Goal: Task Accomplishment & Management: Manage account settings

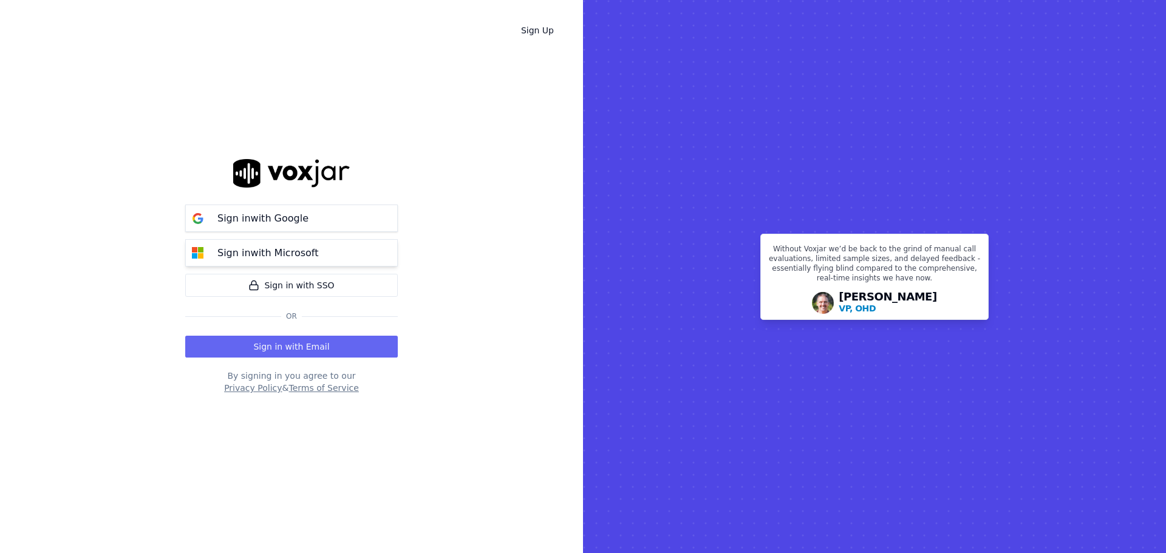
click at [272, 255] on p "Sign in with Microsoft" at bounding box center [267, 253] width 101 height 15
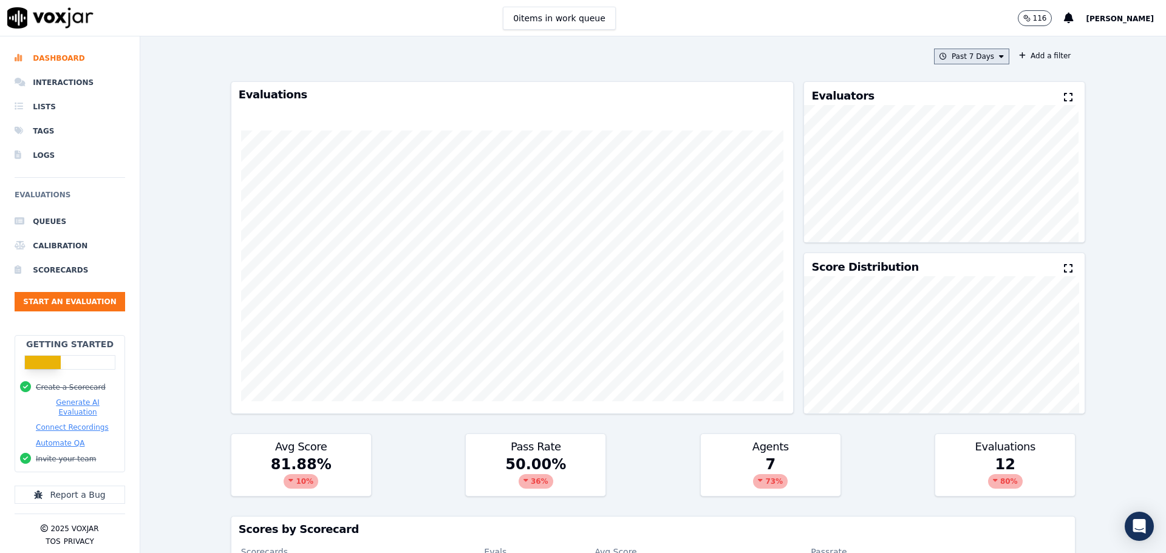
click at [957, 57] on button "Past 7 Days" at bounding box center [971, 57] width 75 height 16
click at [954, 79] on div "Custom" at bounding box center [968, 79] width 28 height 10
click at [979, 100] on input "From" at bounding box center [950, 102] width 106 height 27
type input "2025-08-01T00:00"
click at [956, 84] on div "From To" at bounding box center [950, 125] width 117 height 112
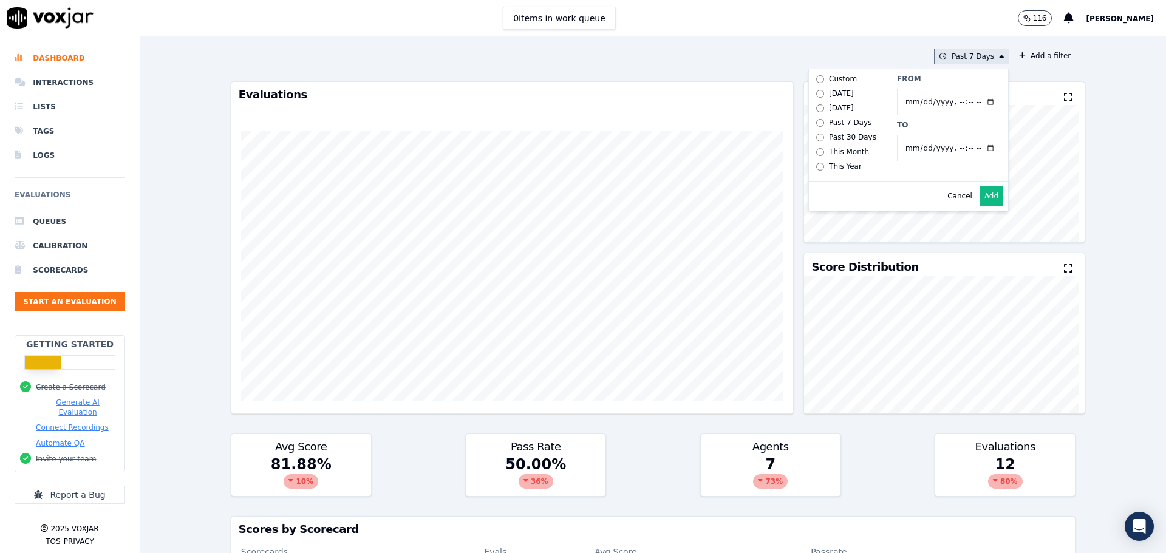
click at [981, 148] on input "To" at bounding box center [950, 148] width 106 height 27
type input "2025-08-31T23:59"
drag, startPoint x: 829, startPoint y: 209, endPoint x: 837, endPoint y: 202, distance: 10.3
click at [829, 209] on div "Cancel Add" at bounding box center [908, 196] width 199 height 29
click at [980, 202] on button "Add" at bounding box center [992, 196] width 24 height 19
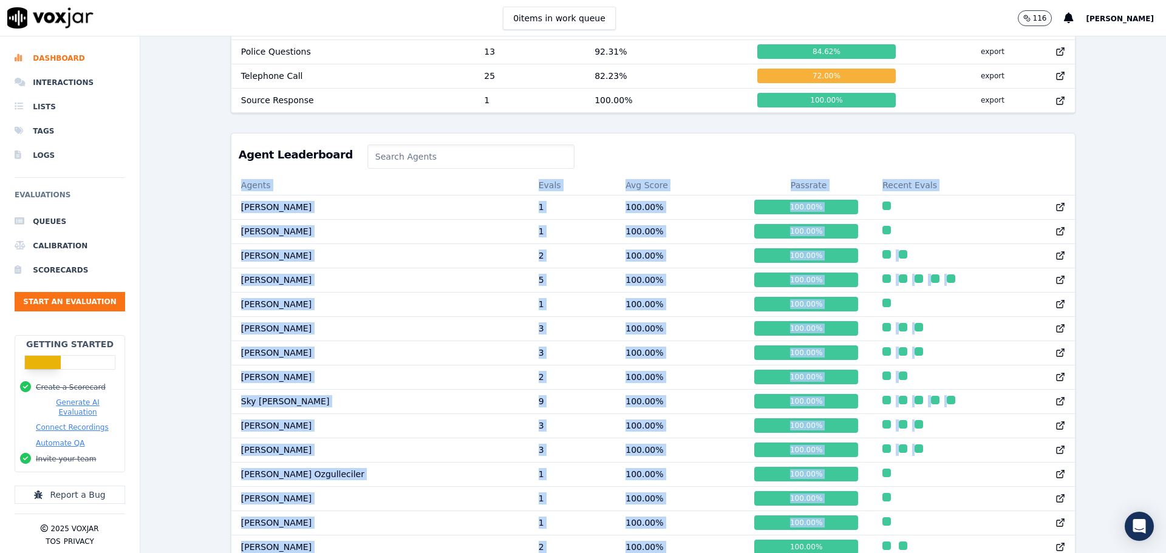
scroll to position [1043, 0]
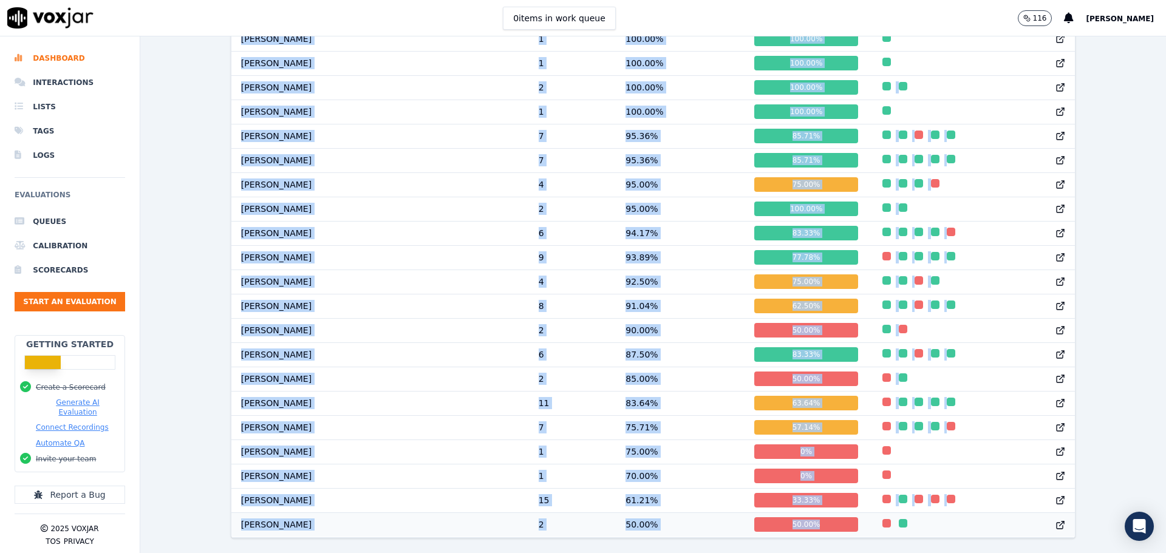
drag, startPoint x: 230, startPoint y: 192, endPoint x: 787, endPoint y: 500, distance: 636.6
click at [787, 500] on table "Agents Evals Avg Score Passrate Recent Evals Tom Sales 1 100.00 % 100.00 % Sara…" at bounding box center [653, 126] width 844 height 821
copy table "Agents Evals Avg Score Passrate Recent Evals Tom Sales 1 100.00 % 100.00 % Sara…"
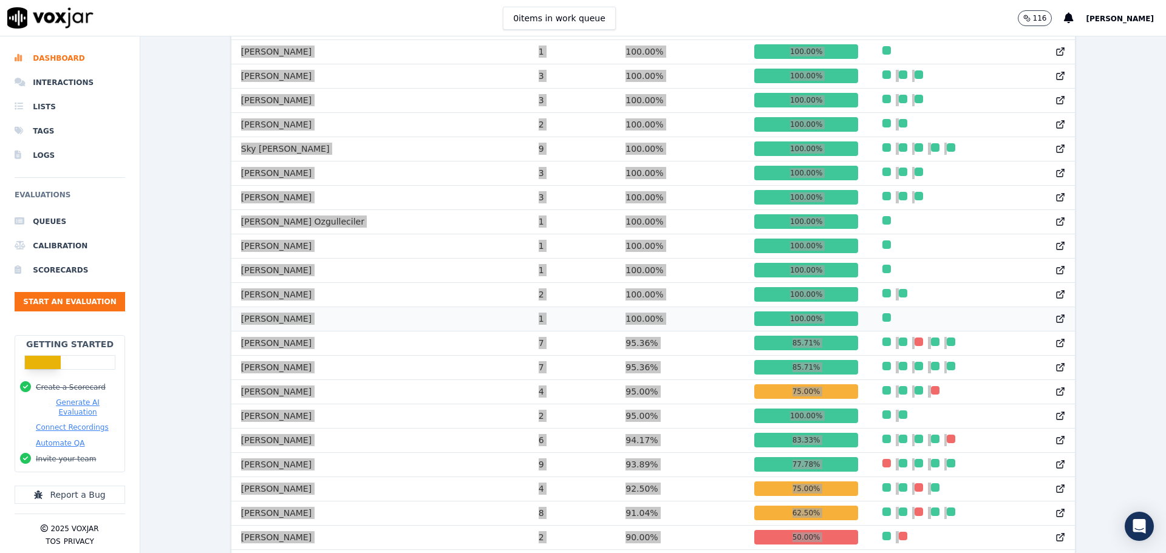
scroll to position [739, 0]
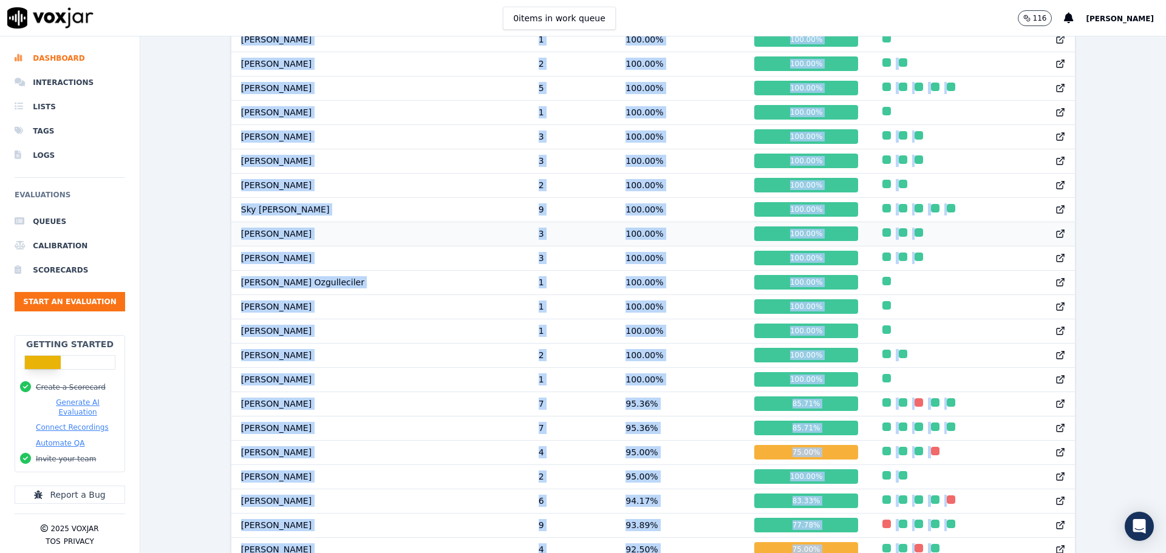
click at [233, 236] on td "Danielle Lewis" at bounding box center [380, 234] width 298 height 24
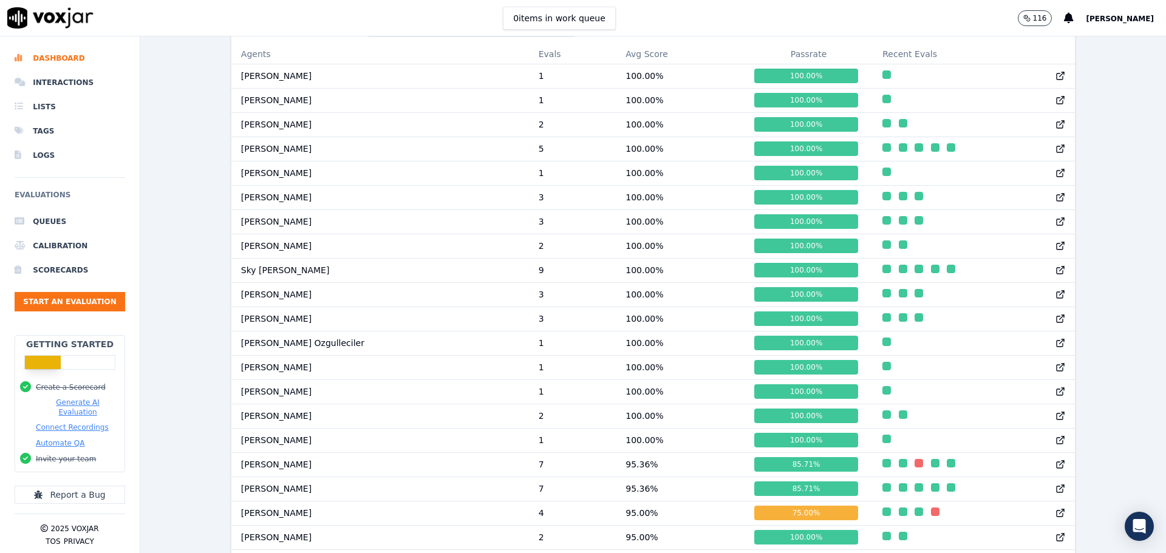
scroll to position [375, 0]
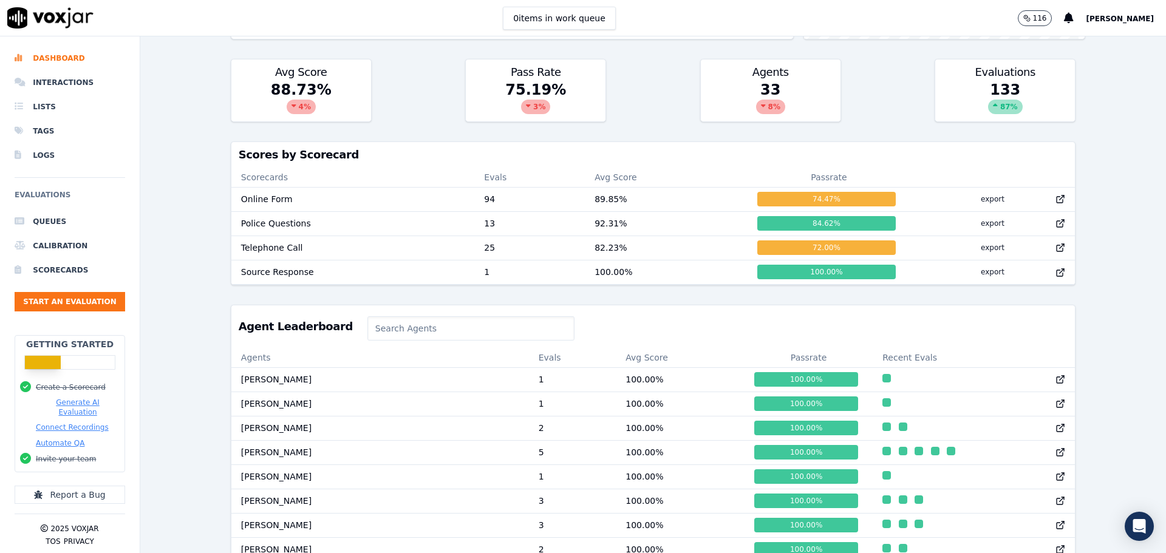
click at [368, 333] on input at bounding box center [471, 329] width 207 height 24
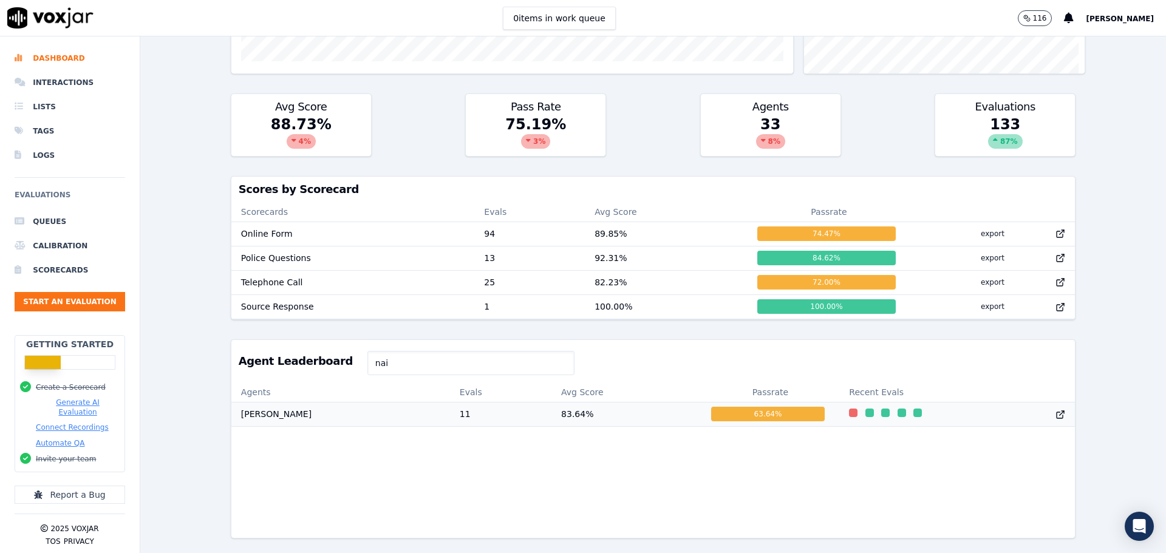
click at [264, 402] on td "[PERSON_NAME]" at bounding box center [340, 414] width 219 height 24
click at [381, 351] on input "nai" at bounding box center [471, 363] width 207 height 24
click at [307, 402] on td "[PERSON_NAME]" at bounding box center [340, 414] width 219 height 24
click at [418, 351] on input "nik" at bounding box center [471, 363] width 207 height 24
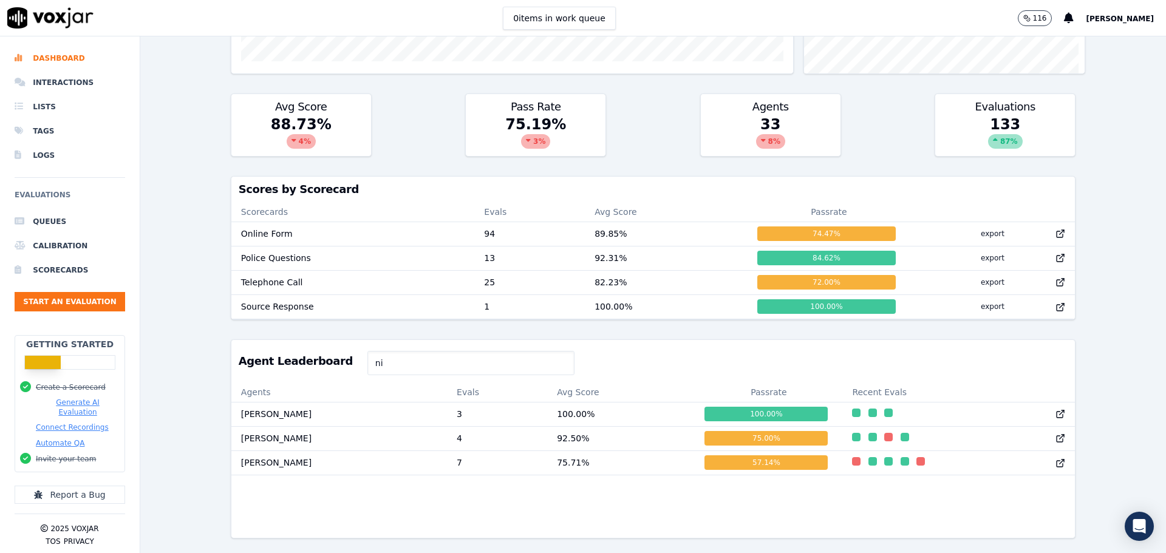
type input "n"
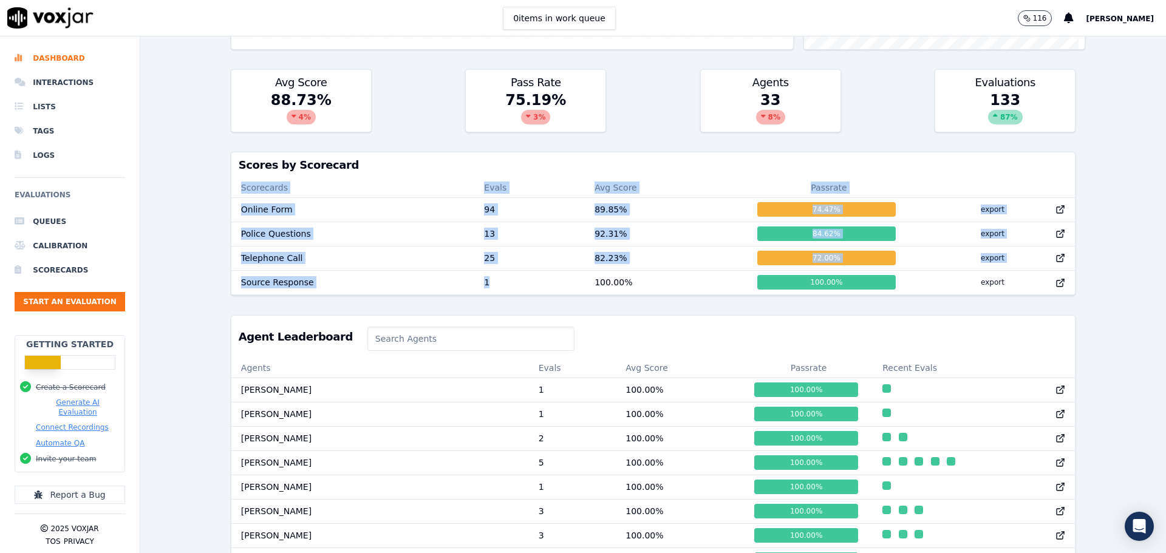
scroll to position [1, 0]
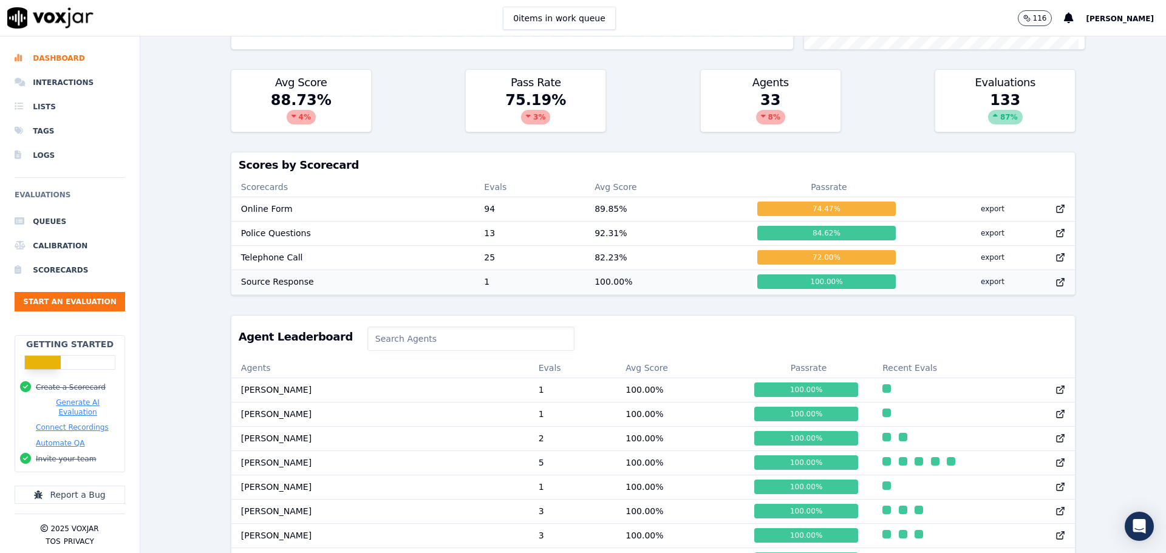
drag, startPoint x: 226, startPoint y: 208, endPoint x: 1036, endPoint y: 290, distance: 814.5
click at [1036, 290] on div "8/1/25 - 8/31/25 Add a filter Evaluations Evaluators Score Distribution Avg Sco…" at bounding box center [653, 294] width 1026 height 517
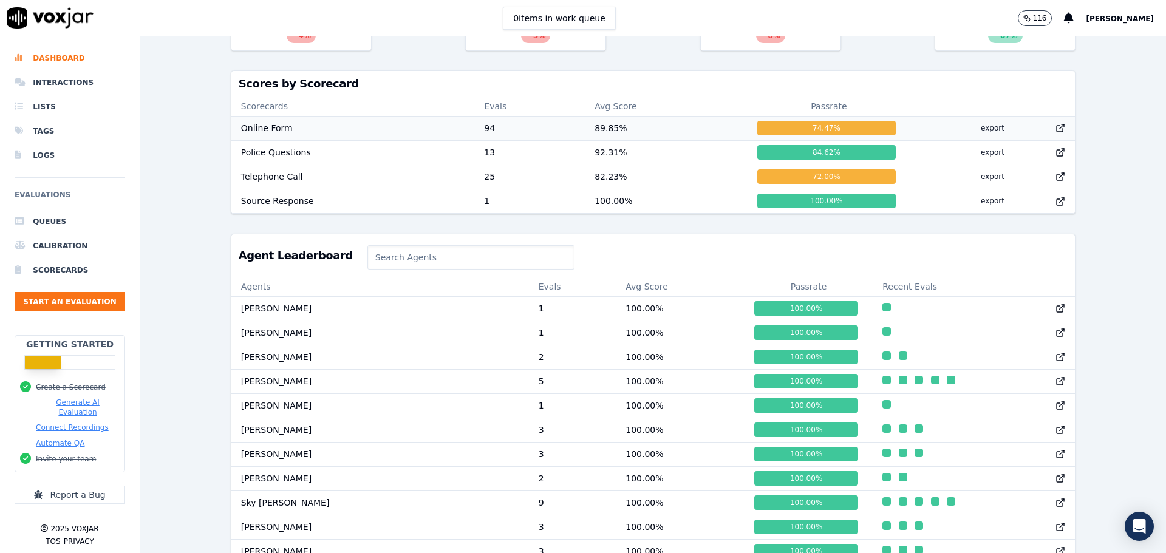
scroll to position [425, 0]
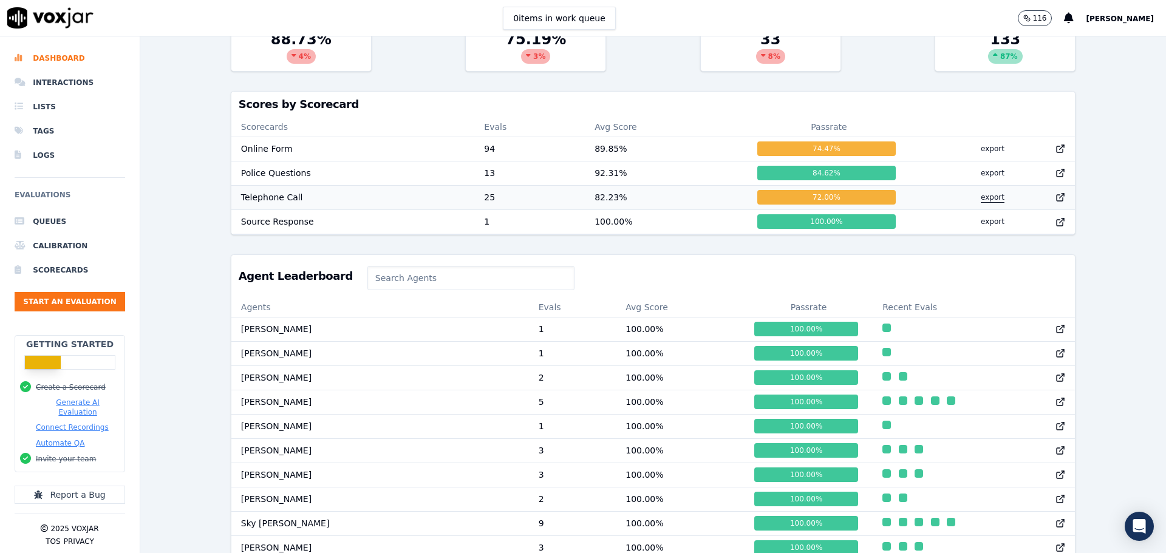
click at [971, 198] on button "export" at bounding box center [992, 197] width 43 height 19
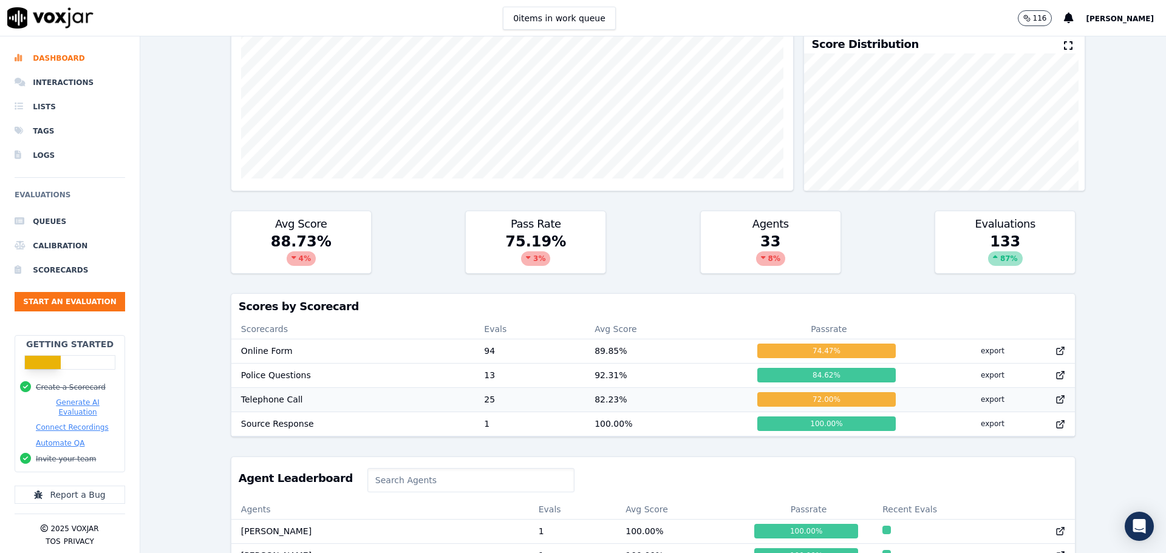
scroll to position [182, 0]
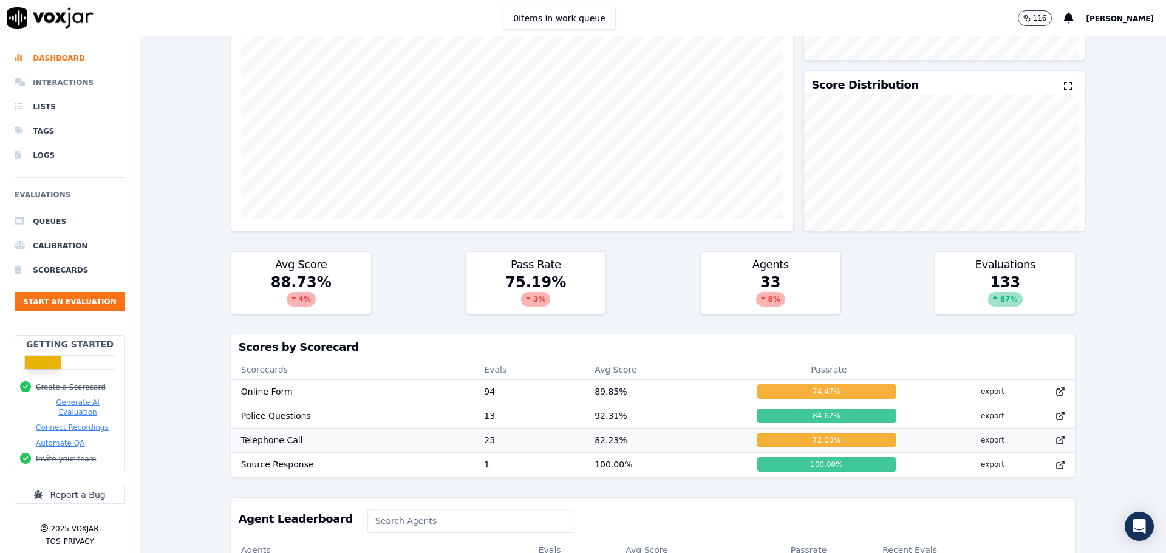
click at [78, 81] on li "Interactions" at bounding box center [70, 82] width 111 height 24
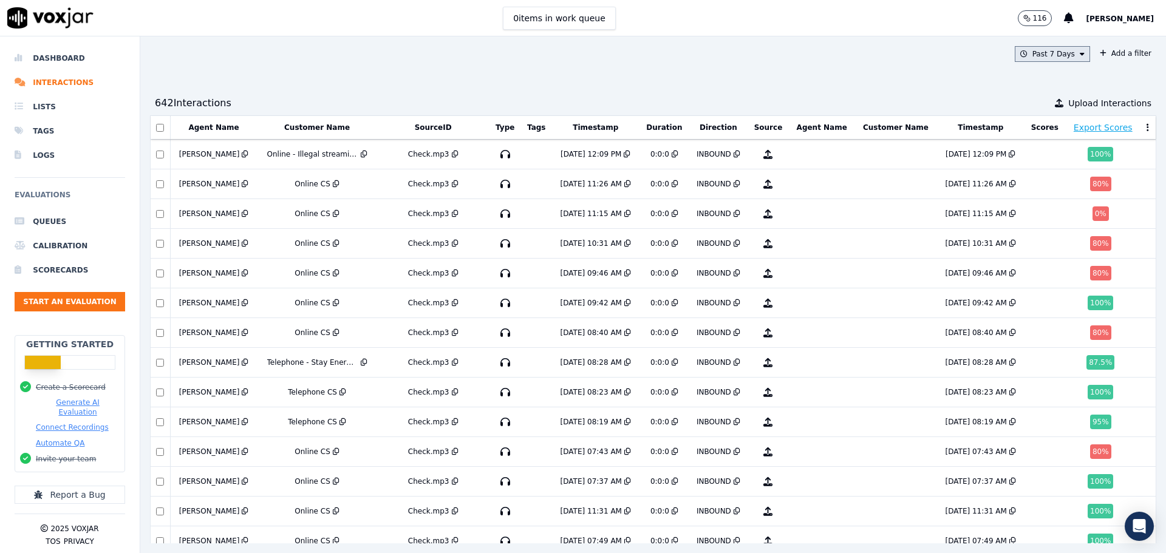
click at [1048, 53] on button "Past 7 Days" at bounding box center [1052, 54] width 75 height 16
click at [1020, 82] on label "Custom" at bounding box center [1049, 76] width 65 height 15
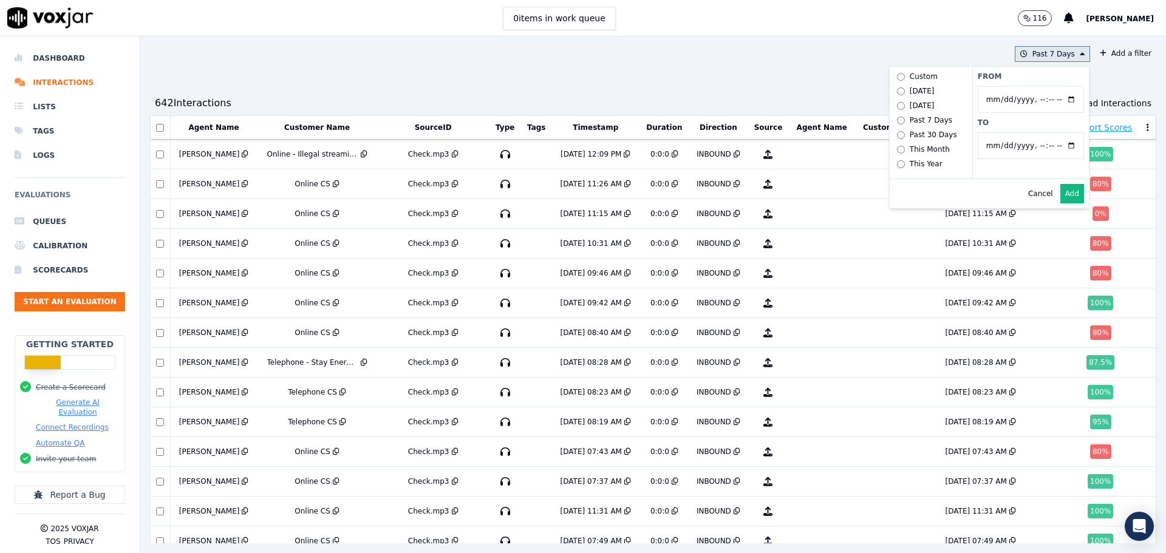
click at [1053, 103] on input "From" at bounding box center [1031, 99] width 106 height 27
click at [1046, 103] on input "From" at bounding box center [1031, 99] width 106 height 27
type input "2025-08-01T00:00"
click at [984, 78] on label "From" at bounding box center [1031, 77] width 106 height 10
click at [984, 86] on input "From" at bounding box center [1031, 99] width 106 height 27
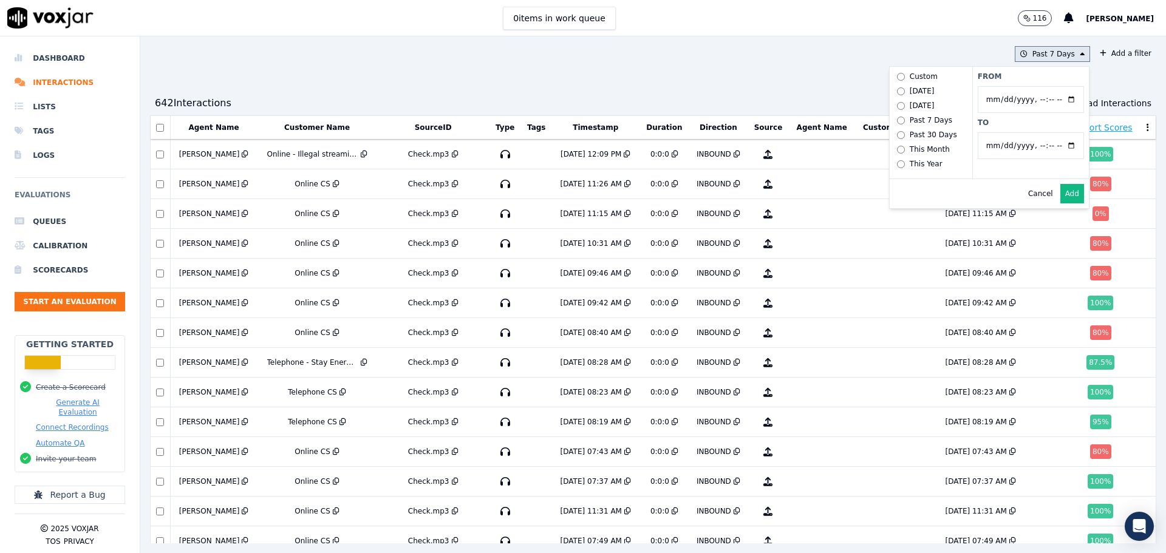
click at [978, 142] on input "To" at bounding box center [1031, 145] width 106 height 27
click at [1051, 147] on input "To" at bounding box center [1031, 145] width 106 height 27
type input "2025-08-31T23:59"
click at [973, 83] on div "From To" at bounding box center [1031, 123] width 117 height 112
click at [1061, 200] on button "Add" at bounding box center [1073, 193] width 24 height 19
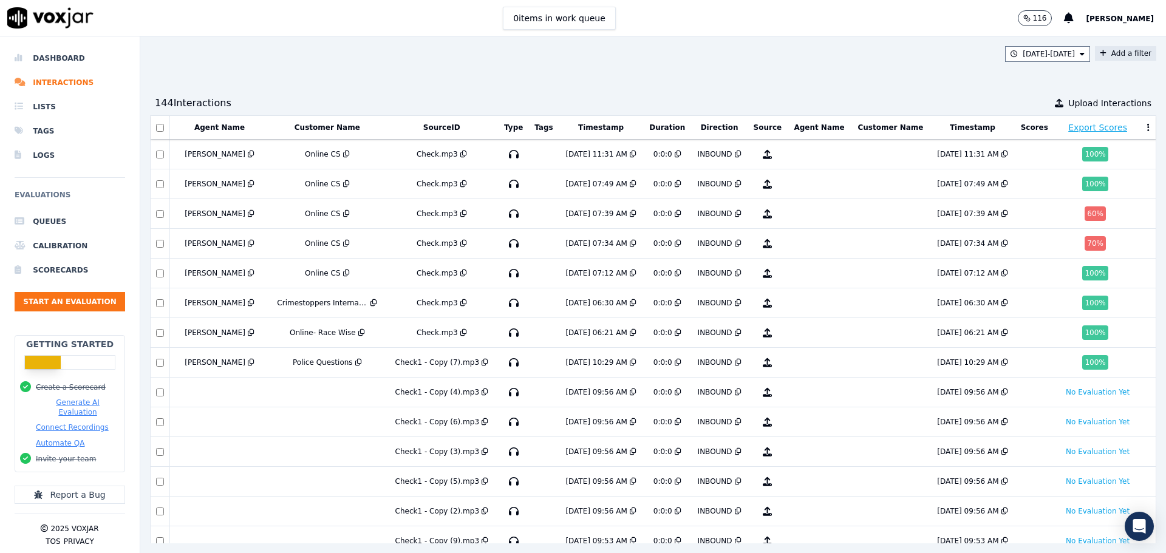
click at [1105, 57] on button "Add a filter" at bounding box center [1125, 53] width 61 height 15
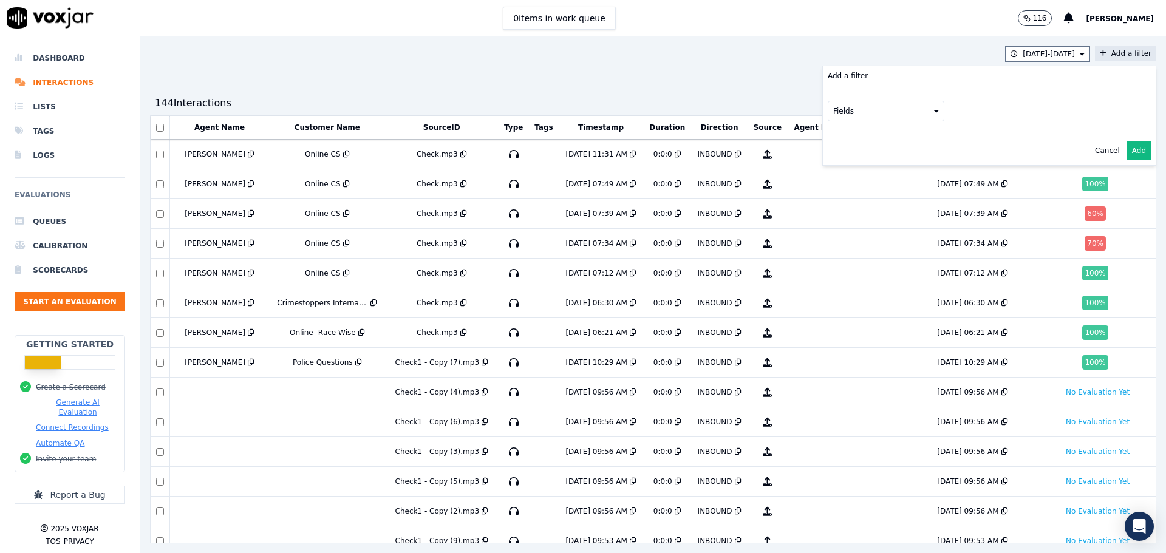
click at [828, 111] on button "Fields" at bounding box center [886, 111] width 117 height 21
click at [981, 116] on div "Fields id direction sourceIdentifier source duration interactionType tags score…" at bounding box center [989, 111] width 323 height 21
click at [710, 81] on div "8/1/25 - 8/31/25 Add a filter Add a filter Fields Cancel Add 144 Interaction s …" at bounding box center [653, 294] width 1026 height 517
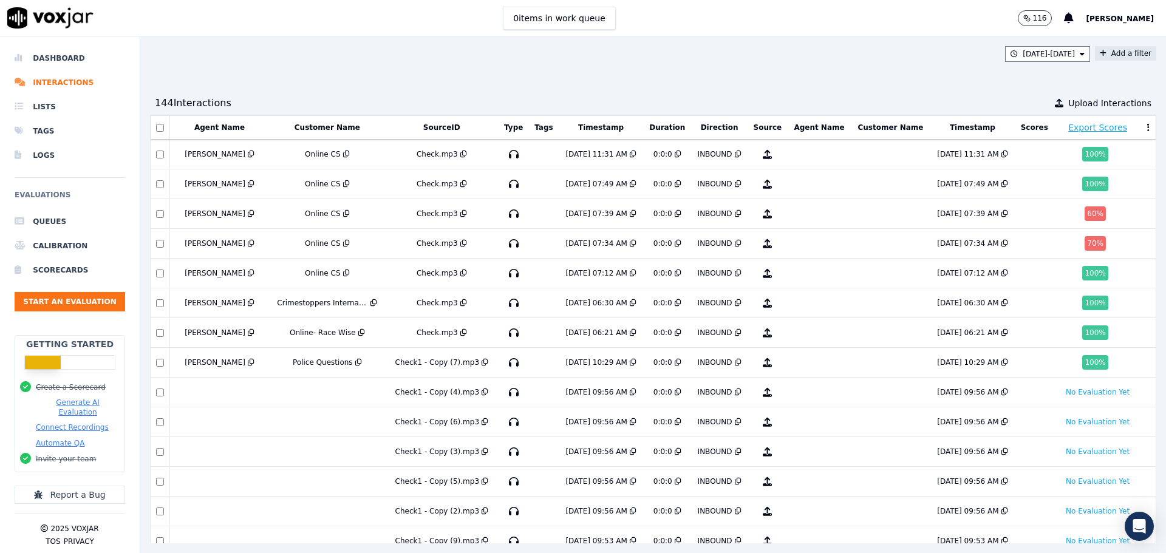
click at [1095, 56] on button "Add a filter" at bounding box center [1125, 53] width 61 height 15
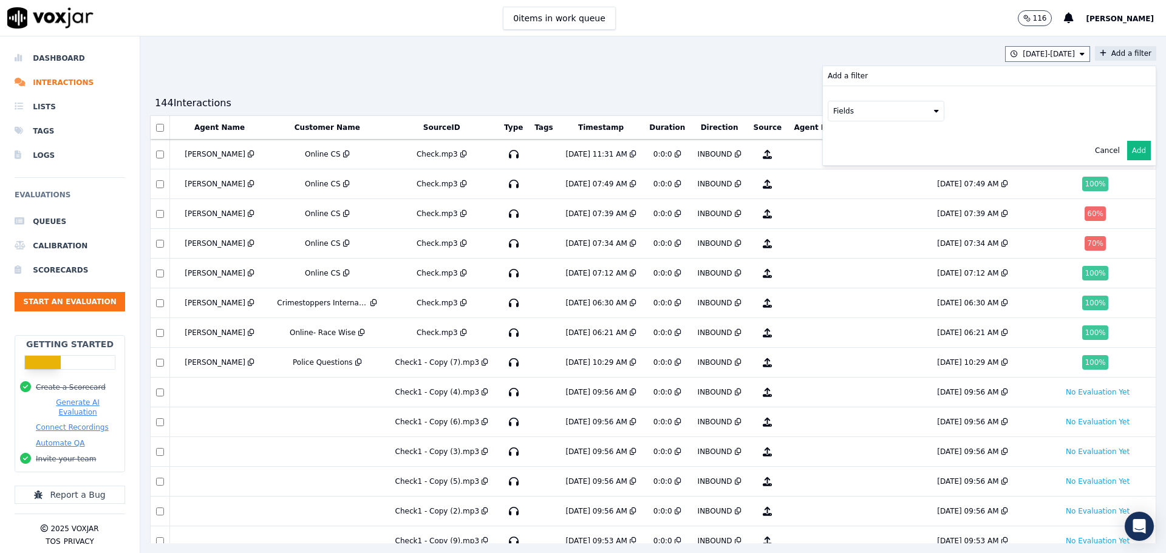
click at [828, 115] on button "Fields" at bounding box center [886, 111] width 117 height 21
click at [849, 229] on div "customers" at bounding box center [868, 234] width 38 height 10
click at [871, 132] on button "Fields" at bounding box center [901, 136] width 117 height 21
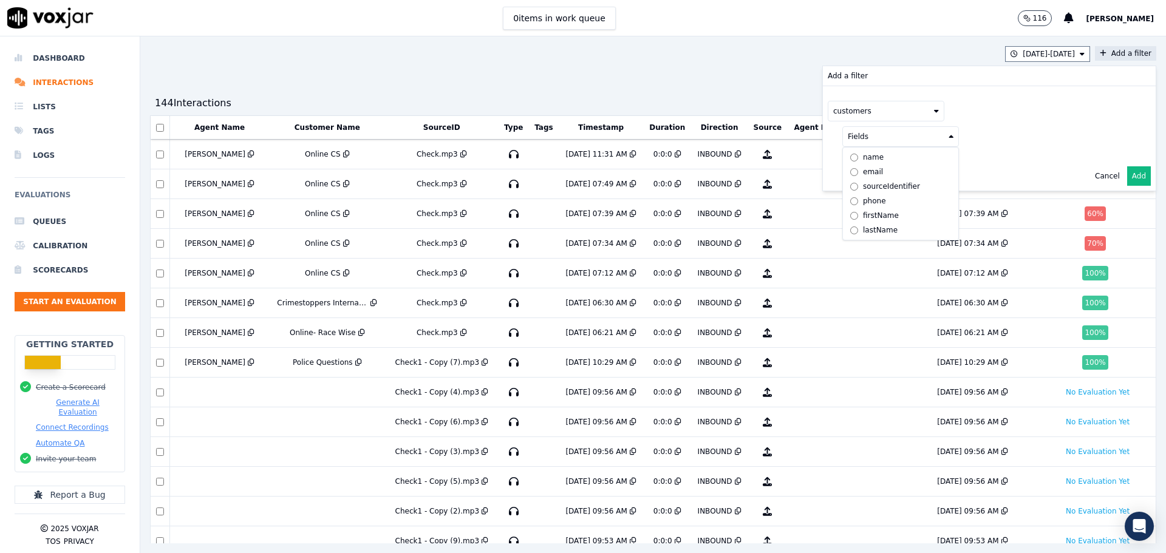
click at [863, 157] on div "name" at bounding box center [873, 157] width 21 height 10
click at [975, 143] on button at bounding box center [1051, 135] width 175 height 18
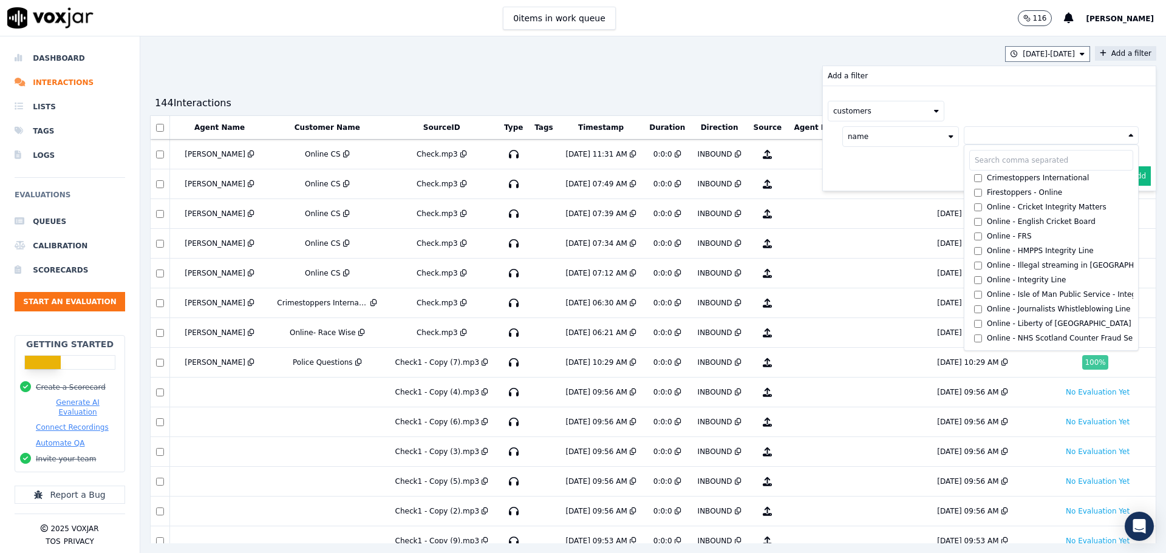
click at [972, 160] on input "text" at bounding box center [1052, 160] width 164 height 21
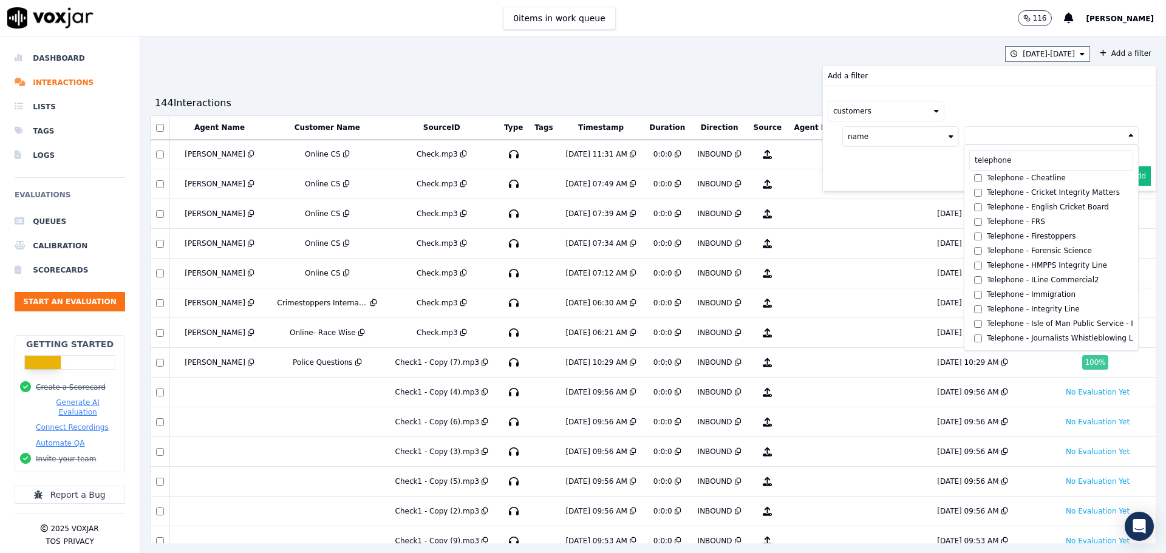
type input "telephone"
click at [987, 179] on div "Telephone - Cheatline" at bounding box center [1026, 178] width 79 height 10
click at [970, 187] on label "Telephone - Cheatline" at bounding box center [1052, 180] width 164 height 15
click at [970, 197] on label "Telephone - Cricket Integrity Matters" at bounding box center [1052, 192] width 164 height 15
click at [978, 171] on input "telephone" at bounding box center [1052, 162] width 164 height 21
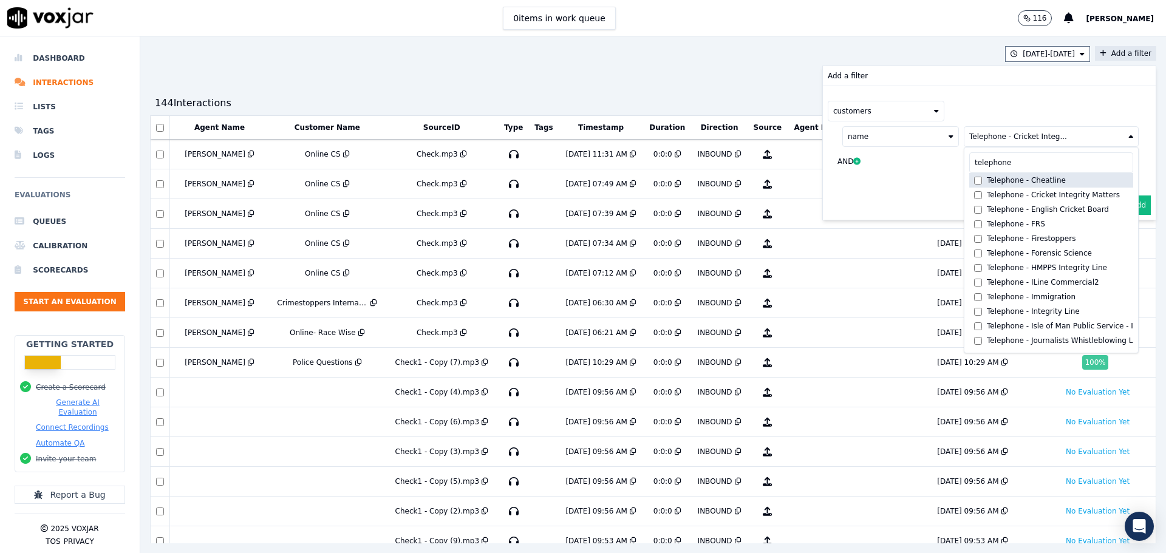
click at [987, 177] on div "Telephone - Cheatline" at bounding box center [1026, 181] width 79 height 10
click at [987, 208] on div "Telephone - English Cricket Board" at bounding box center [1048, 210] width 122 height 10
click at [987, 220] on div "Telephone - FRS" at bounding box center [1016, 224] width 58 height 10
drag, startPoint x: 973, startPoint y: 238, endPoint x: 974, endPoint y: 254, distance: 15.8
click at [987, 239] on div "Telephone - Firestoppers" at bounding box center [1031, 239] width 89 height 10
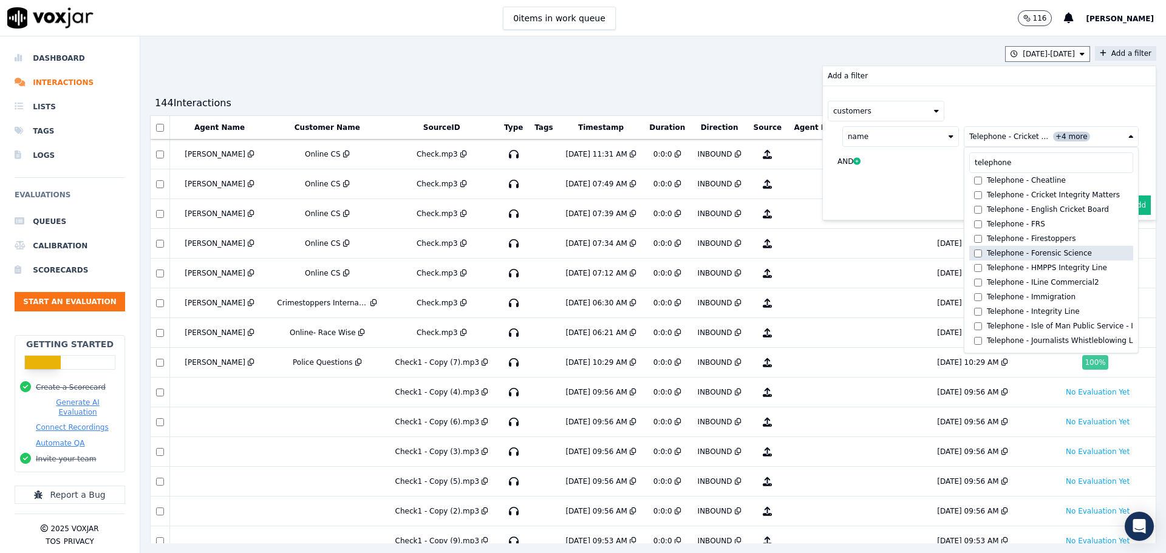
click at [987, 256] on div "Telephone - Forensic Science" at bounding box center [1039, 253] width 105 height 10
drag, startPoint x: 972, startPoint y: 267, endPoint x: 970, endPoint y: 283, distance: 16.5
click at [987, 267] on div "Telephone - HMPPS Integrity Line" at bounding box center [1047, 268] width 120 height 10
click at [987, 285] on div "Telephone - ILine Commercial2" at bounding box center [1043, 283] width 112 height 10
click at [987, 295] on div "Telephone - Immigration" at bounding box center [1031, 297] width 89 height 10
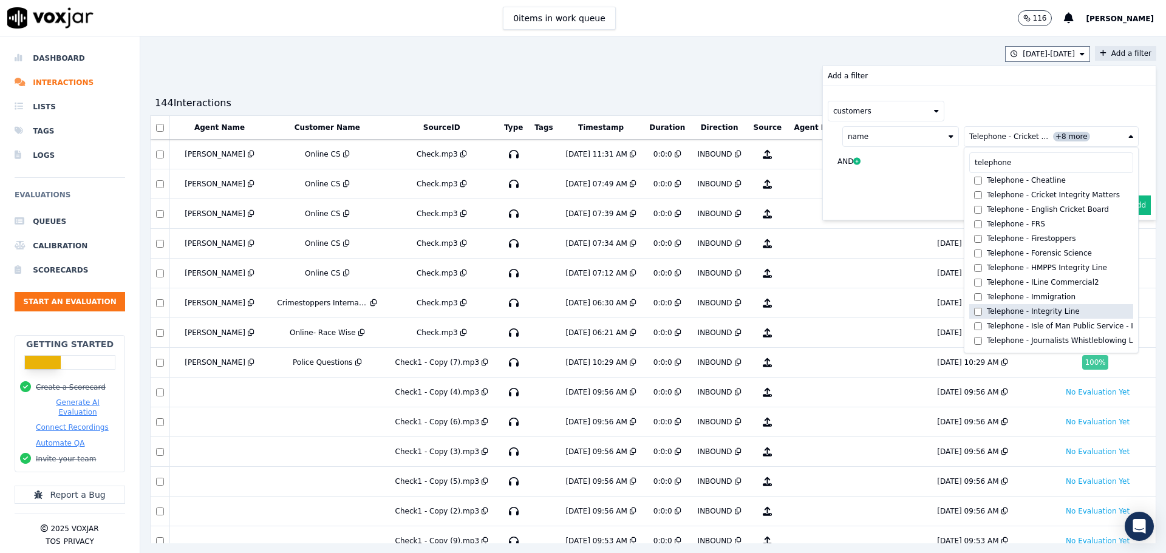
click at [987, 312] on div "Telephone - Integrity Line" at bounding box center [1033, 312] width 93 height 10
click at [987, 326] on div "Telephone - Isle of Man Public Service - Integrity" at bounding box center [1074, 326] width 175 height 10
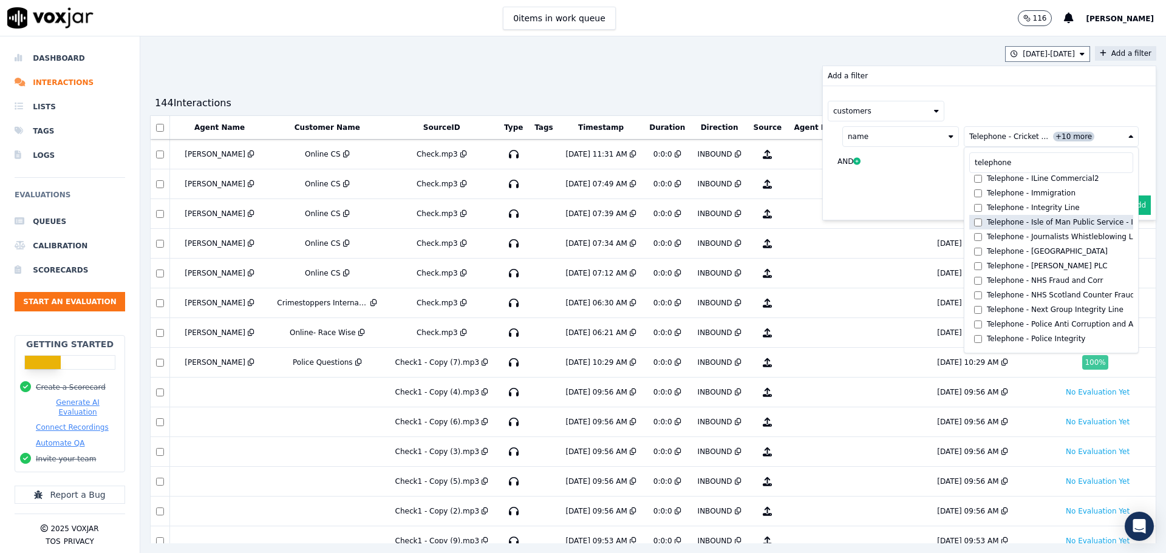
scroll to position [82, 0]
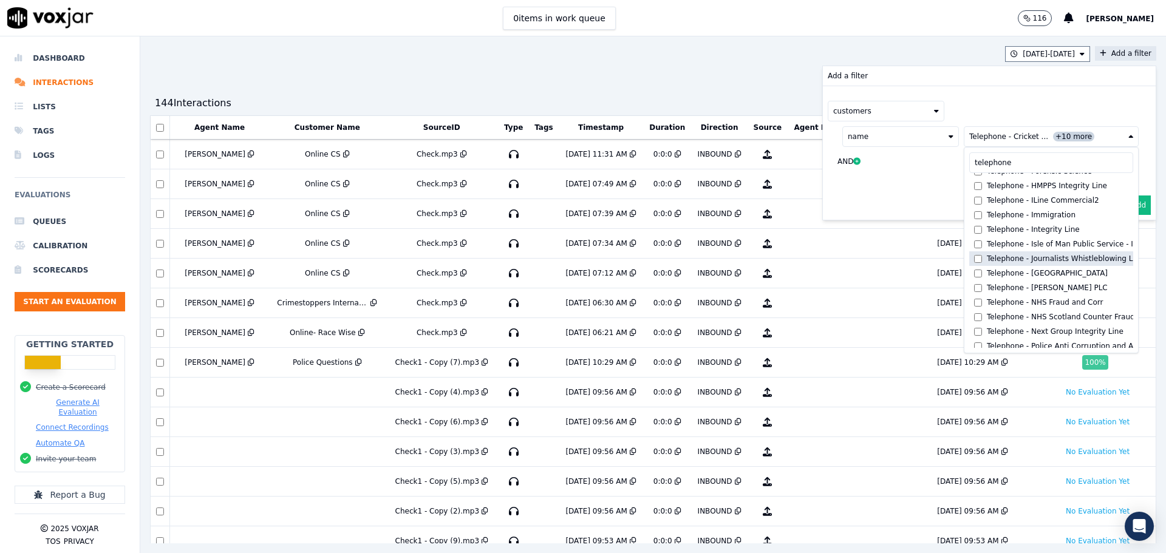
click at [992, 256] on div "Telephone - Journalists Whistleblowing Line" at bounding box center [1065, 259] width 157 height 10
click at [991, 271] on div "Telephone - Liberty of London" at bounding box center [1047, 274] width 121 height 10
click at [987, 281] on div "Telephone - Cheatline Telephone - Cricket Integrity Matters Telephone - English…" at bounding box center [1052, 260] width 164 height 175
click at [987, 290] on div "Telephone - Marlowe PLC" at bounding box center [1047, 288] width 121 height 10
click at [987, 298] on div "Telephone - NHS Fraud and Corr" at bounding box center [1045, 303] width 116 height 10
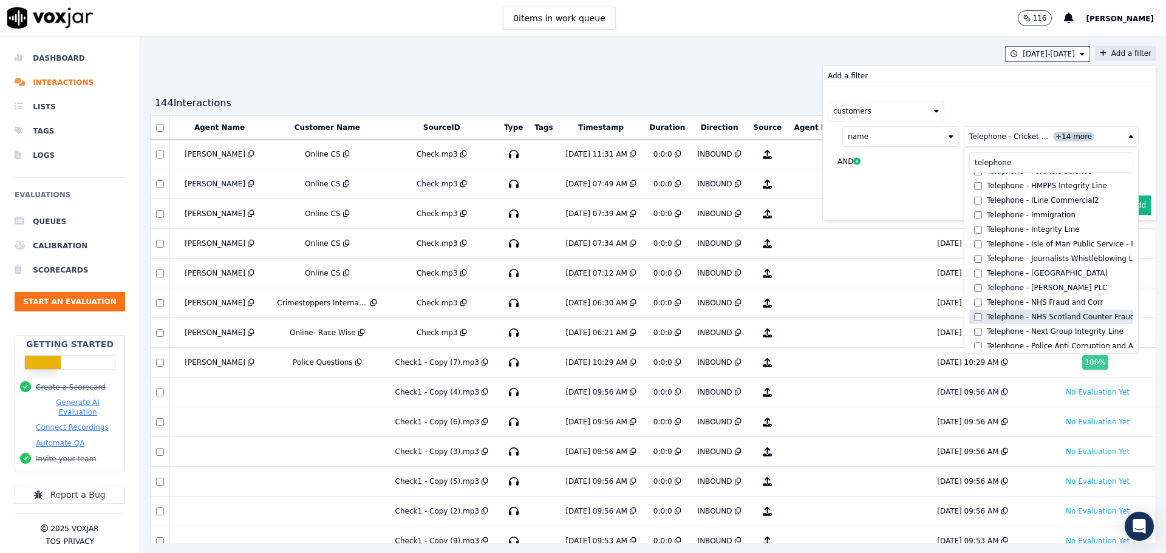
click at [987, 315] on div "Telephone - NHS Scotland Counter Fraud Service" at bounding box center [1075, 317] width 177 height 10
click at [987, 327] on div "Telephone - Next Group Integrity Line" at bounding box center [1055, 332] width 137 height 10
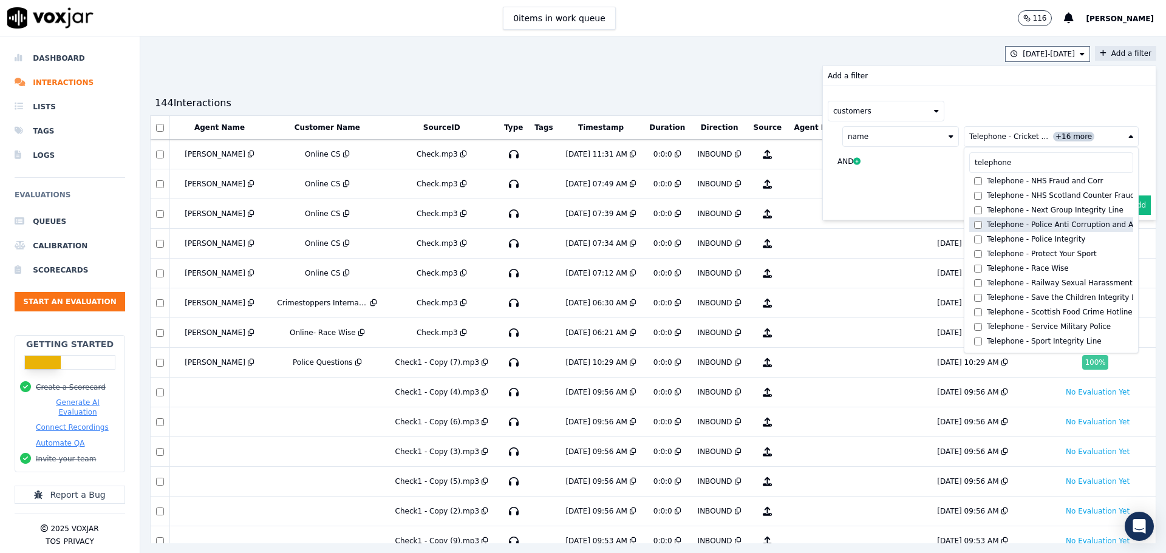
click at [987, 228] on div "Telephone - Police Anti Corruption and Abuse Reporting Service" at bounding box center [1102, 225] width 231 height 10
click at [987, 241] on div "Telephone - Police Integrity" at bounding box center [1036, 240] width 98 height 10
click at [987, 249] on div "Telephone - Protect Your Sport" at bounding box center [1042, 254] width 110 height 10
click at [987, 266] on div "Telephone - Race Wise" at bounding box center [1028, 269] width 82 height 10
click at [987, 283] on div "Telephone - Railway Sexual Harassment" at bounding box center [1060, 283] width 146 height 10
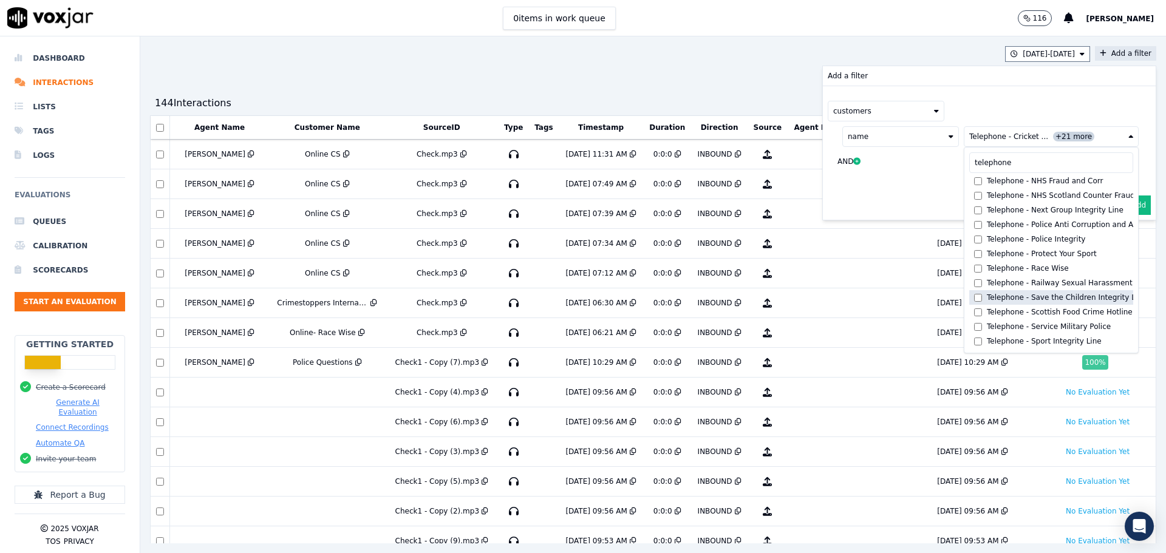
click at [987, 296] on div "Telephone - Save the Children Integrity Line" at bounding box center [1067, 298] width 160 height 10
click at [970, 307] on label "Telephone - Scottish Food Crime Hotline" at bounding box center [1052, 312] width 164 height 15
click at [987, 322] on div "Telephone - Service Military Police" at bounding box center [1049, 327] width 124 height 10
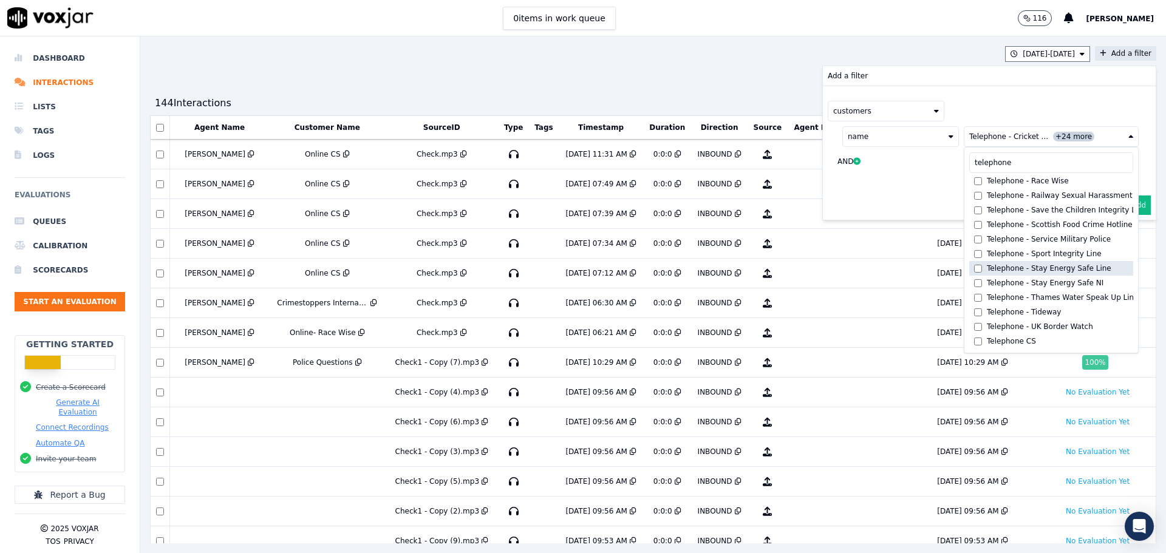
scroll to position [306, 0]
click at [987, 244] on div "Telephone - Sport Integrity Line" at bounding box center [1044, 249] width 115 height 10
click at [987, 258] on div "Telephone - Stay Energy Safe Line" at bounding box center [1049, 263] width 125 height 10
click at [987, 273] on div "Telephone - Stay Energy Safe NI" at bounding box center [1045, 278] width 117 height 10
click at [987, 287] on div "Telephone - Thames Water Speak Up Line" at bounding box center [1063, 292] width 152 height 10
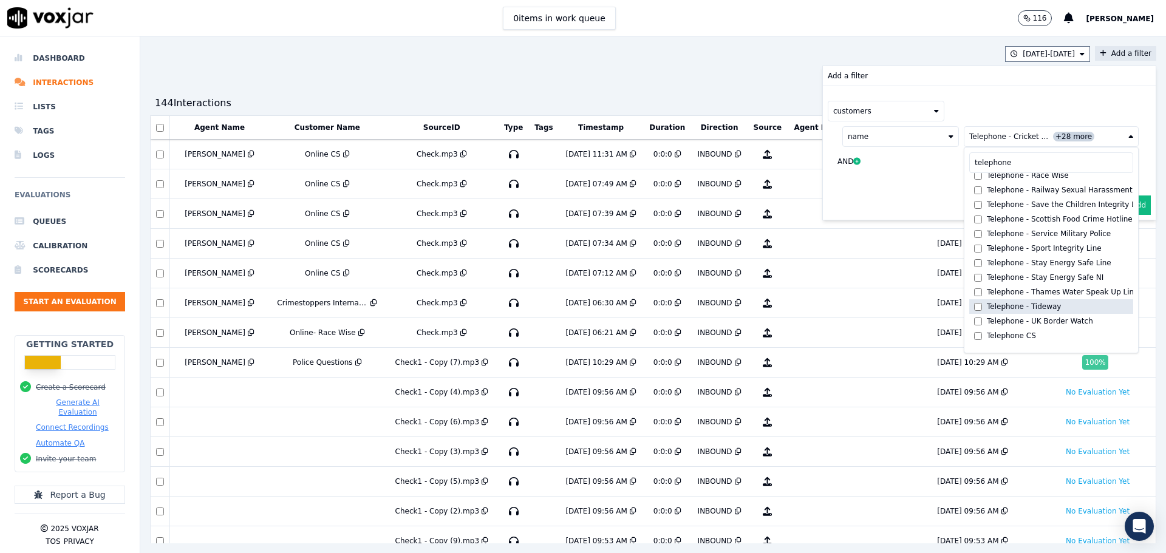
click at [987, 302] on div "Telephone - Tideway" at bounding box center [1024, 307] width 74 height 10
click at [987, 317] on div "Telephone - UK Border Watch" at bounding box center [1040, 322] width 106 height 10
click at [1005, 115] on div "customers" at bounding box center [989, 111] width 323 height 21
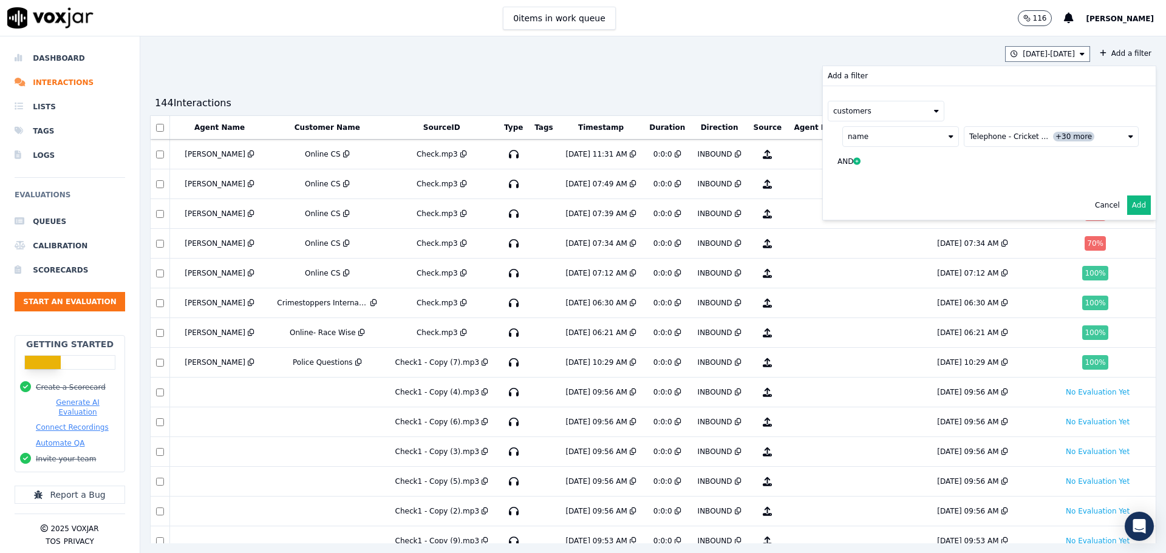
click at [1128, 208] on button "Add" at bounding box center [1140, 205] width 24 height 19
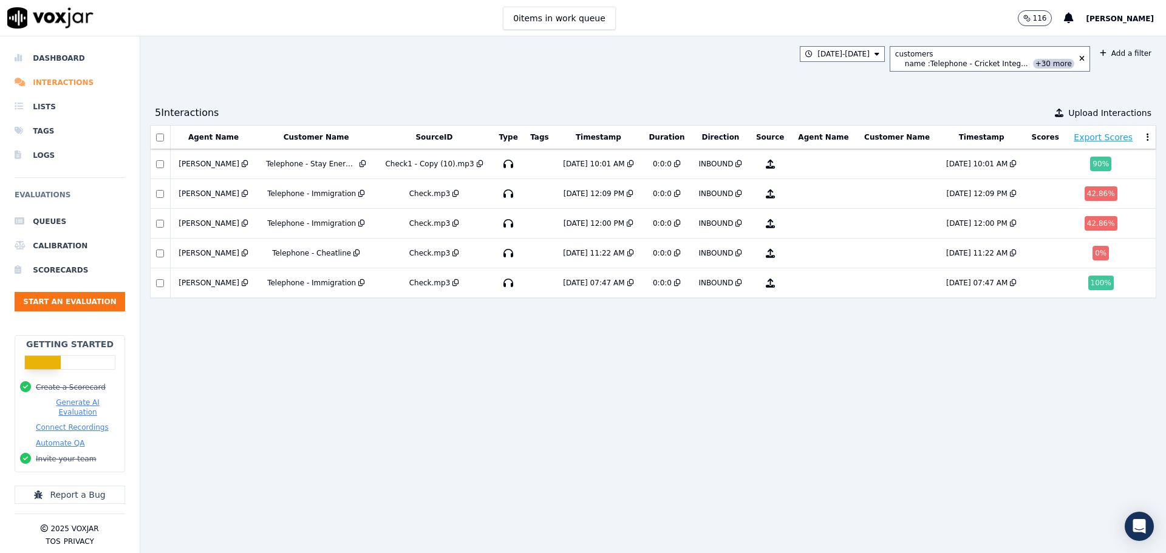
click at [63, 85] on li "Interactions" at bounding box center [70, 82] width 111 height 24
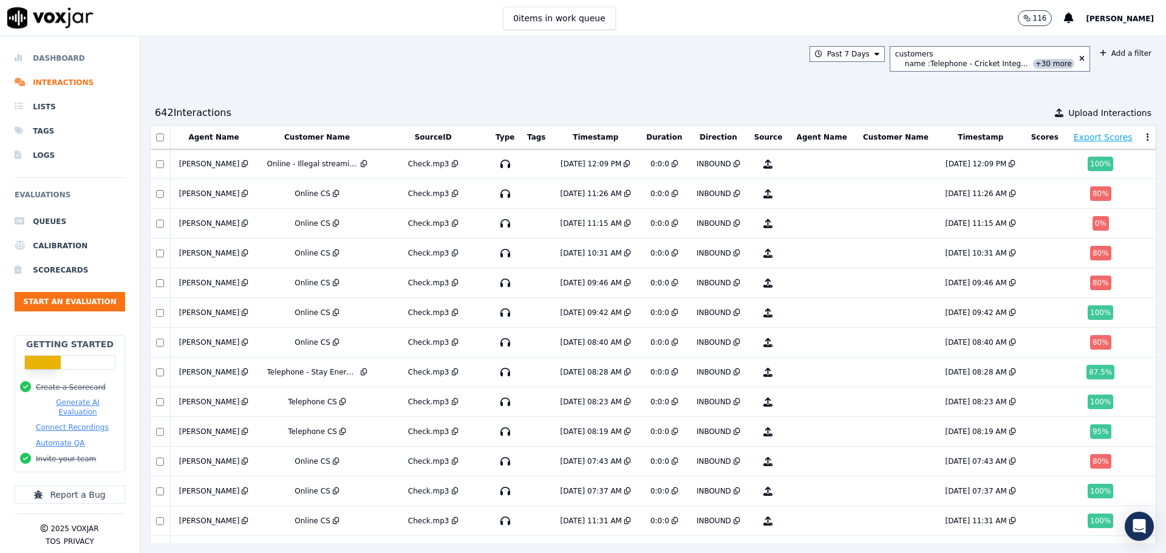
click at [57, 58] on li "Dashboard" at bounding box center [70, 58] width 111 height 24
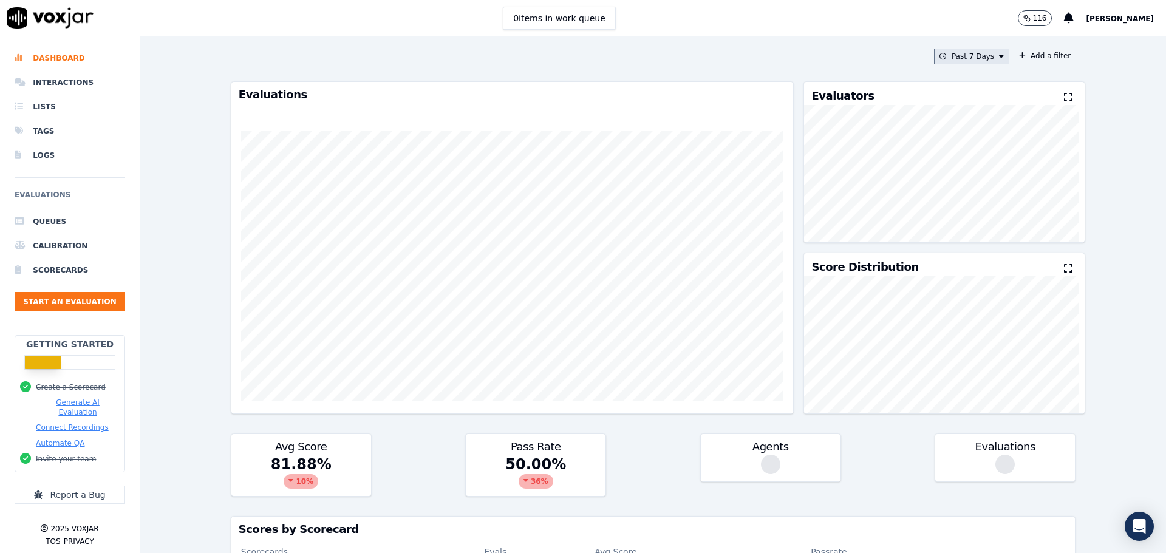
click at [949, 64] on button "Past 7 Days" at bounding box center [971, 57] width 75 height 16
click at [954, 163] on div "This Year" at bounding box center [970, 167] width 33 height 10
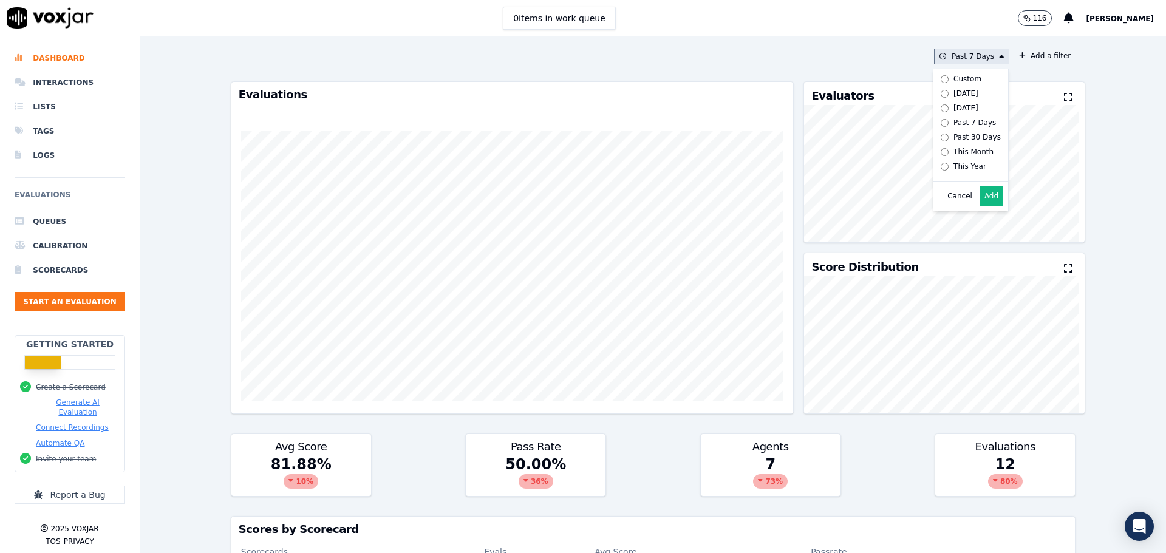
click at [980, 204] on button "Add" at bounding box center [992, 196] width 24 height 19
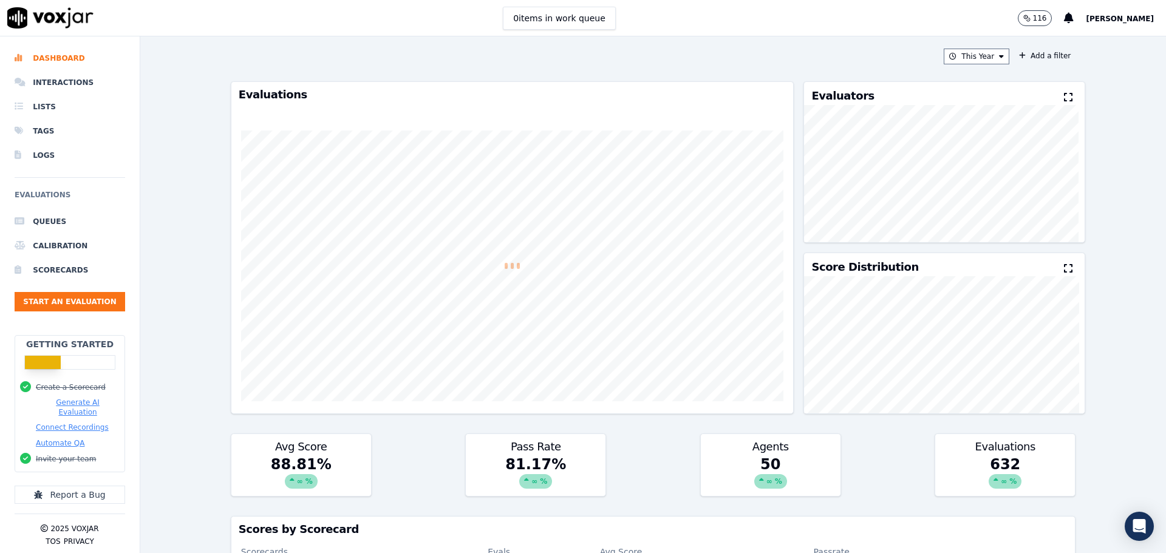
click at [1052, 47] on div "This Year Add a filter Evaluations Evaluators Score Distribution Avg Score 88.8…" at bounding box center [653, 294] width 855 height 517
click at [1047, 50] on button "Add a filter" at bounding box center [1045, 56] width 61 height 15
click at [803, 112] on button "Fields" at bounding box center [805, 113] width 117 height 21
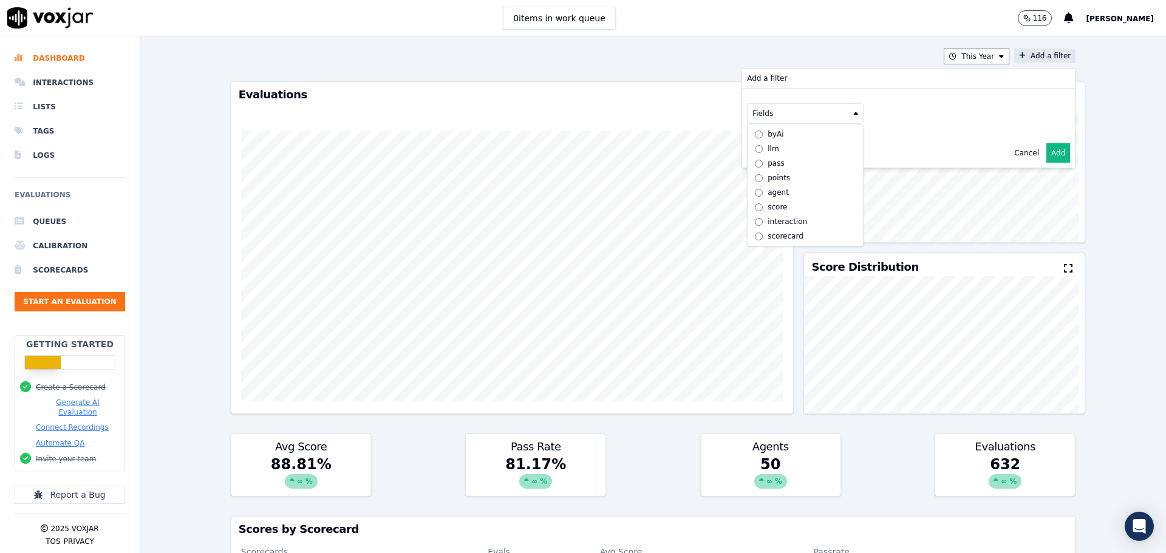
click at [768, 188] on div "agent" at bounding box center [778, 193] width 21 height 10
click at [824, 149] on button "Fields" at bounding box center [820, 139] width 117 height 21
click at [997, 173] on div "Cancel Add" at bounding box center [908, 178] width 333 height 29
click at [1015, 177] on button "Cancel" at bounding box center [1027, 179] width 25 height 10
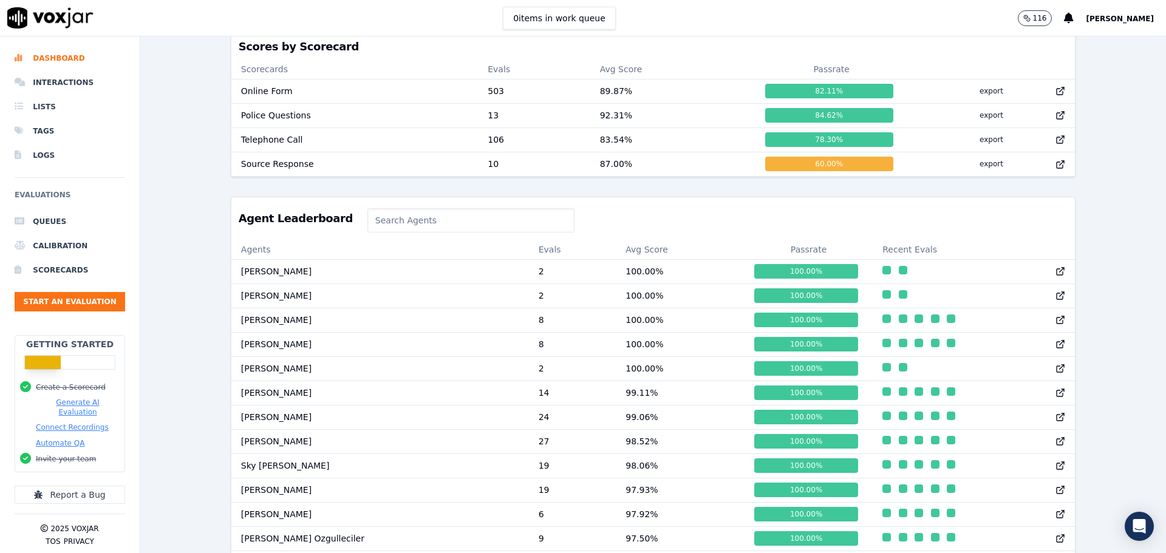
scroll to position [486, 0]
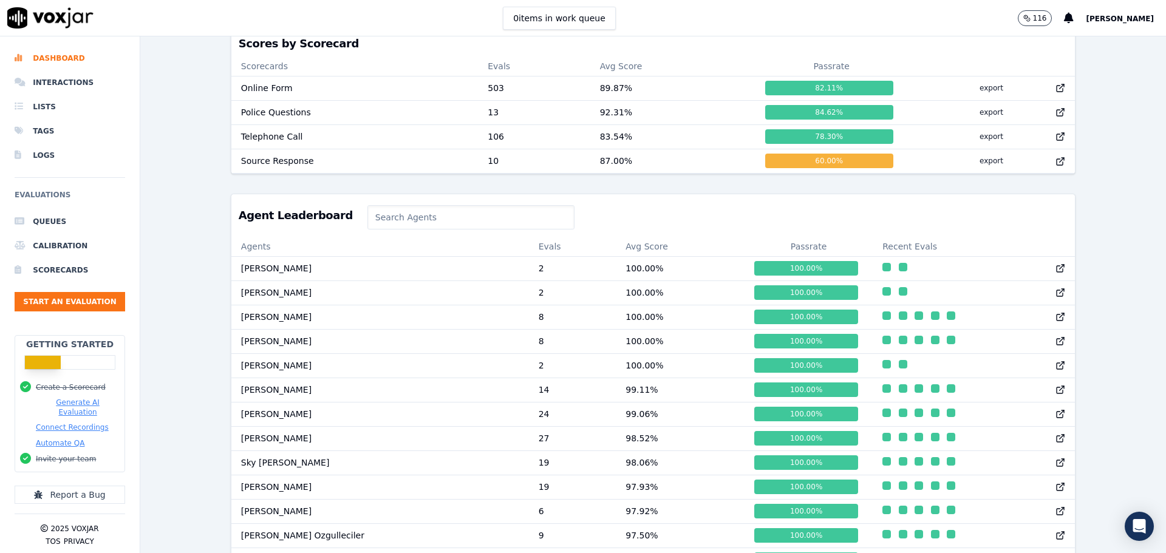
click at [375, 222] on input at bounding box center [471, 217] width 207 height 24
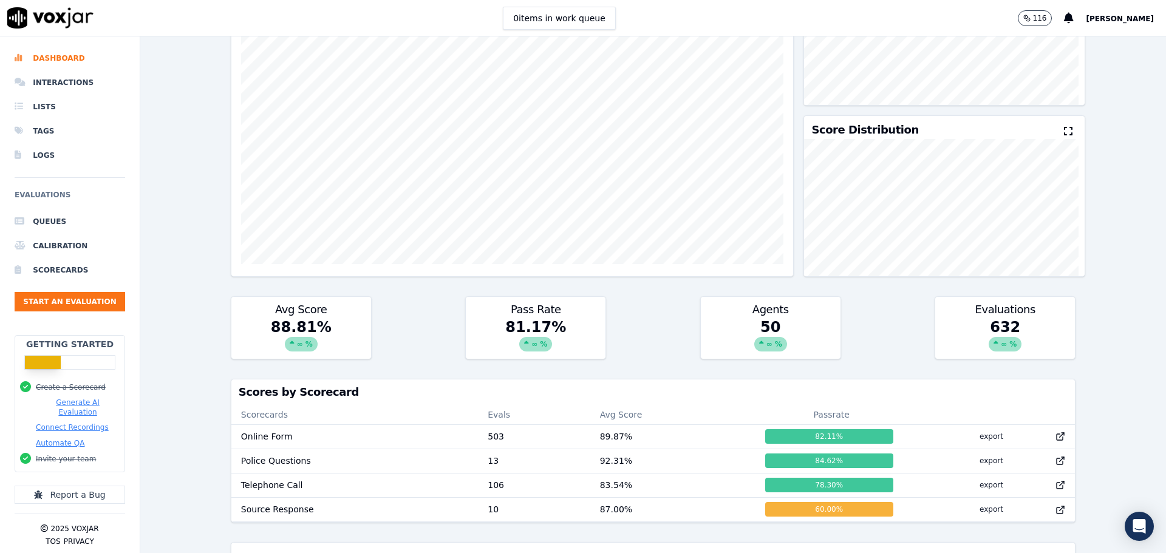
scroll to position [64, 0]
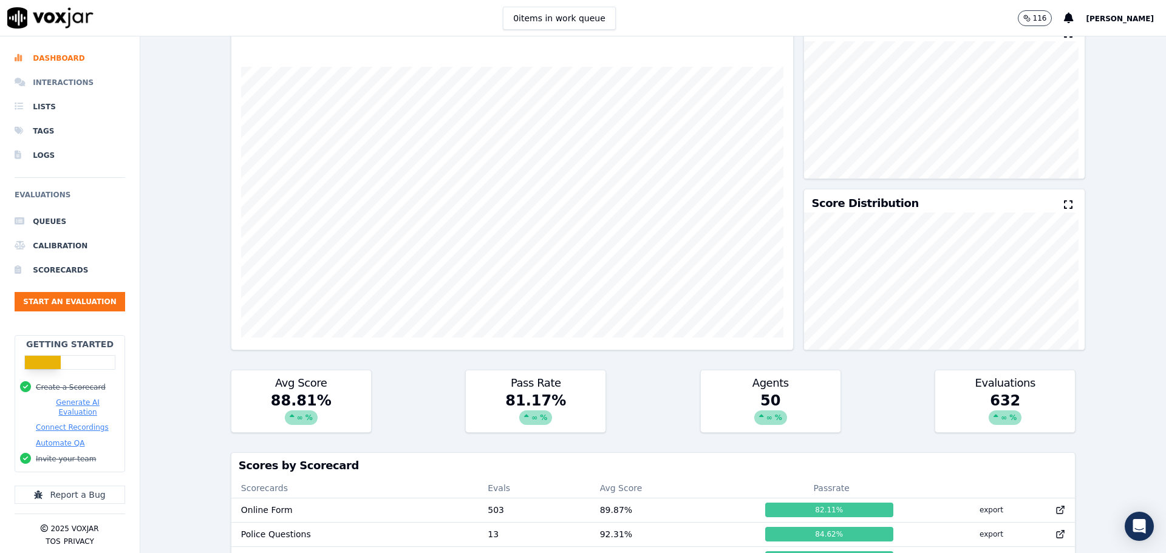
type input "naila"
click at [53, 82] on li "Interactions" at bounding box center [70, 82] width 111 height 24
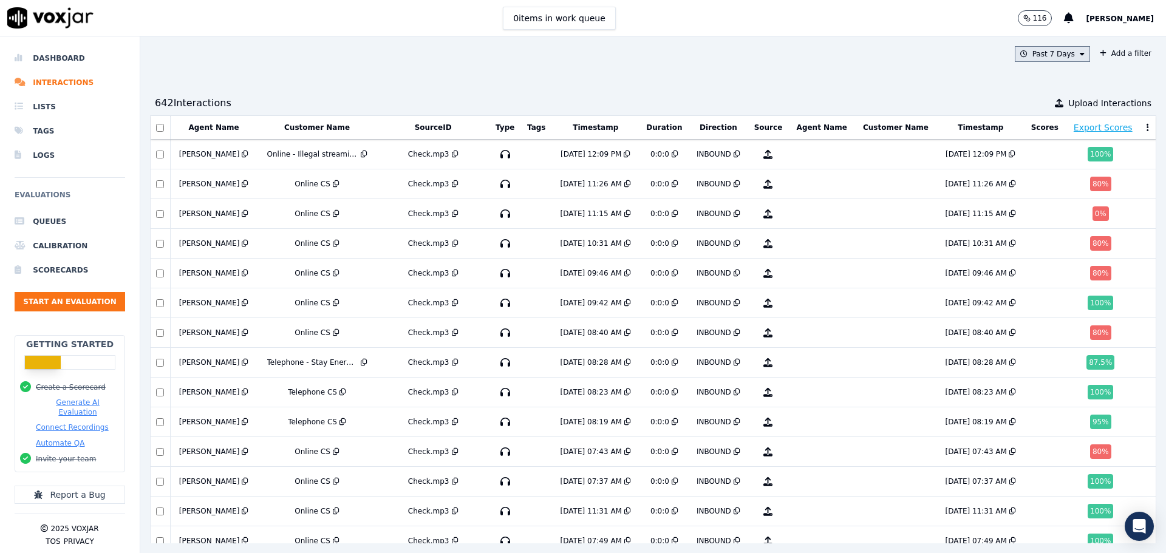
click at [1056, 59] on button "Past 7 Days" at bounding box center [1052, 54] width 75 height 16
click at [1035, 162] on div "This Year" at bounding box center [1051, 164] width 33 height 10
click at [1061, 199] on button "Add" at bounding box center [1073, 193] width 24 height 19
click at [1095, 48] on button "Add a filter" at bounding box center [1125, 53] width 61 height 15
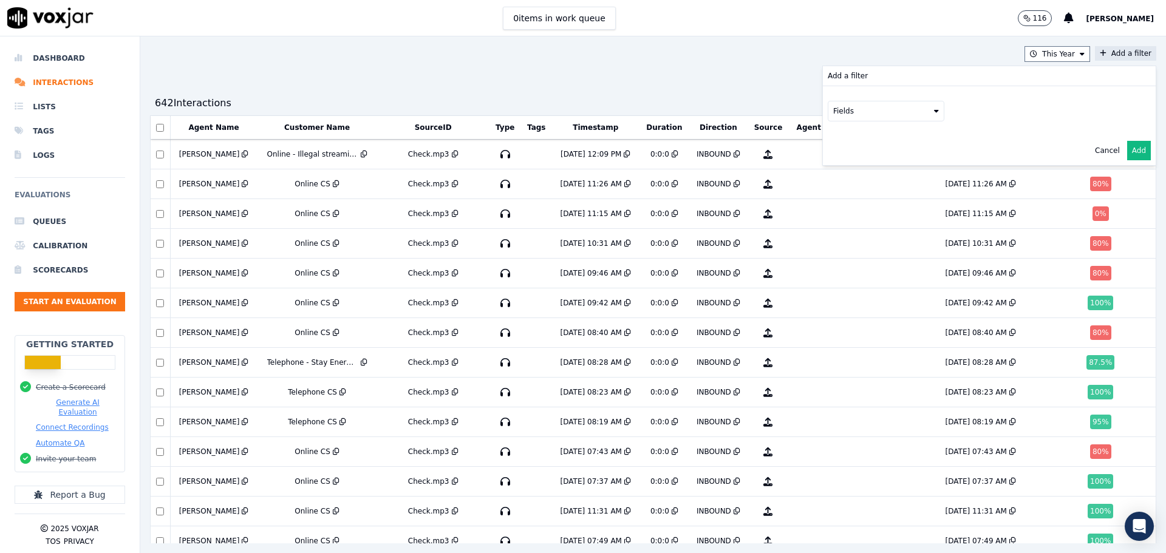
click at [828, 109] on button "Fields" at bounding box center [886, 111] width 117 height 21
click at [849, 214] on div "agents" at bounding box center [861, 219] width 25 height 10
click at [949, 139] on icon at bounding box center [951, 136] width 5 height 7
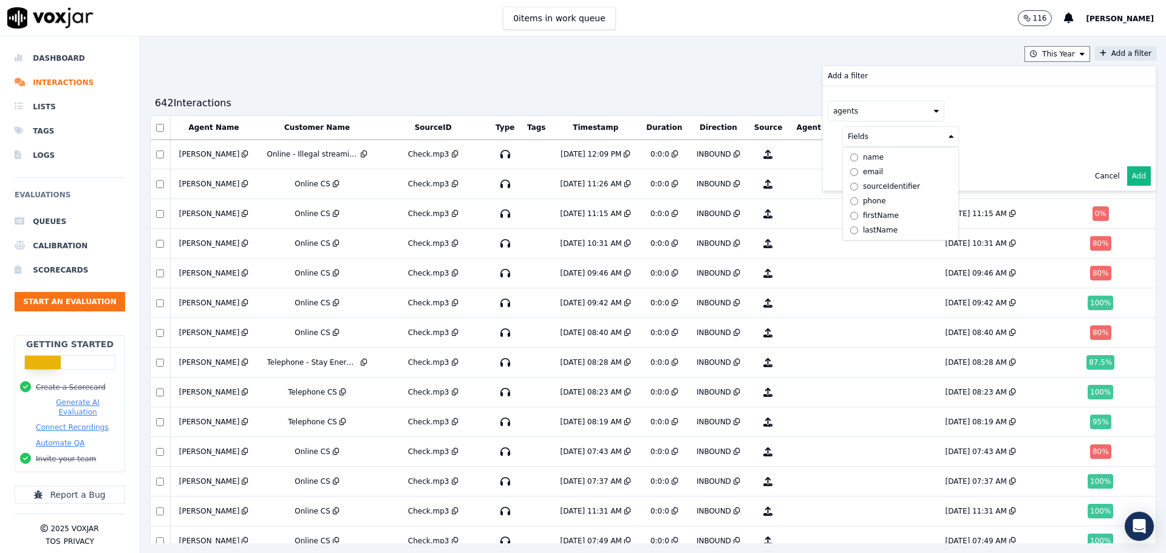
click at [863, 154] on div "name" at bounding box center [873, 157] width 21 height 10
click at [1011, 136] on button at bounding box center [1051, 135] width 175 height 18
click at [992, 159] on input "text" at bounding box center [1052, 160] width 164 height 21
type input "naila"
click at [987, 177] on div "[PERSON_NAME]" at bounding box center [1017, 178] width 61 height 10
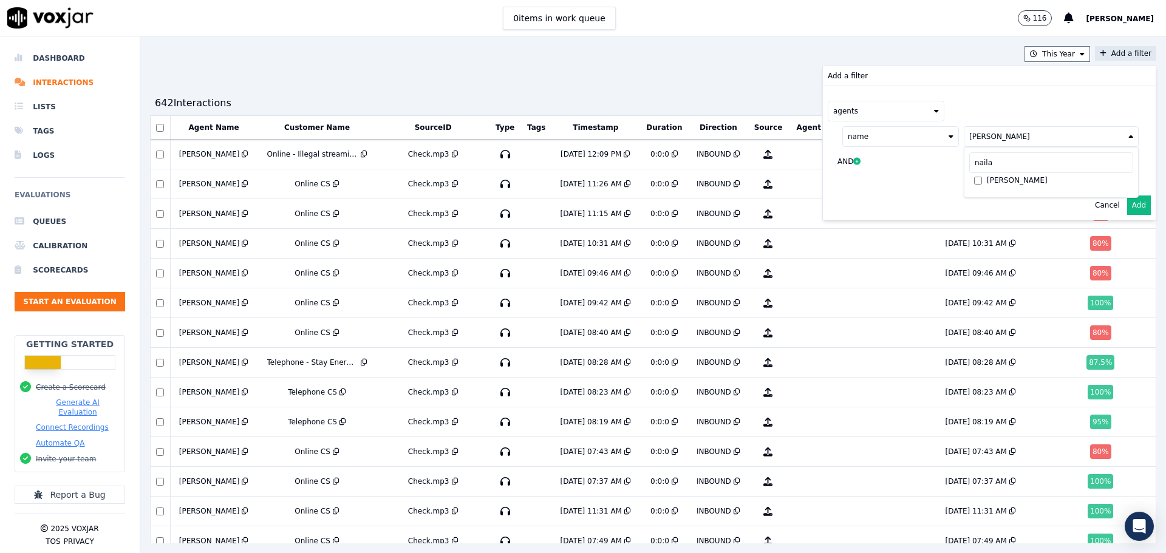
click at [964, 91] on div "agents name Naila Atif naila Naila Atif AND" at bounding box center [989, 138] width 333 height 104
click at [1128, 205] on button "Add" at bounding box center [1140, 205] width 24 height 19
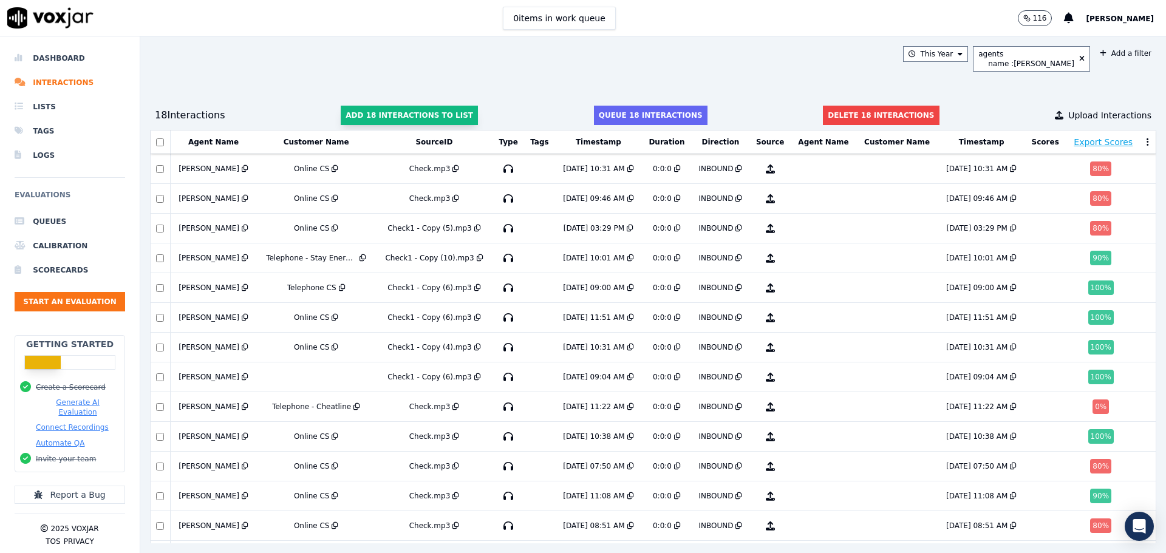
click at [394, 118] on button "Add 18 interactions to list" at bounding box center [409, 115] width 137 height 19
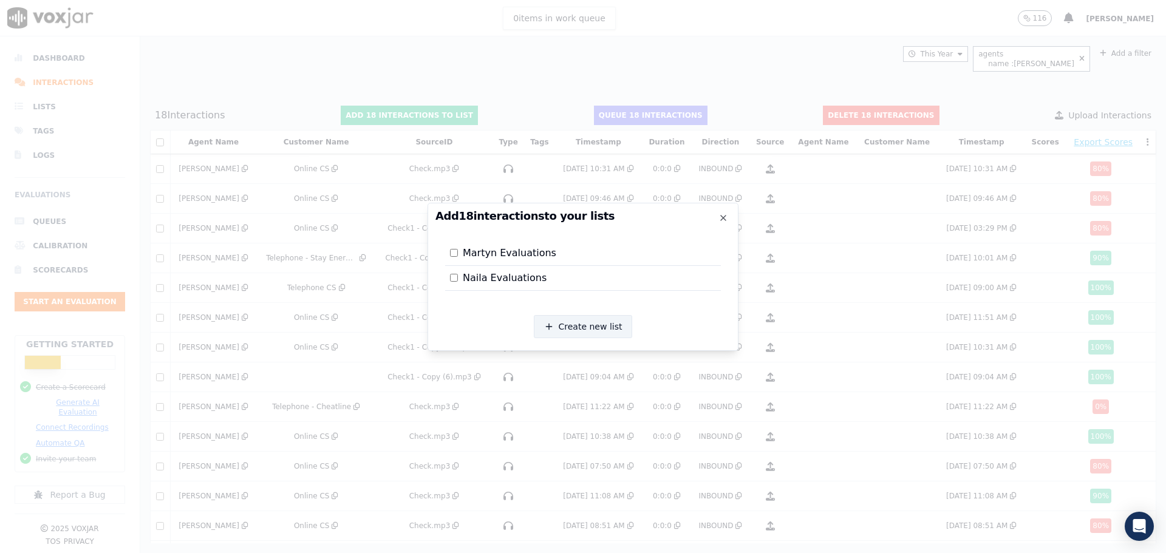
click at [562, 323] on button "Create new list" at bounding box center [583, 326] width 99 height 23
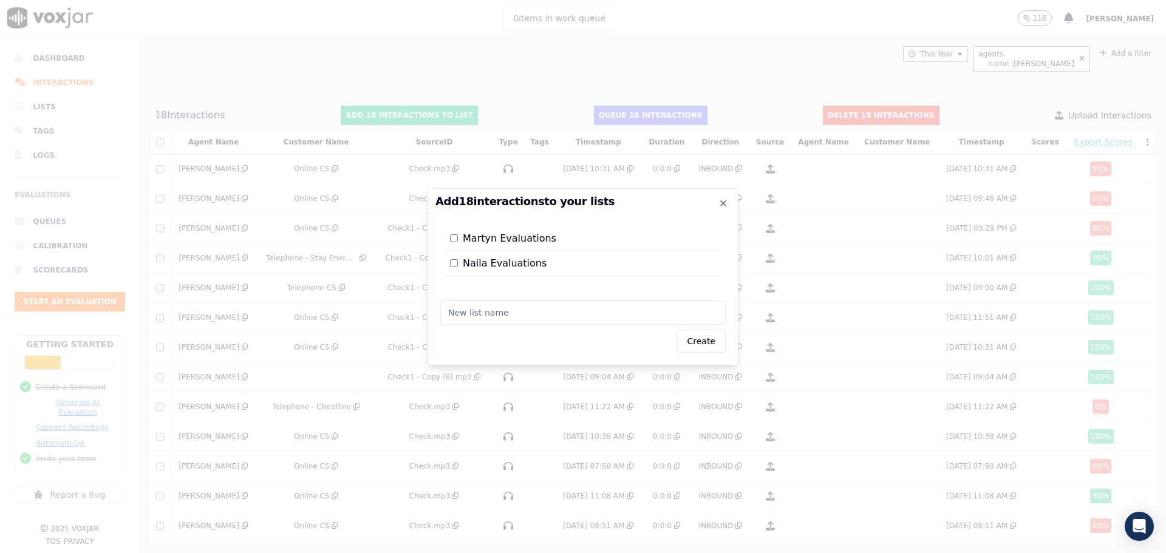
click at [513, 317] on input "text" at bounding box center [583, 313] width 286 height 24
type input "Naila Evaluations - 2025 (So Far)."
click at [704, 343] on button "Create" at bounding box center [701, 341] width 49 height 23
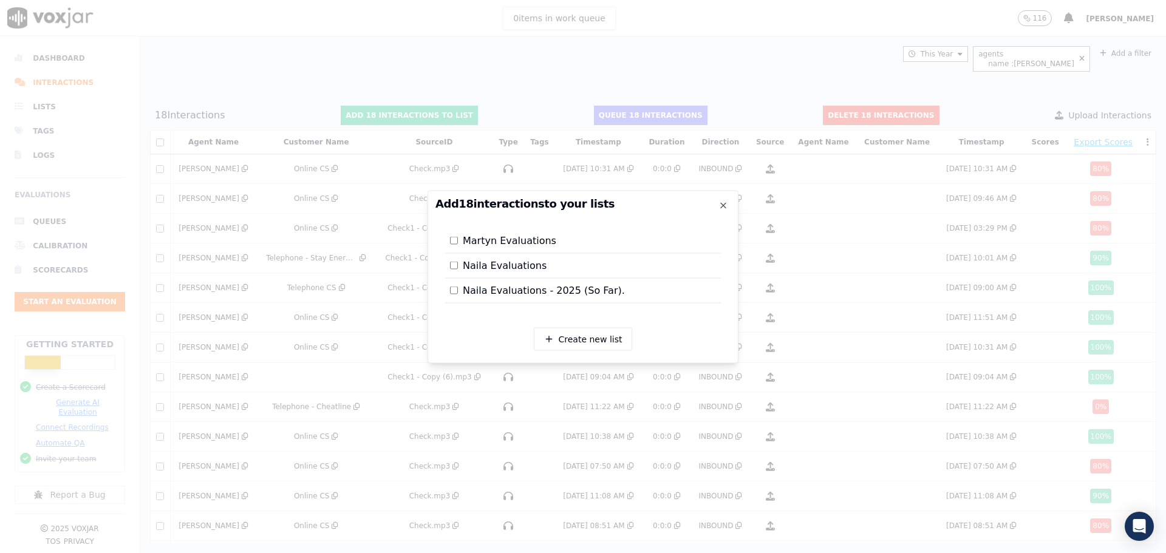
click at [449, 284] on div "Naila Evaluations - 2025 (So Far)." at bounding box center [583, 290] width 276 height 25
click at [552, 341] on button "Add 18 Interaction s" at bounding box center [583, 337] width 112 height 22
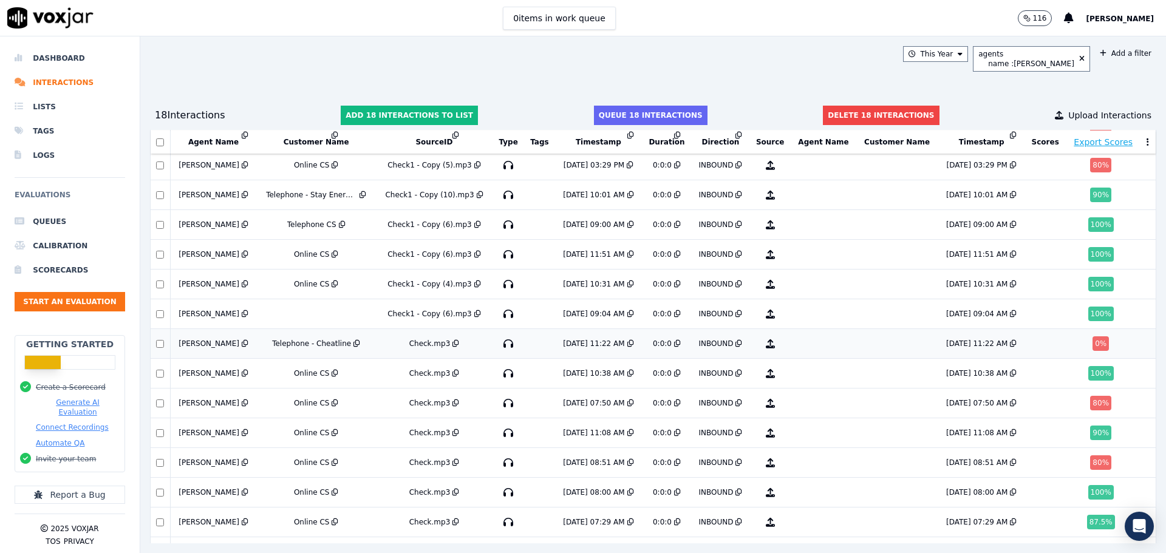
scroll to position [53, 0]
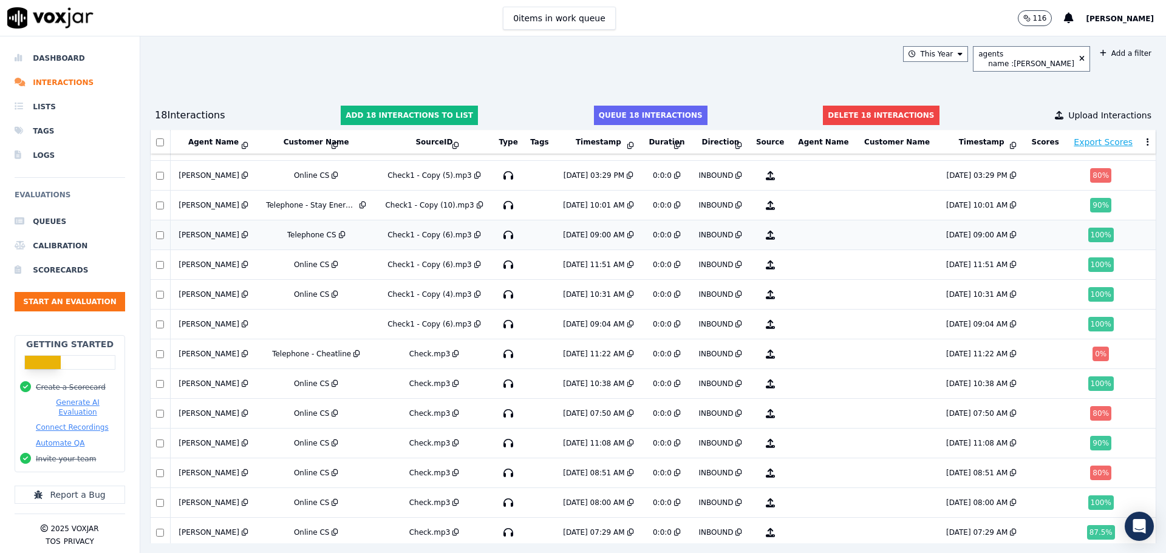
click at [197, 235] on div "[PERSON_NAME]" at bounding box center [209, 235] width 61 height 10
click at [287, 321] on td at bounding box center [315, 325] width 119 height 30
click at [35, 102] on li "Lists" at bounding box center [70, 107] width 111 height 24
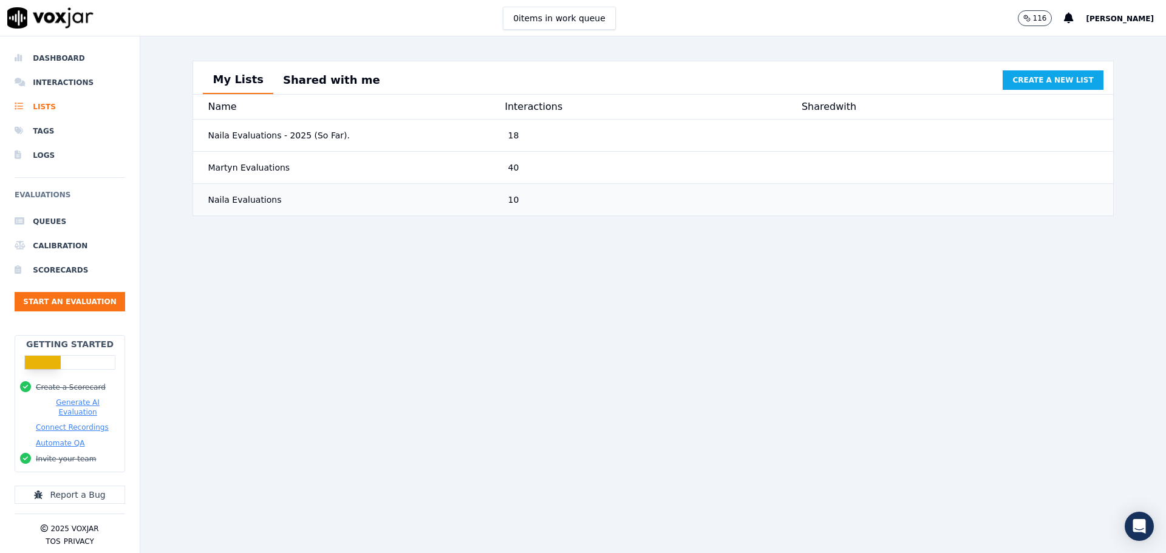
click at [253, 210] on div "Naila Evaluations" at bounding box center [353, 200] width 300 height 22
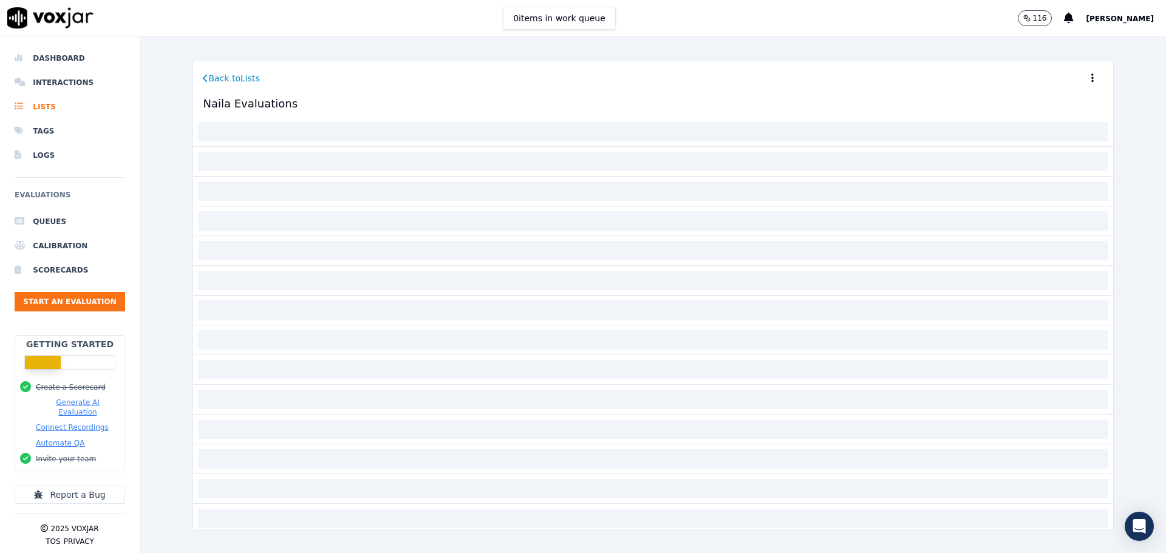
click at [205, 74] on icon at bounding box center [205, 78] width 5 height 9
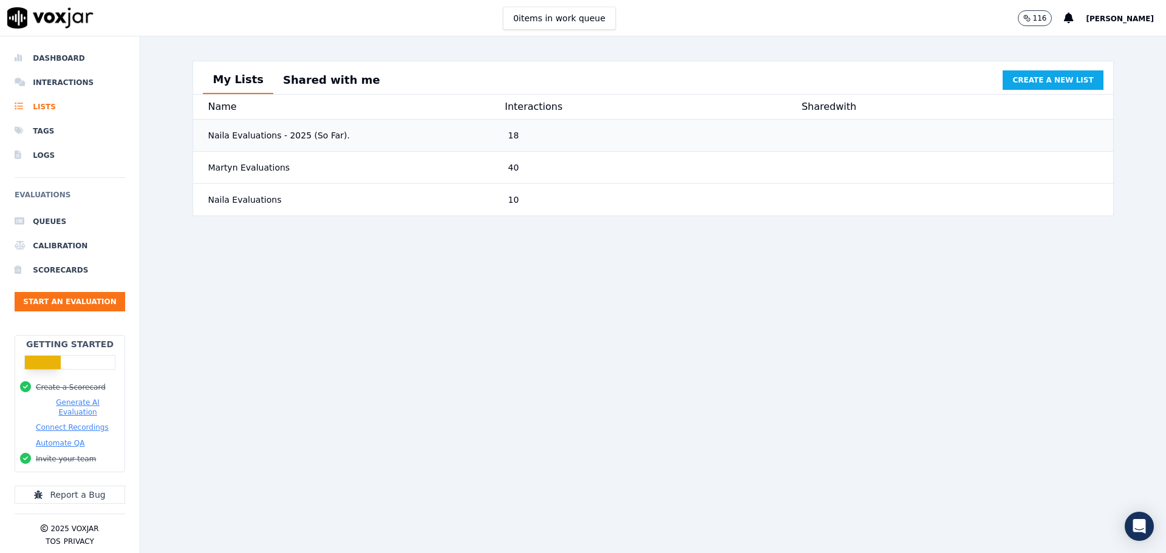
click at [263, 145] on div "Naila Evaluations - 2025 (So Far)." at bounding box center [353, 136] width 300 height 22
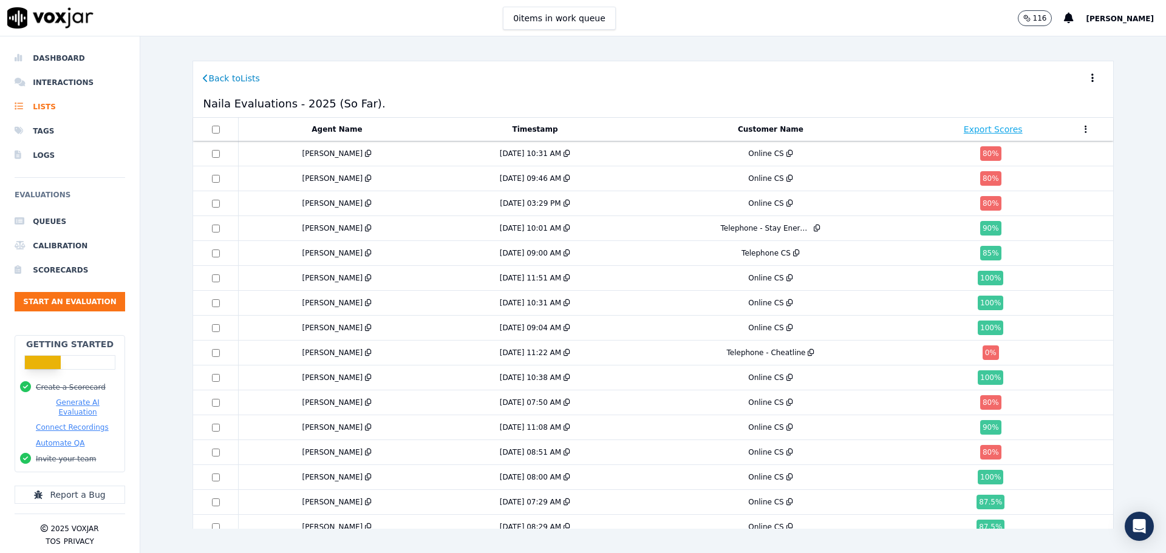
click at [1082, 72] on button at bounding box center [1093, 78] width 22 height 24
click at [1068, 92] on button "Share" at bounding box center [1078, 95] width 50 height 19
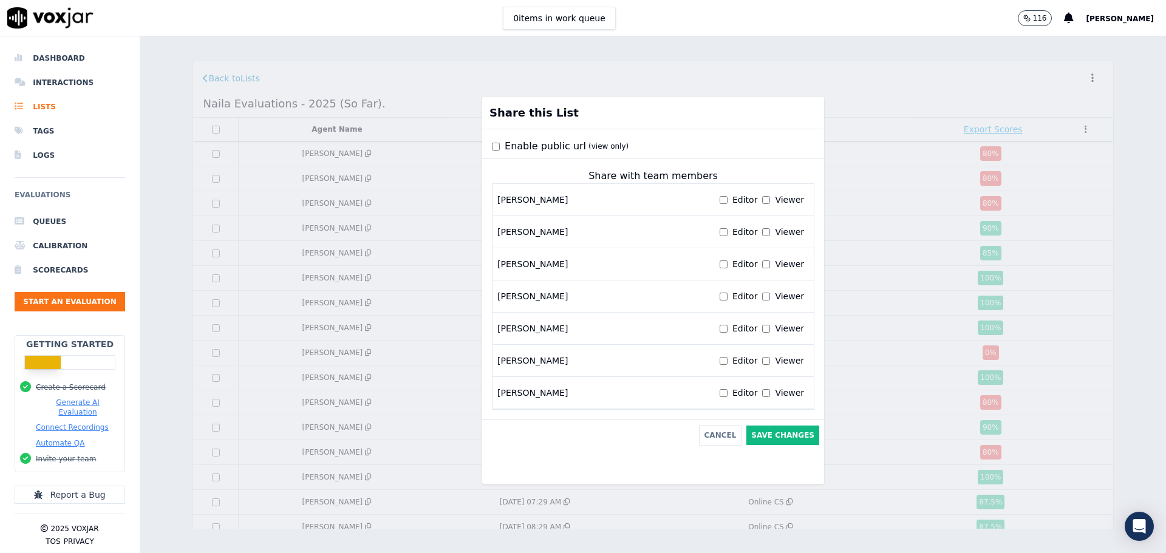
click at [505, 146] on label "Enable public url (view only)" at bounding box center [567, 146] width 124 height 15
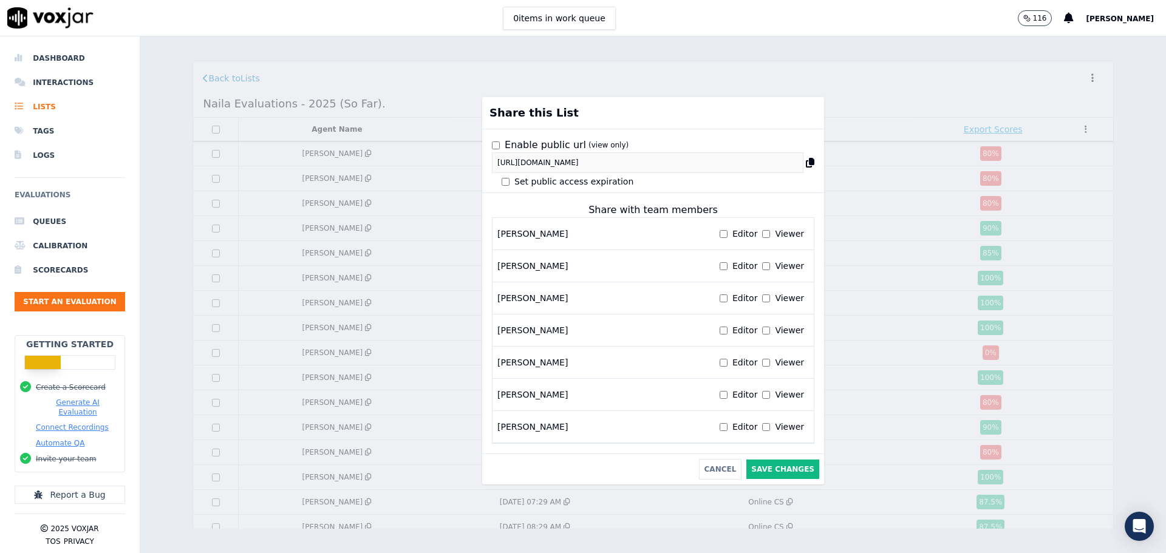
scroll to position [24, 0]
click at [535, 176] on label "Set public access expiration" at bounding box center [574, 182] width 119 height 12
click at [601, 176] on input "datetime-local" at bounding box center [568, 179] width 123 height 22
type input "2025-09-18T07:32"
click at [636, 172] on div "Enable public url (view only) https://app.voxjar.com/lists/6edc9350-5f19-454d-a…" at bounding box center [653, 148] width 342 height 84
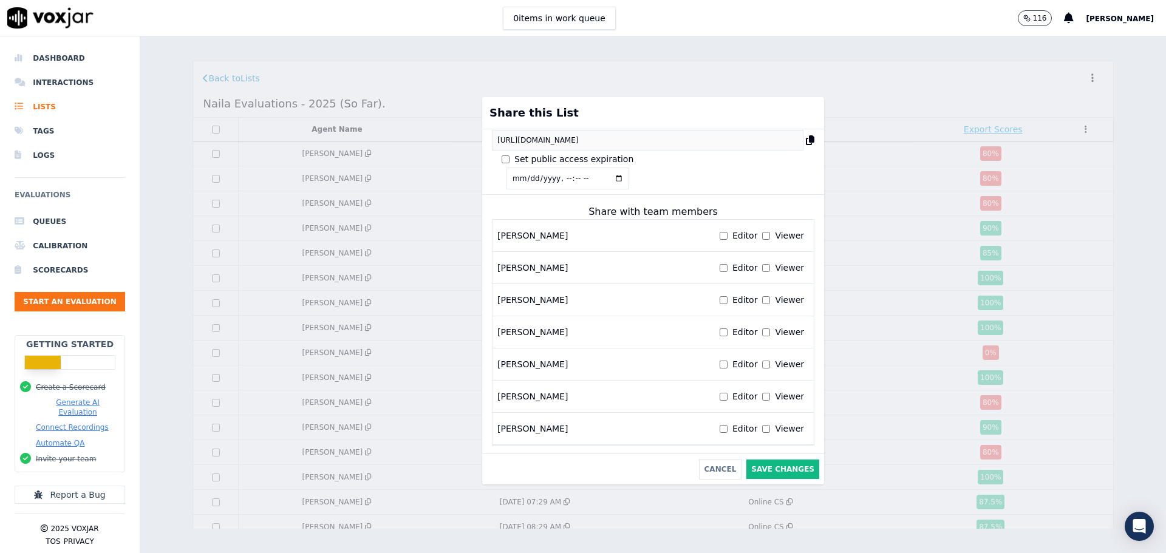
click at [758, 178] on div "Enable public url (view only) https://app.voxjar.com/lists/6edc9350-5f19-454d-a…" at bounding box center [653, 148] width 342 height 84
click at [806, 141] on icon at bounding box center [810, 140] width 9 height 10
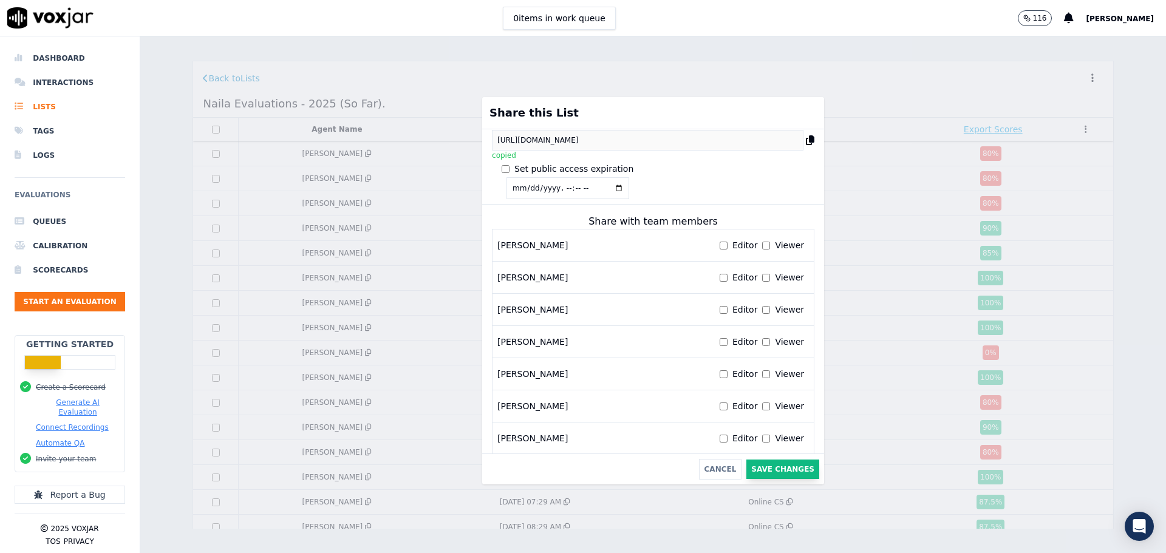
click at [766, 460] on button "Save Changes" at bounding box center [783, 469] width 73 height 19
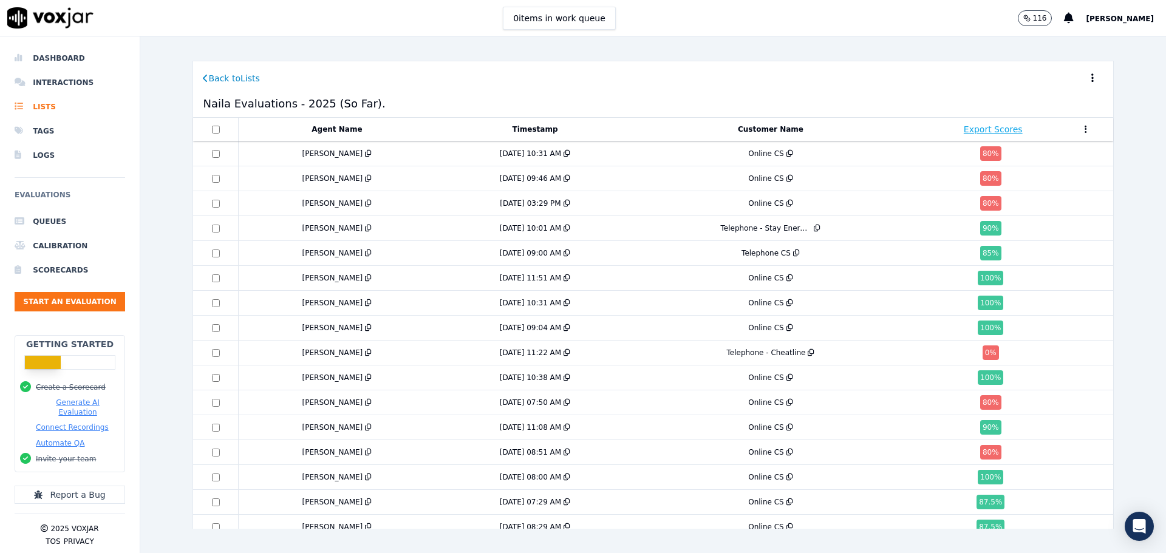
drag, startPoint x: 1062, startPoint y: 75, endPoint x: 1076, endPoint y: 85, distance: 17.0
click at [1074, 84] on div "Back to Lists" at bounding box center [653, 80] width 900 height 29
click at [1082, 85] on button at bounding box center [1093, 78] width 22 height 24
click at [1066, 100] on button "Share" at bounding box center [1078, 95] width 50 height 19
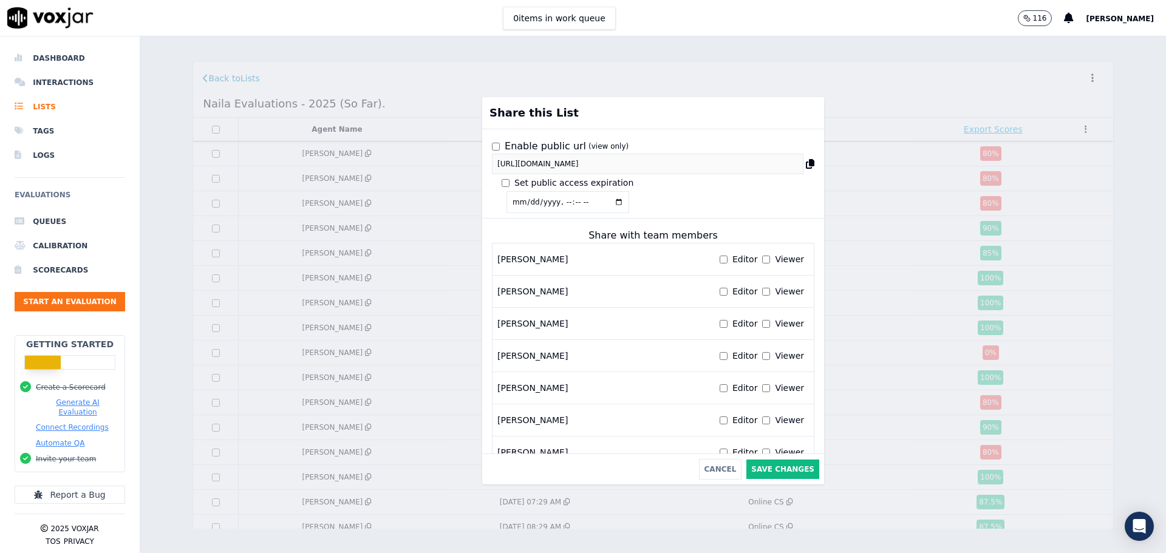
click at [806, 162] on icon at bounding box center [810, 164] width 9 height 10
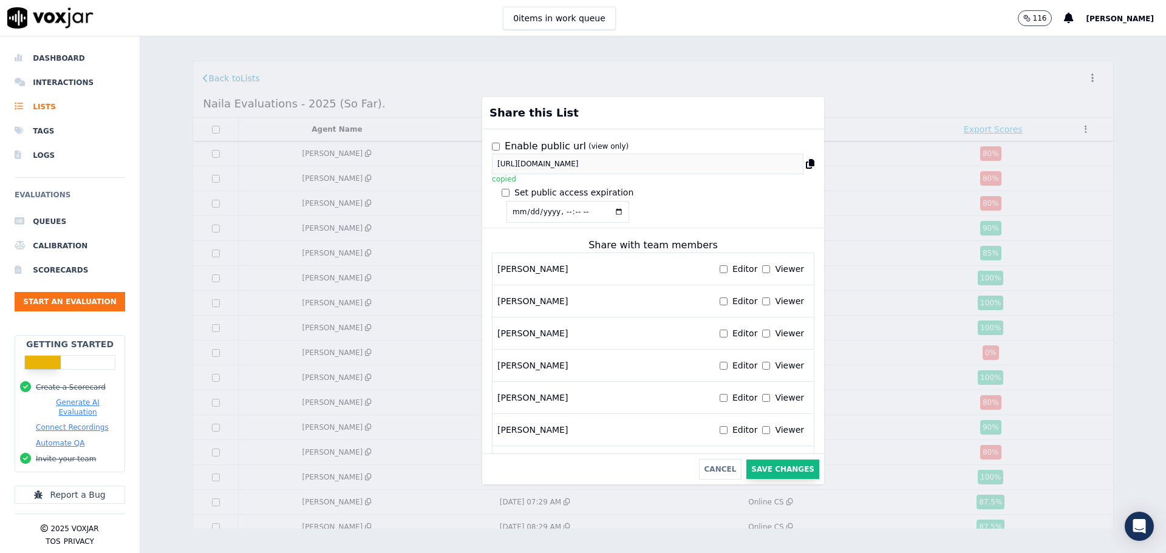
click at [747, 460] on button "Save Changes" at bounding box center [783, 469] width 73 height 19
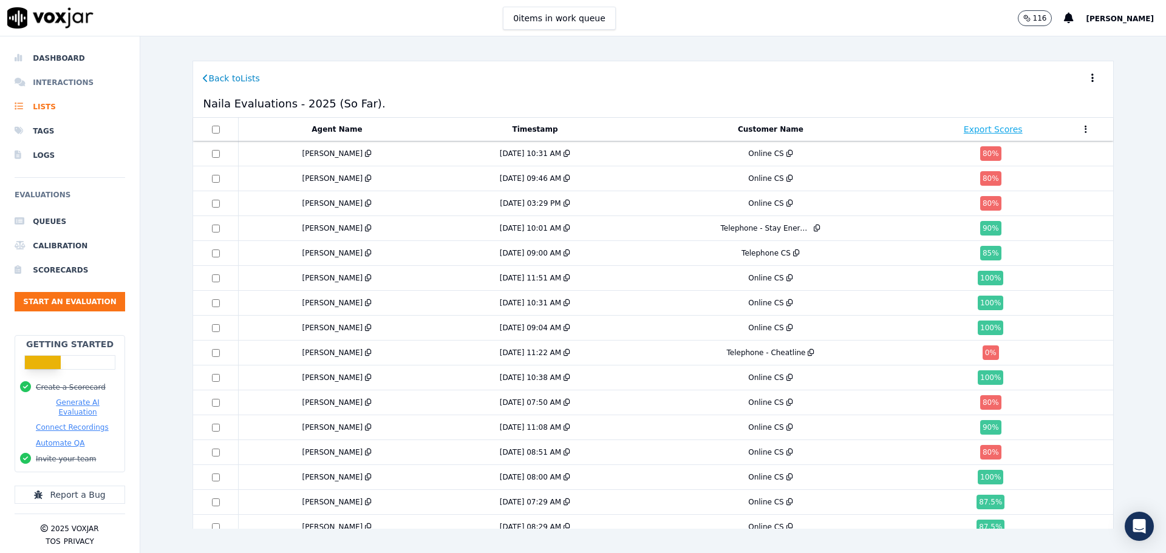
click at [43, 87] on li "Interactions" at bounding box center [70, 82] width 111 height 24
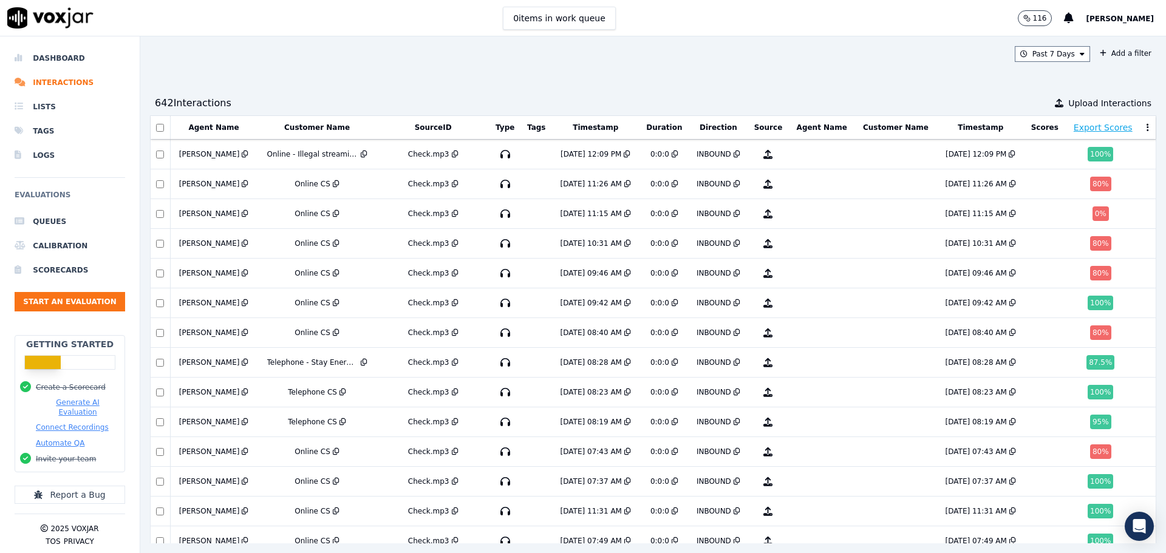
click at [1119, 62] on div "Past 7 Days Add a filter 642 Interaction s Upload Interactions Agent Name Custo…" at bounding box center [653, 294] width 1026 height 517
click at [1095, 58] on button "Add a filter" at bounding box center [1125, 53] width 61 height 15
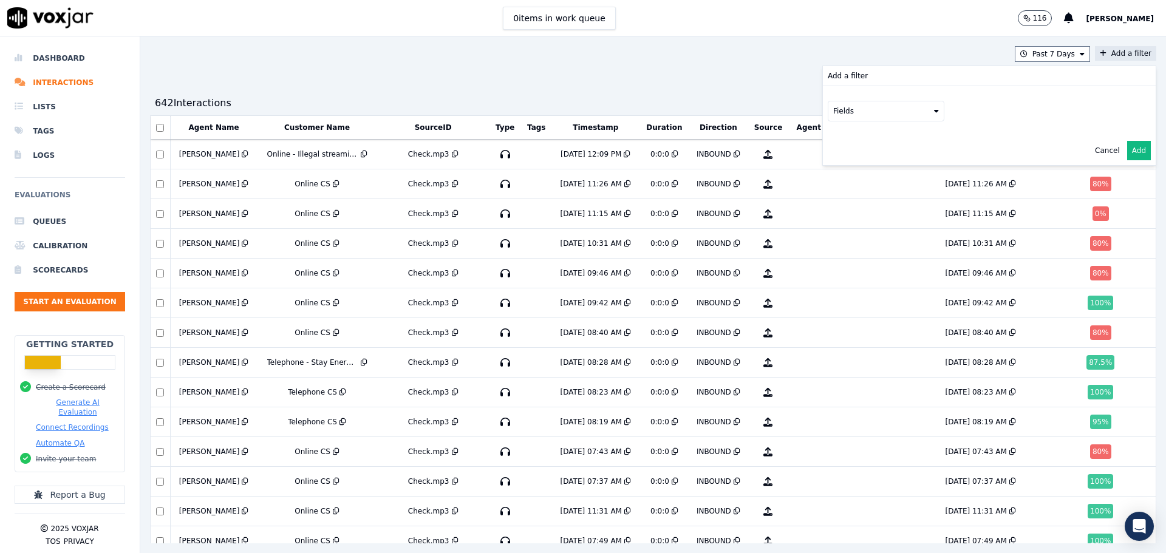
click at [828, 114] on button "Fields" at bounding box center [886, 111] width 117 height 21
click at [947, 53] on div "Past 7 Days Add a filter Add a filter Fields id direction sourceIdentifier sour…" at bounding box center [653, 54] width 1007 height 16
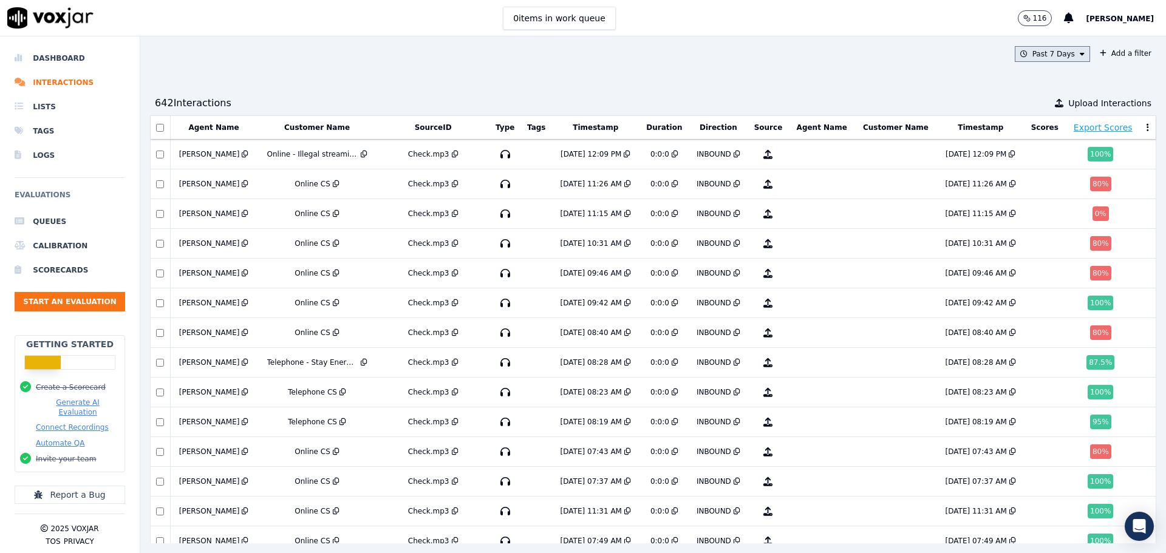
click at [1020, 53] on button "Past 7 Days" at bounding box center [1052, 54] width 75 height 16
click at [1035, 165] on div "This Year" at bounding box center [1051, 164] width 33 height 10
click at [1061, 202] on button "Add" at bounding box center [1073, 193] width 24 height 19
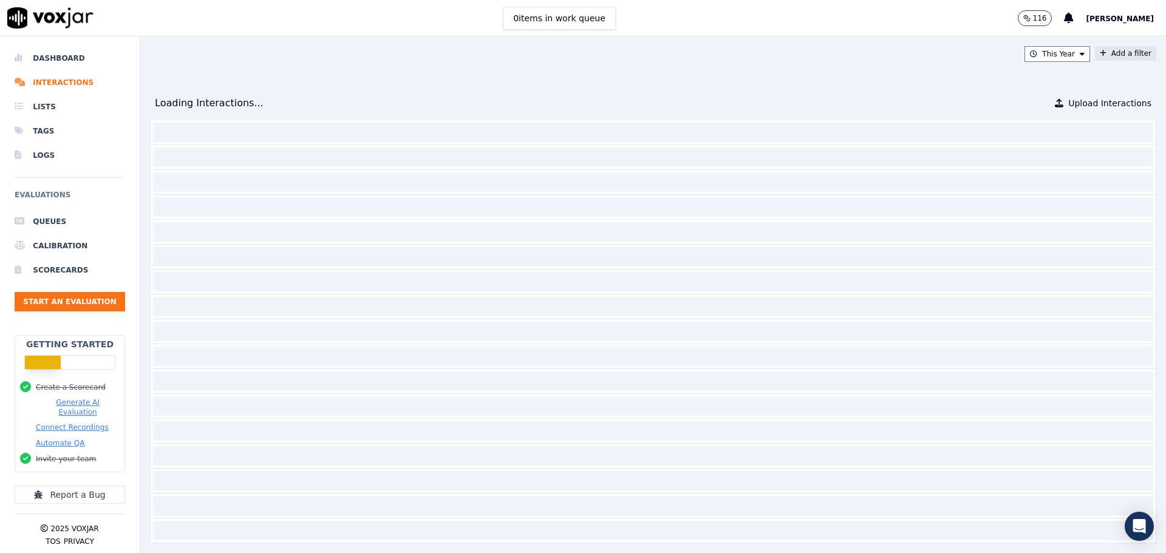
click at [1095, 47] on button "Add a filter" at bounding box center [1125, 53] width 61 height 15
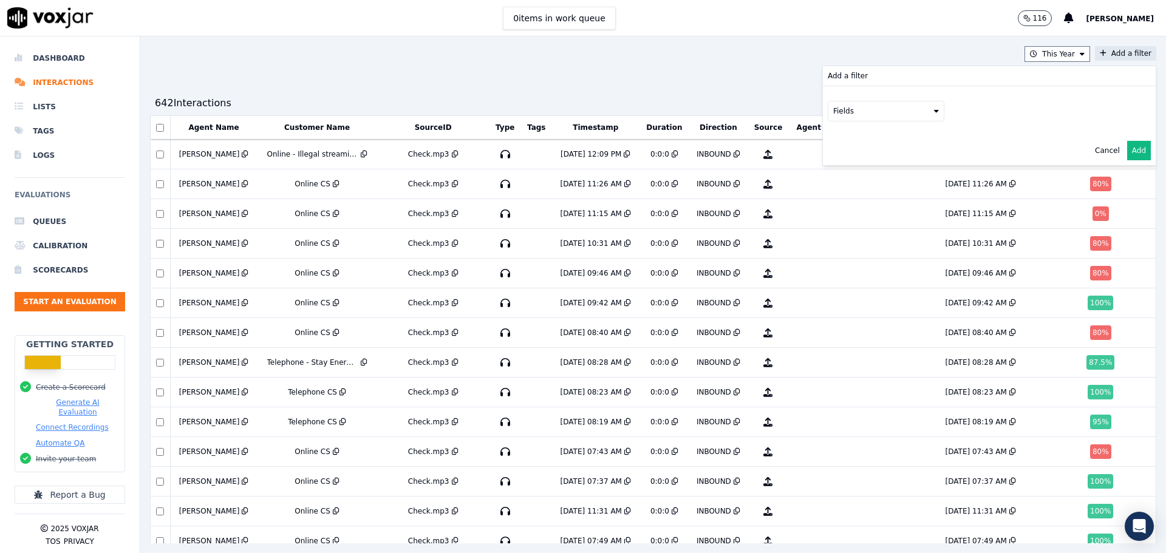
click at [869, 111] on button "Fields" at bounding box center [886, 111] width 117 height 21
click at [831, 213] on label "agents" at bounding box center [886, 219] width 111 height 15
click at [916, 137] on button "Fields" at bounding box center [901, 136] width 117 height 21
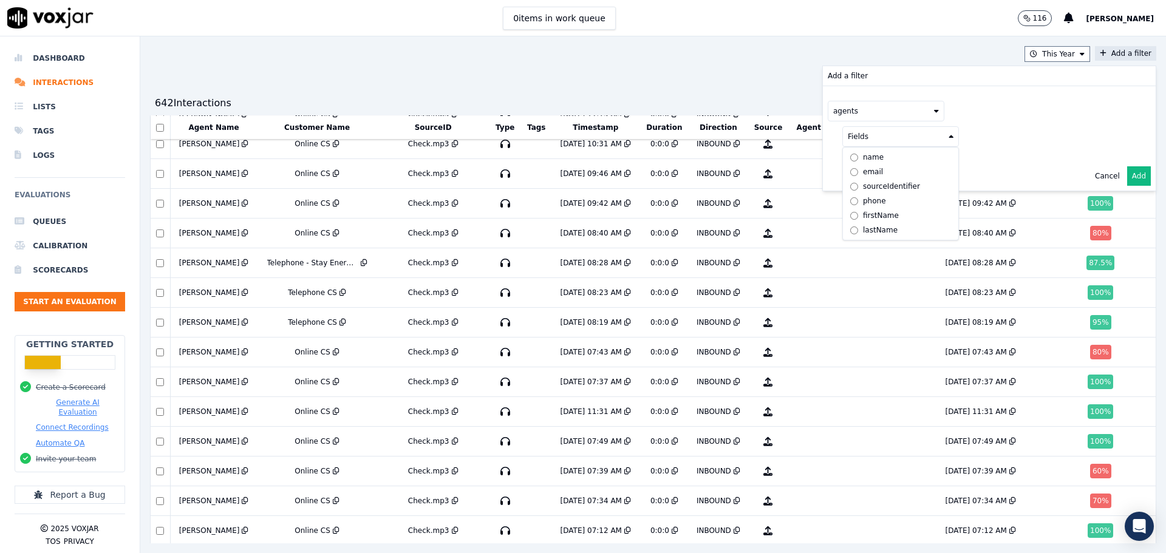
scroll to position [122, 0]
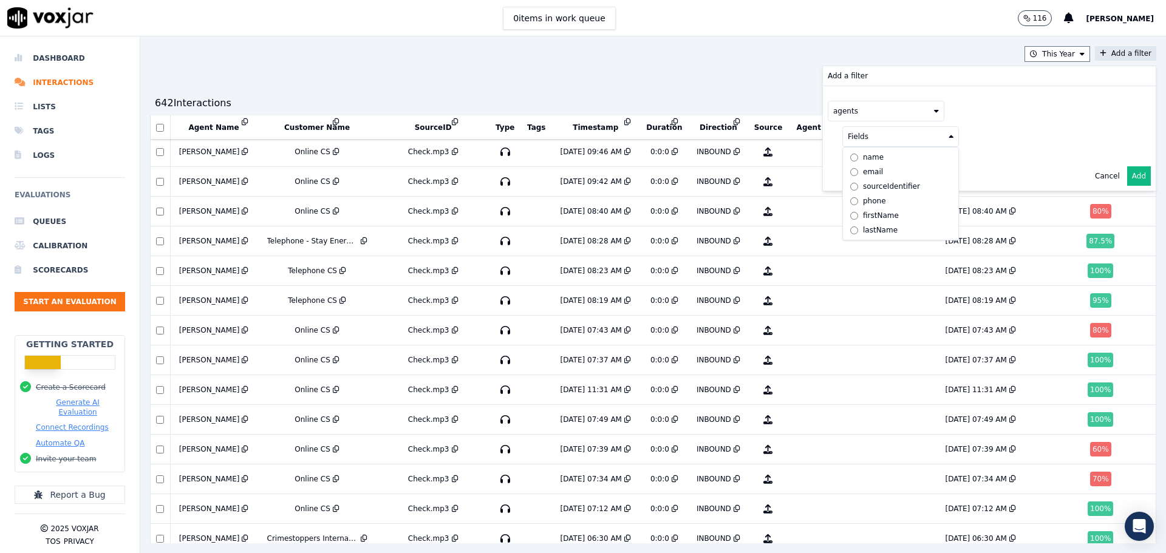
click at [863, 157] on div "name" at bounding box center [873, 157] width 21 height 10
click at [964, 140] on button at bounding box center [1051, 135] width 175 height 18
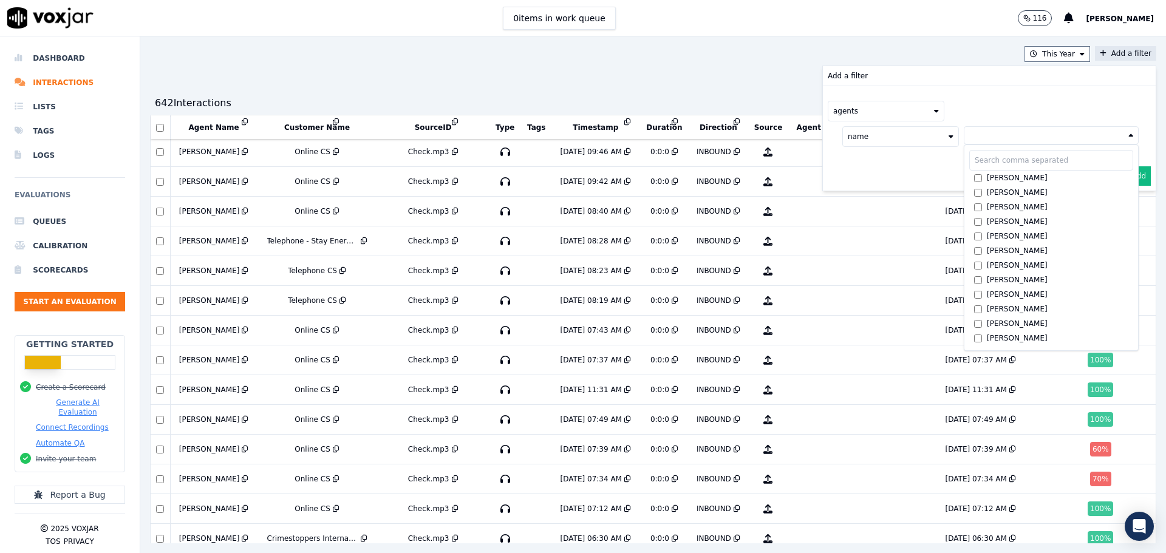
click at [987, 165] on input "text" at bounding box center [1052, 160] width 164 height 21
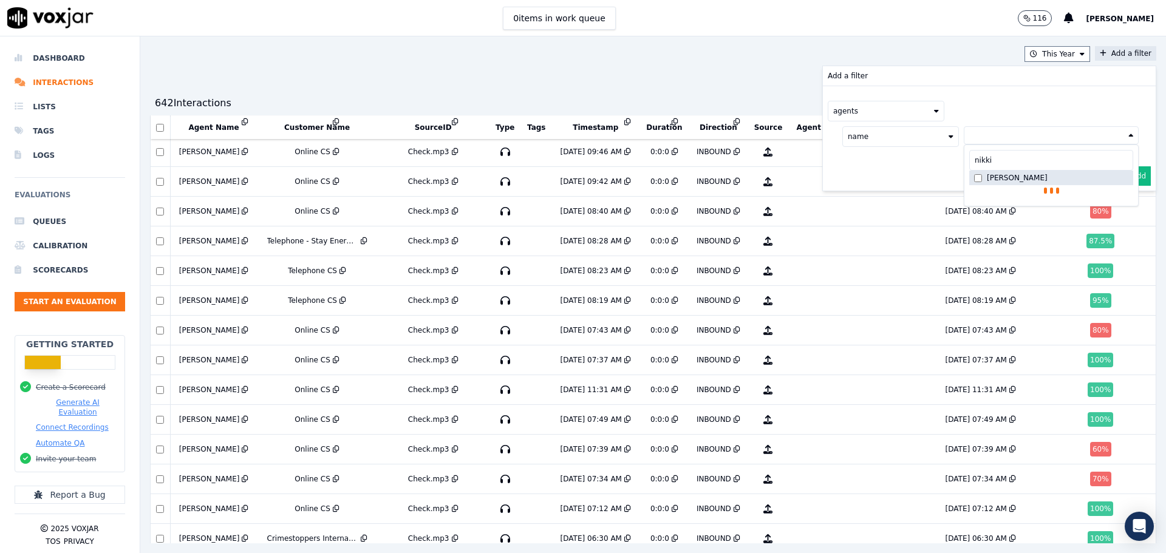
type input "nikki"
click at [987, 177] on div "[PERSON_NAME]" at bounding box center [1017, 178] width 61 height 10
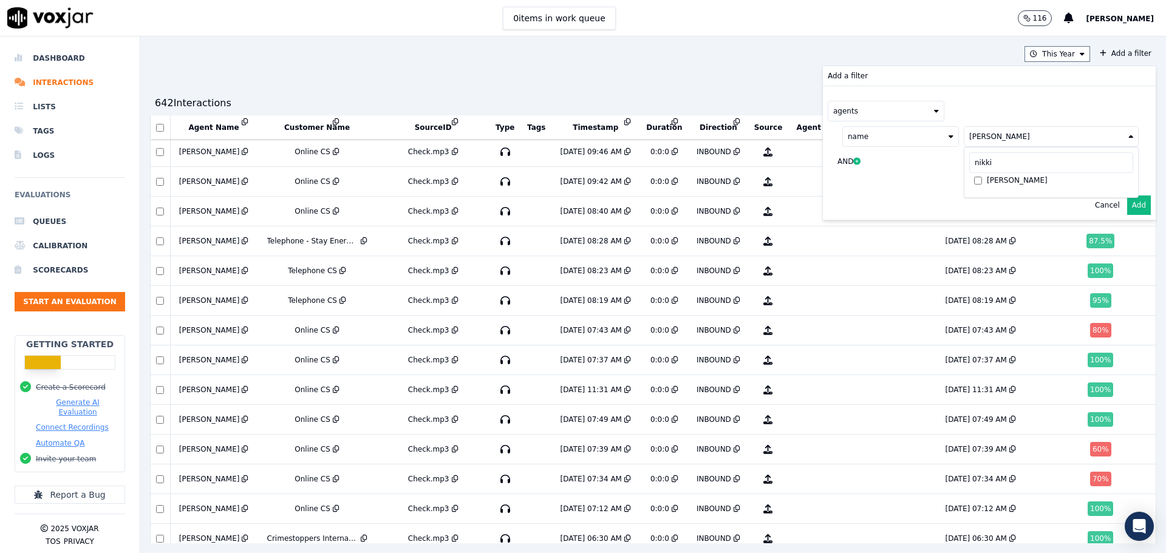
click at [1001, 118] on div "agents" at bounding box center [989, 111] width 323 height 21
click at [1128, 208] on button "Add" at bounding box center [1140, 205] width 24 height 19
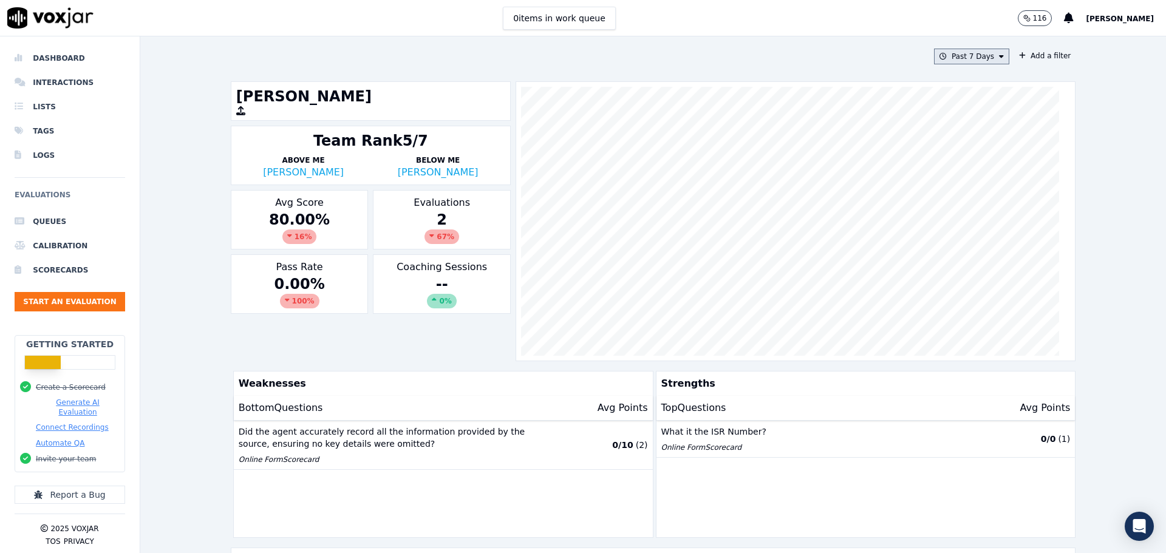
click at [964, 56] on button "Past 7 Days" at bounding box center [971, 57] width 75 height 16
click at [954, 78] on div "Custom" at bounding box center [968, 79] width 28 height 10
click at [978, 104] on input "From" at bounding box center [950, 102] width 106 height 27
type input "2025-08-01T00:00"
click at [943, 86] on div "From To" at bounding box center [950, 125] width 117 height 112
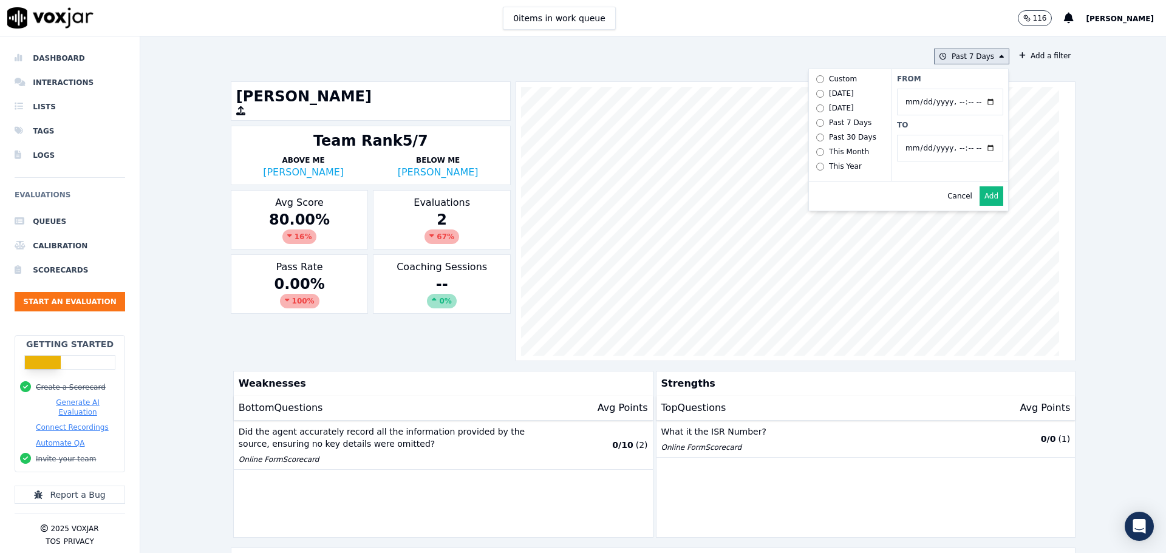
click at [976, 152] on input "To" at bounding box center [950, 148] width 106 height 27
type input "2025-08-31T23:59"
click at [822, 204] on div "Cancel Add" at bounding box center [908, 196] width 199 height 29
click at [984, 204] on button "Add" at bounding box center [992, 196] width 24 height 19
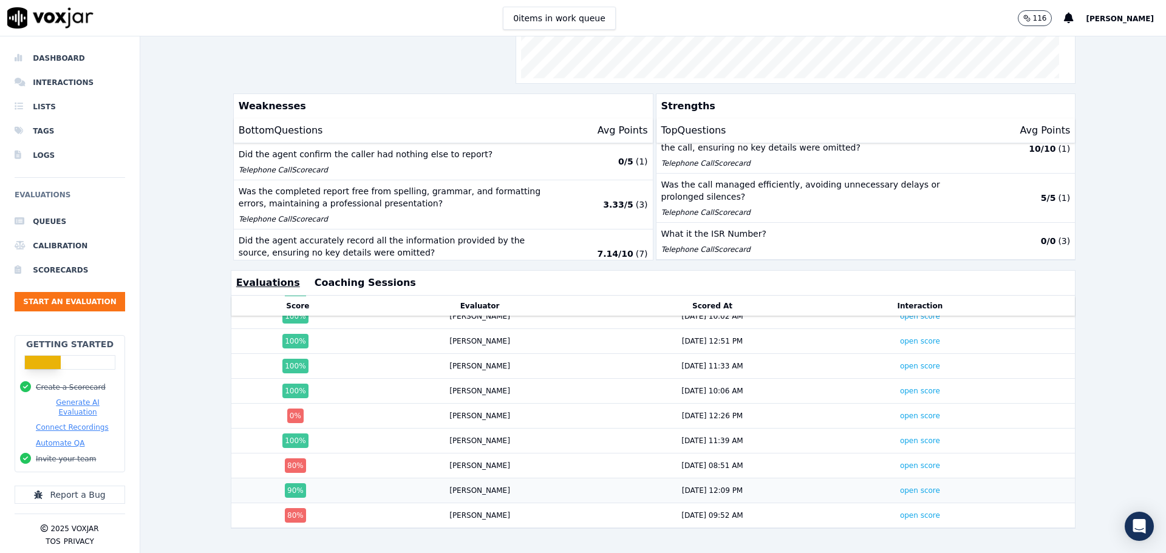
scroll to position [71, 0]
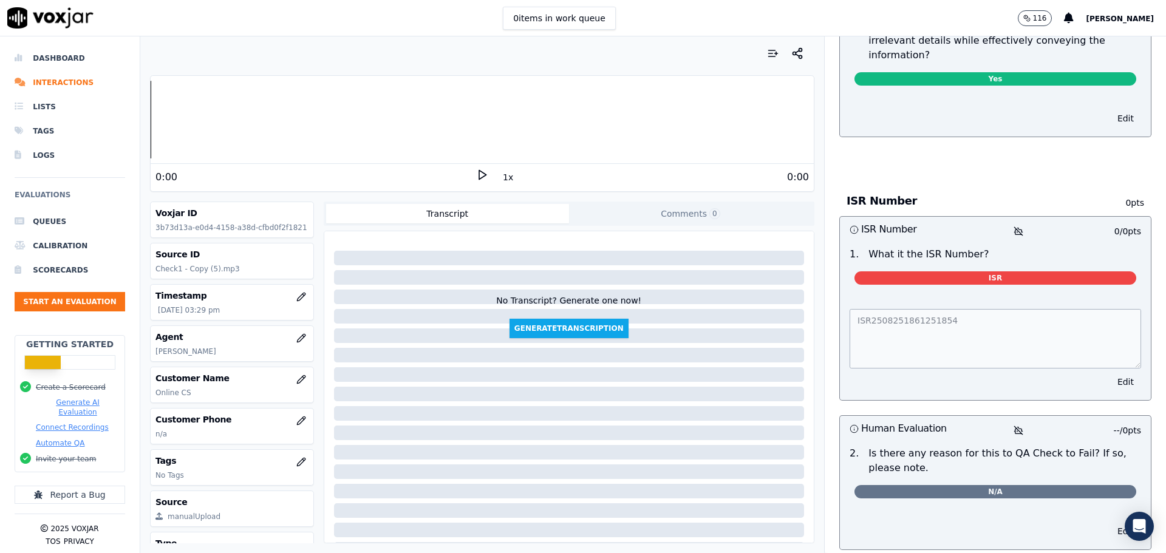
scroll to position [780, 0]
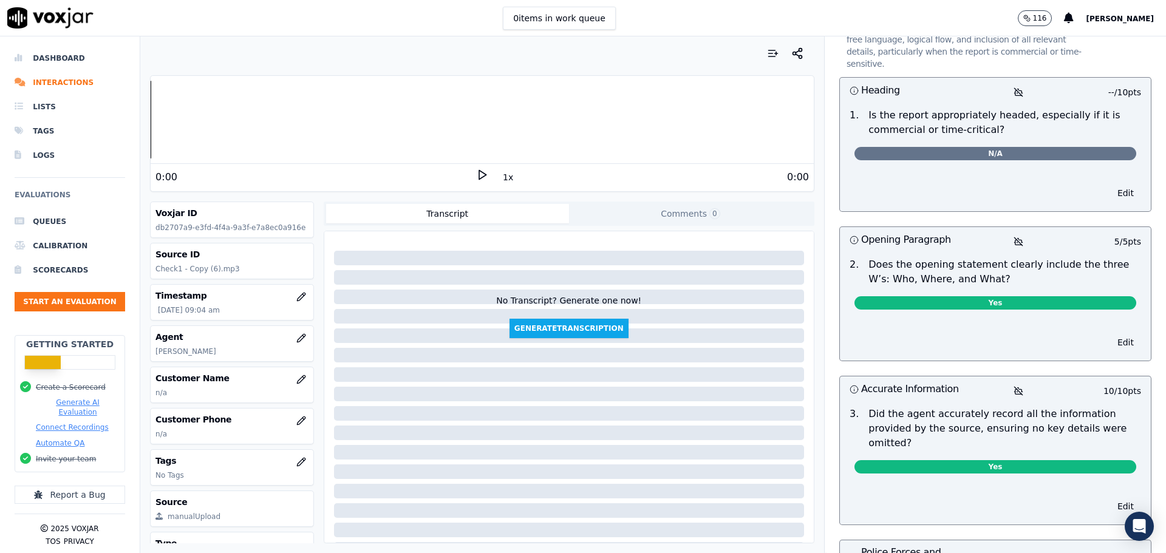
scroll to position [157, 0]
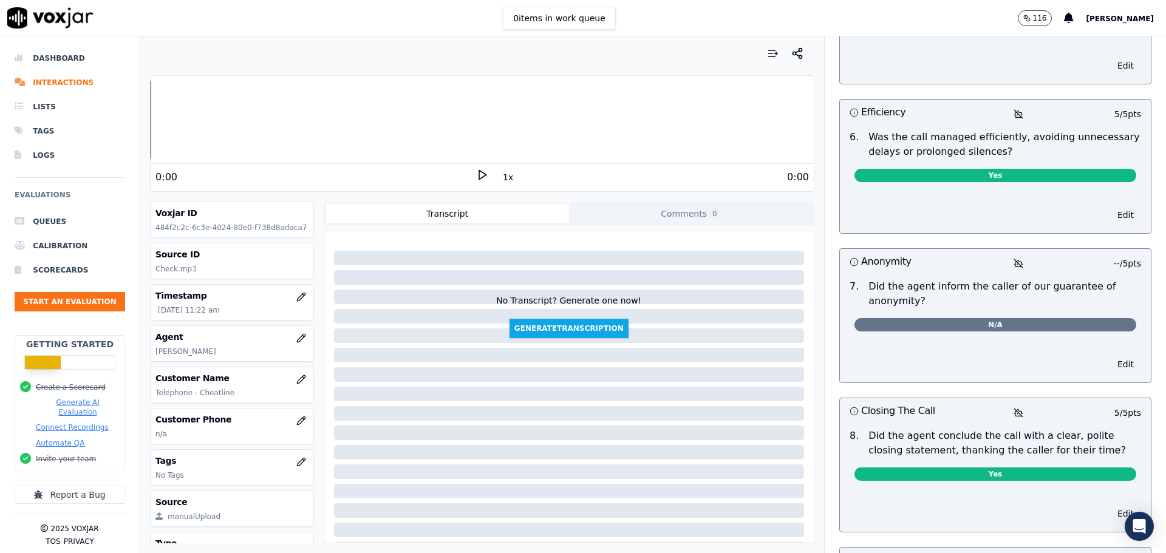
scroll to position [851, 0]
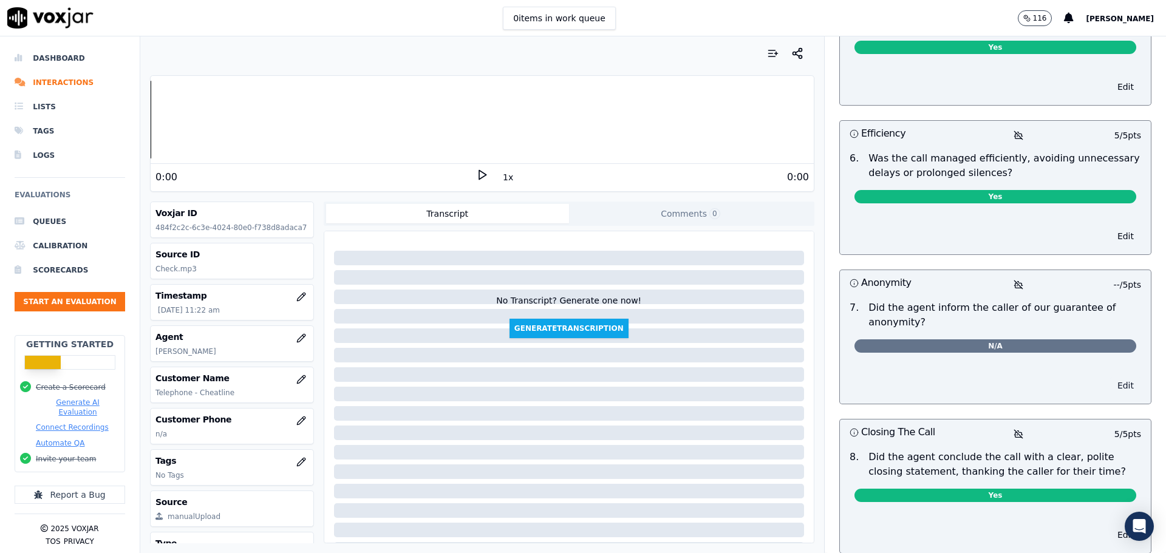
click at [1111, 377] on button "Edit" at bounding box center [1126, 385] width 31 height 17
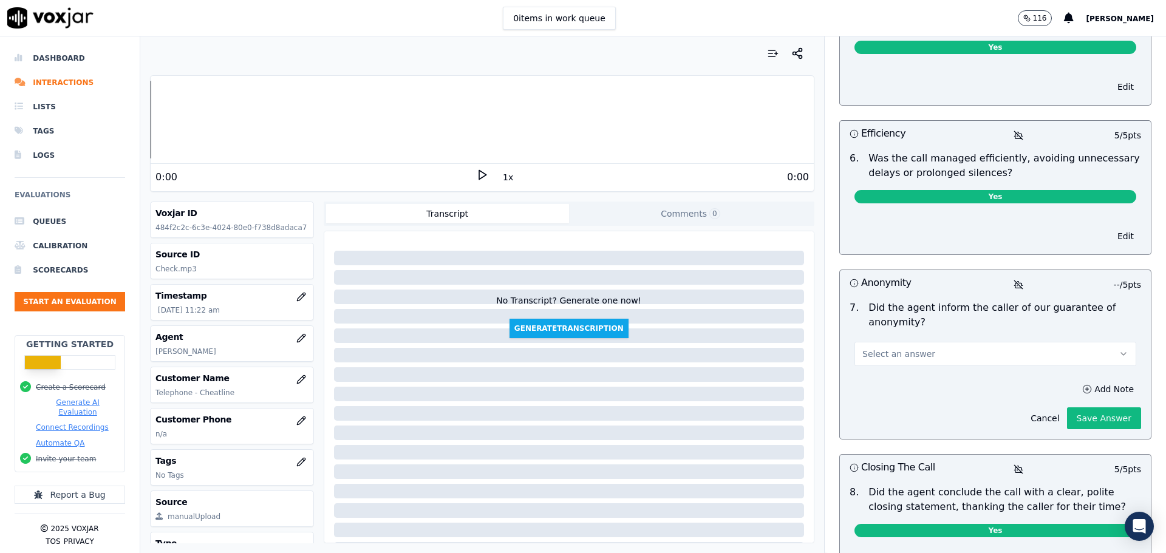
click at [1075, 342] on button "Select an answer" at bounding box center [996, 354] width 282 height 24
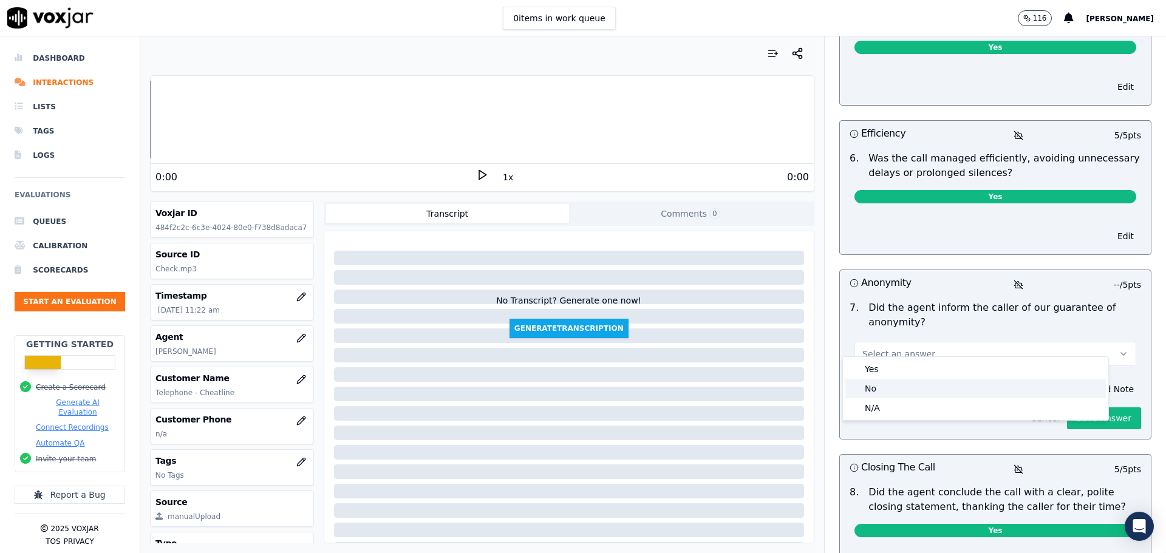
click at [987, 390] on div "No" at bounding box center [976, 388] width 261 height 19
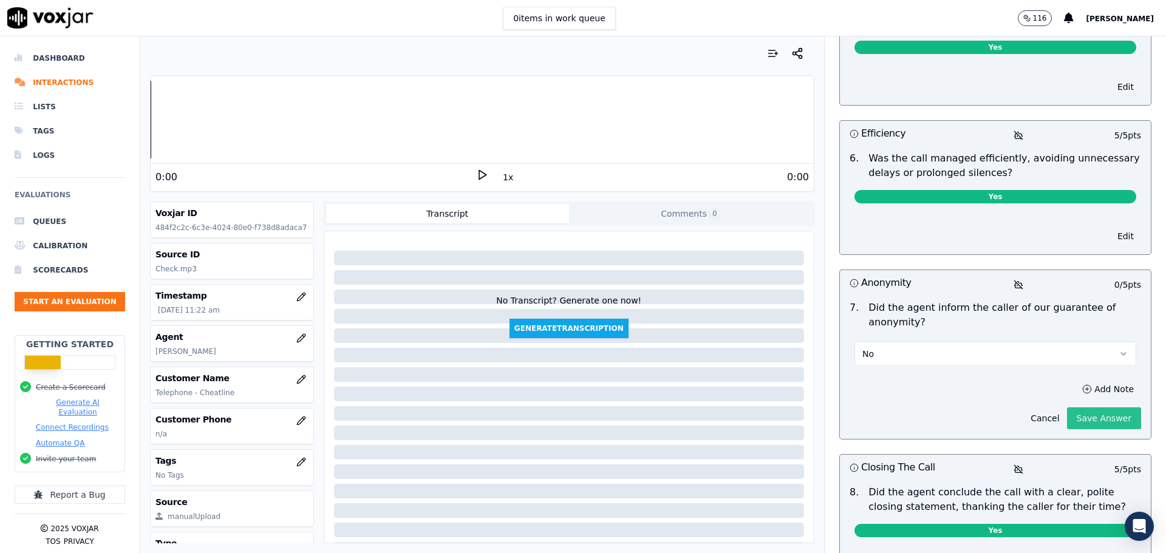
click at [1069, 408] on button "Save Answer" at bounding box center [1104, 419] width 74 height 22
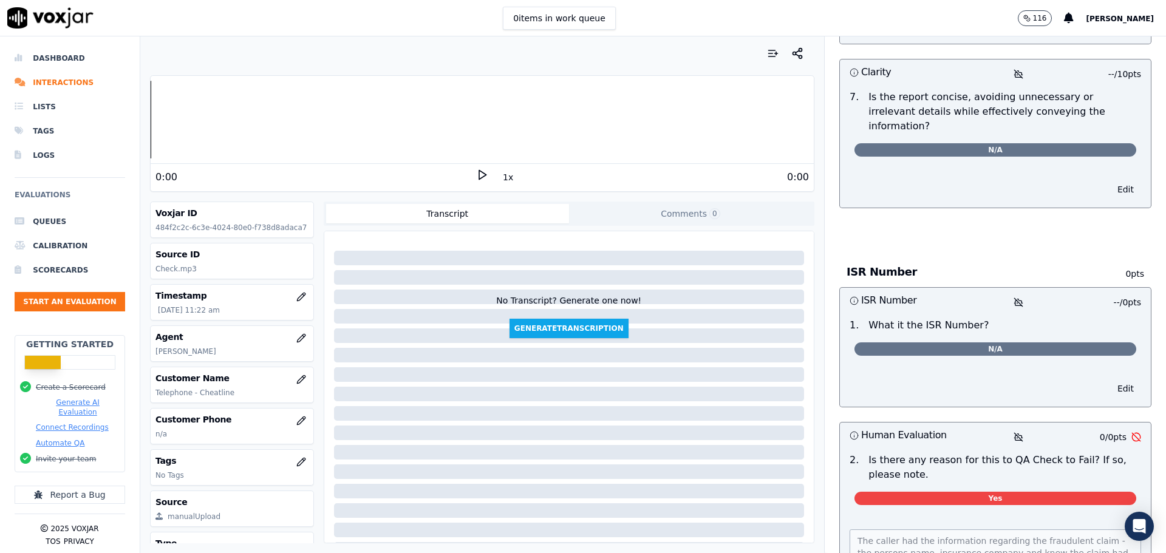
scroll to position [2655, 0]
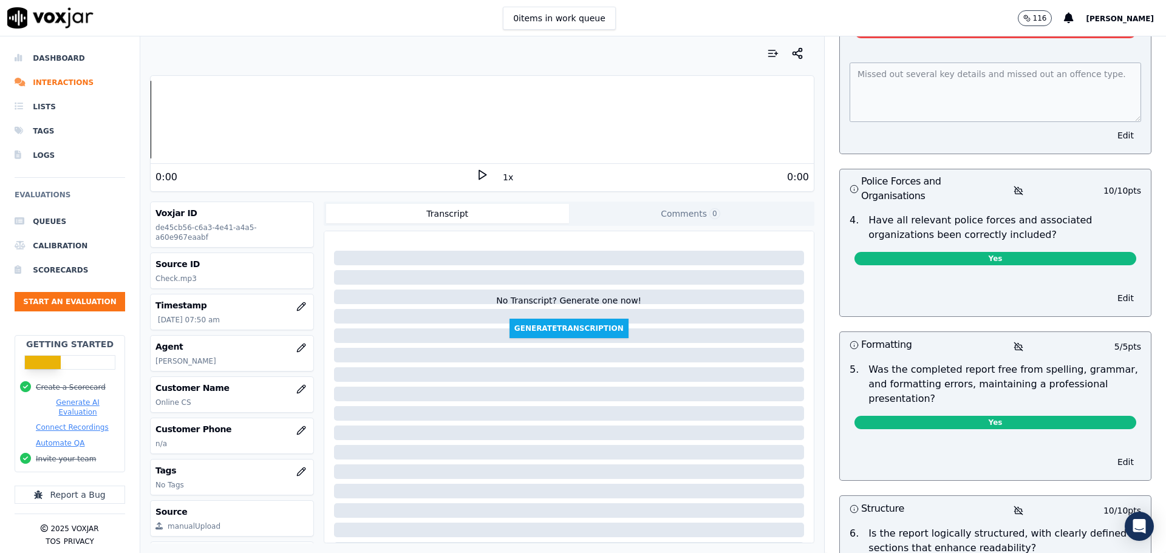
scroll to position [608, 0]
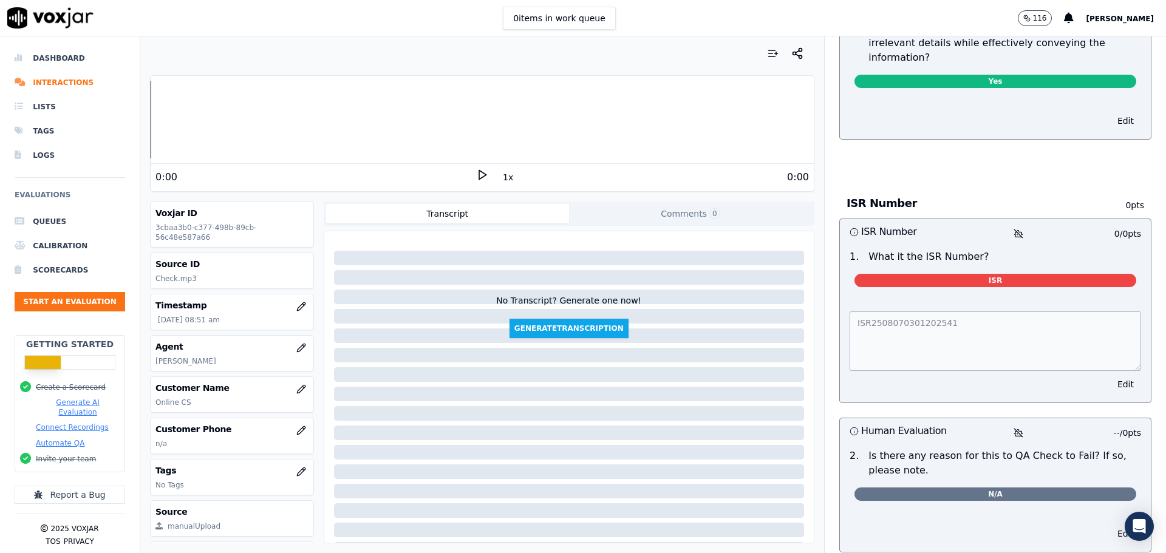
scroll to position [1254, 0]
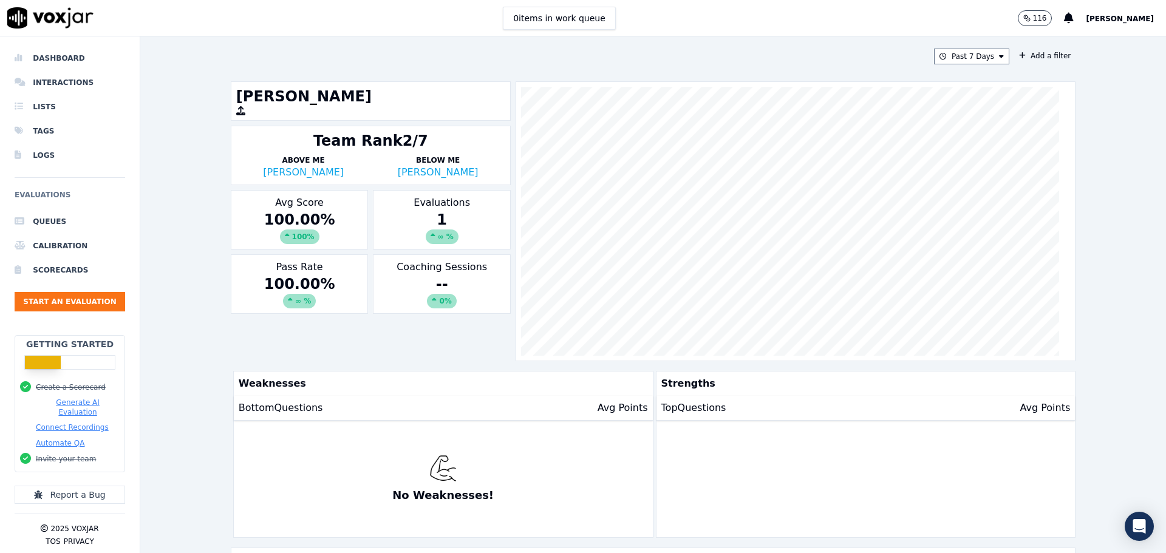
click at [991, 48] on div "Past 7 Days Add a filter [PERSON_NAME] Team Rank 2/7 Above Me [PERSON_NAME] Bel…" at bounding box center [653, 294] width 855 height 517
click at [987, 52] on button "Past 7 Days" at bounding box center [971, 57] width 75 height 16
click at [954, 75] on div "Custom" at bounding box center [968, 79] width 28 height 10
click at [1033, 56] on button "Add a filter" at bounding box center [1045, 56] width 61 height 15
click at [838, 120] on button "Fields" at bounding box center [805, 113] width 117 height 21
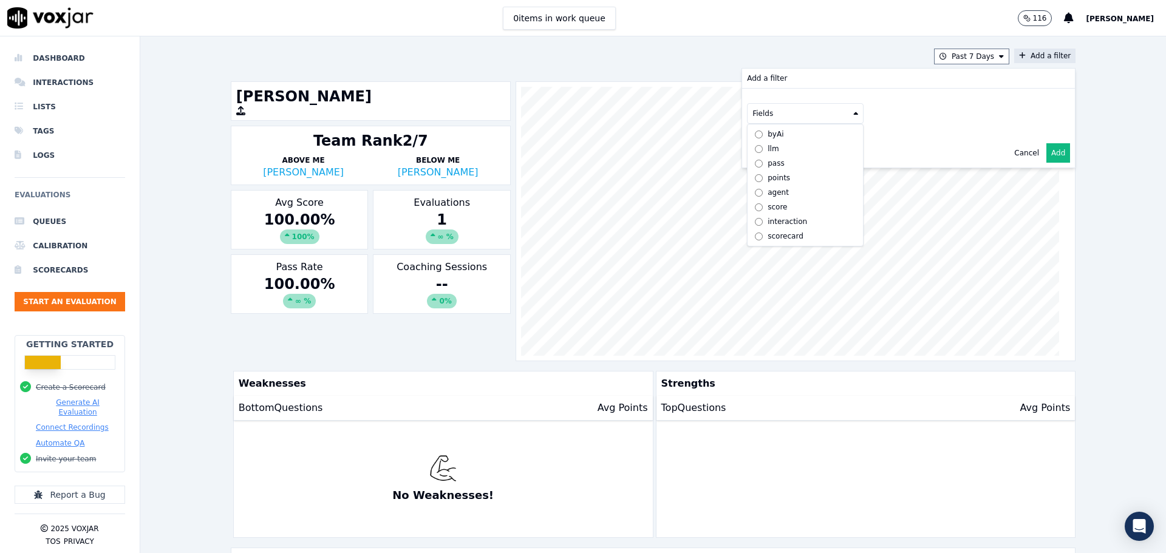
scroll to position [9, 0]
click at [1112, 139] on div "Past 7 Days Add a filter Add a filter Fields byAi llm pass points agent score i…" at bounding box center [653, 294] width 1026 height 517
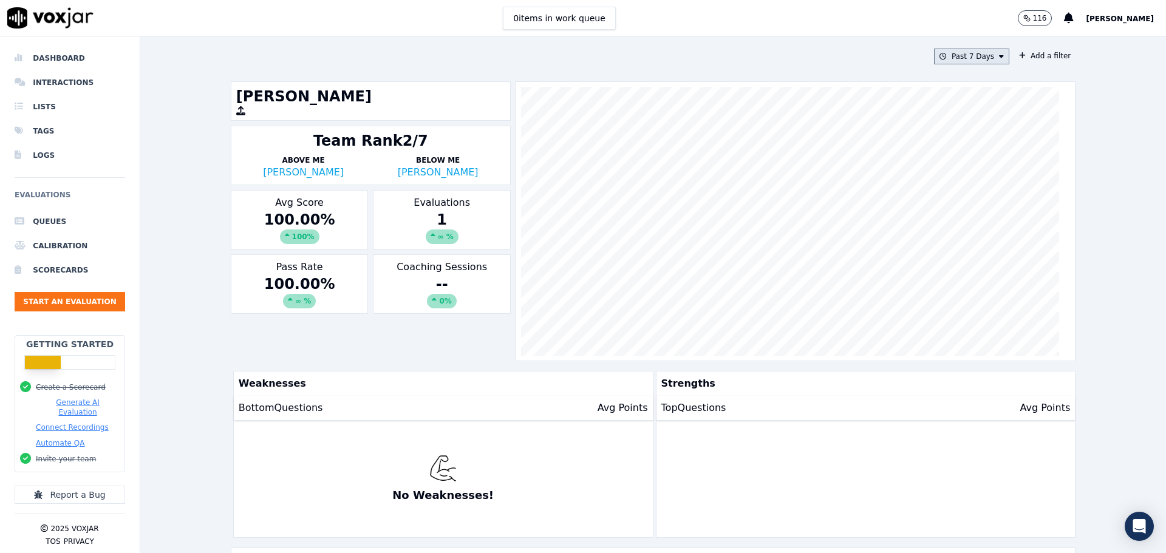
click at [970, 63] on button "Past 7 Days" at bounding box center [971, 57] width 75 height 16
click at [951, 73] on label "Custom" at bounding box center [968, 79] width 65 height 15
click at [973, 100] on input "From" at bounding box center [950, 102] width 106 height 27
type input "2025-08-01T00:00"
click at [911, 84] on div "From To" at bounding box center [950, 125] width 117 height 112
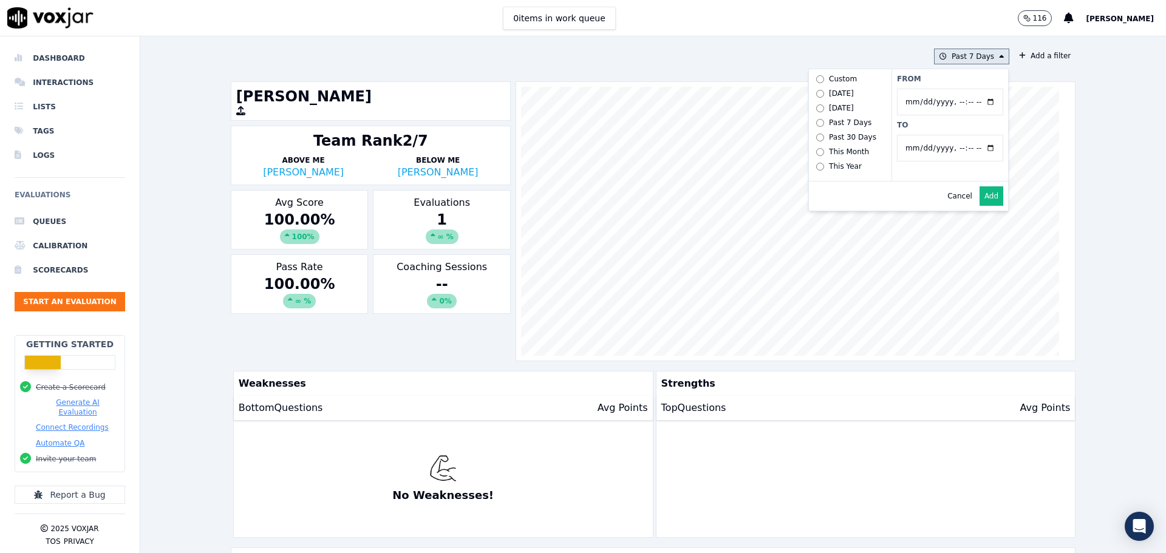
click at [978, 149] on input "To" at bounding box center [950, 148] width 106 height 27
type input "2025-08-31T23:59"
click at [850, 206] on div "Cancel Add" at bounding box center [908, 196] width 199 height 29
click at [980, 200] on button "Add" at bounding box center [992, 196] width 24 height 19
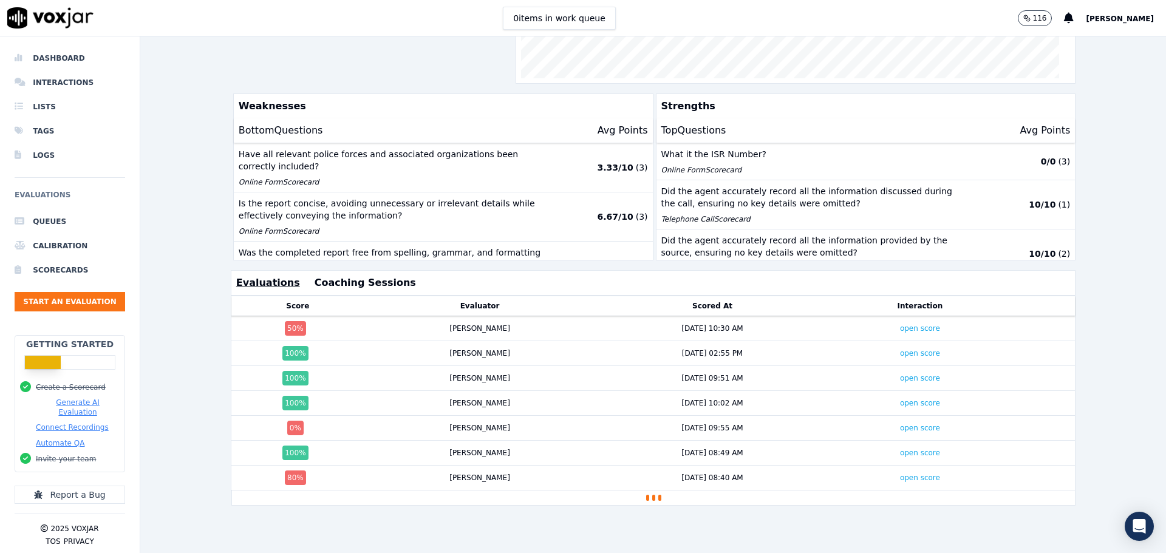
scroll to position [296, 0]
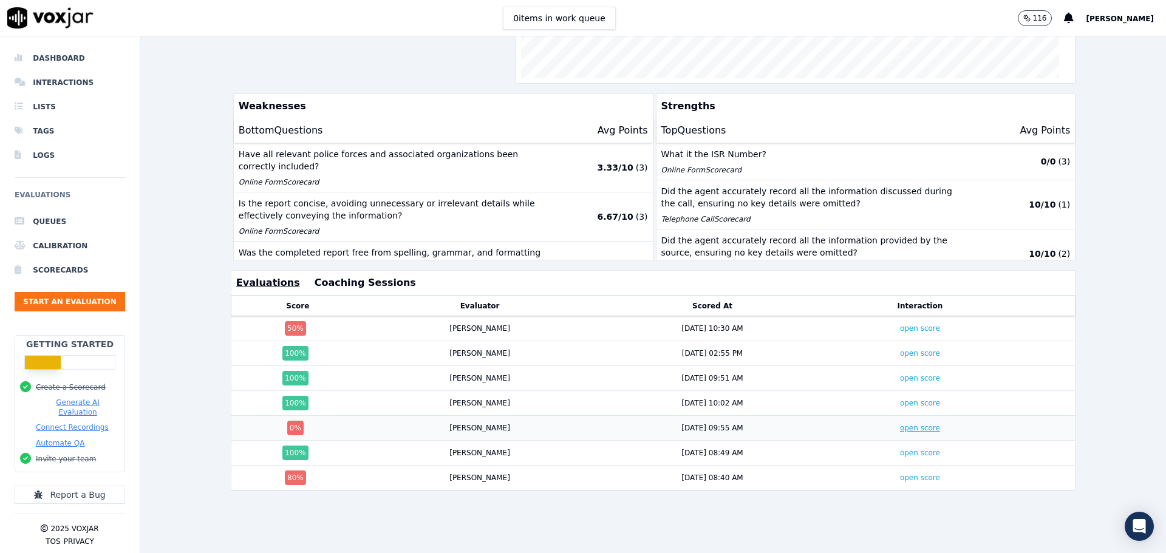
click at [900, 424] on link "open score" at bounding box center [920, 428] width 40 height 9
click at [900, 474] on link "open score" at bounding box center [920, 478] width 40 height 9
click at [900, 424] on link "open score" at bounding box center [920, 428] width 40 height 9
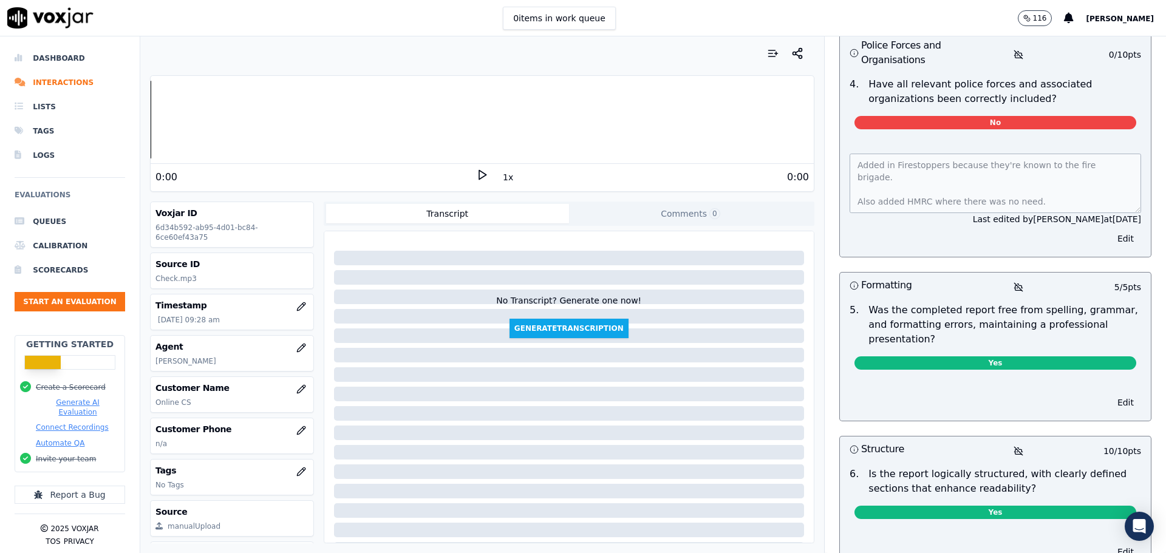
scroll to position [1033, 0]
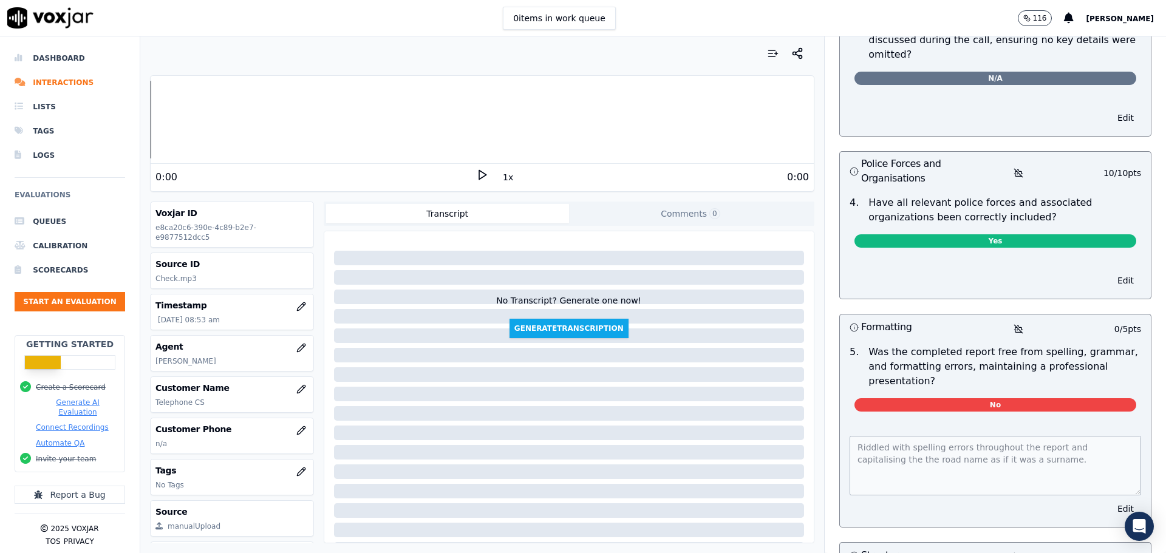
scroll to position [2005, 0]
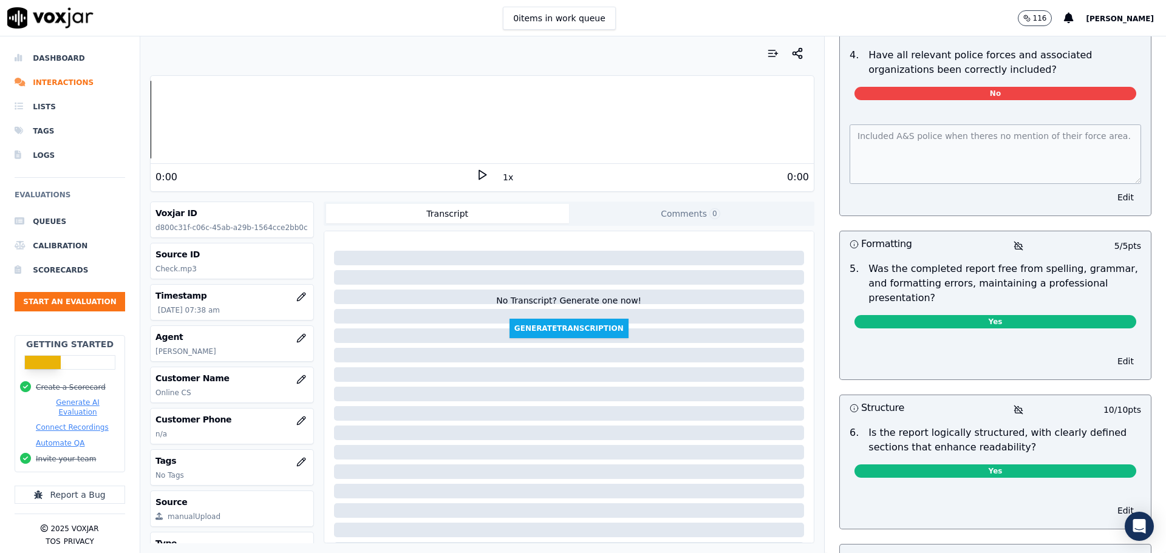
scroll to position [464, 0]
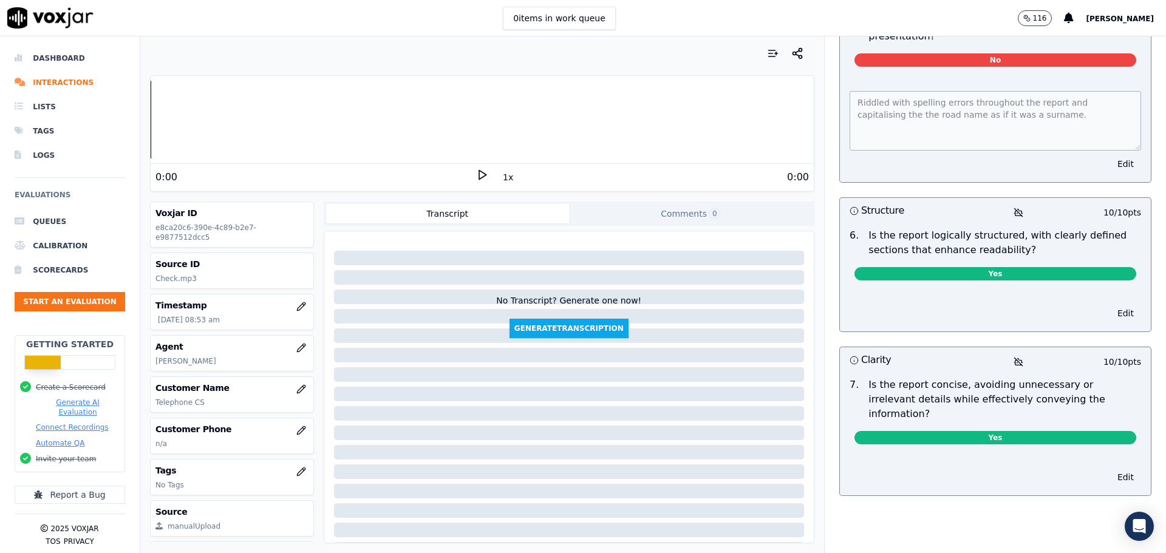
scroll to position [2369, 0]
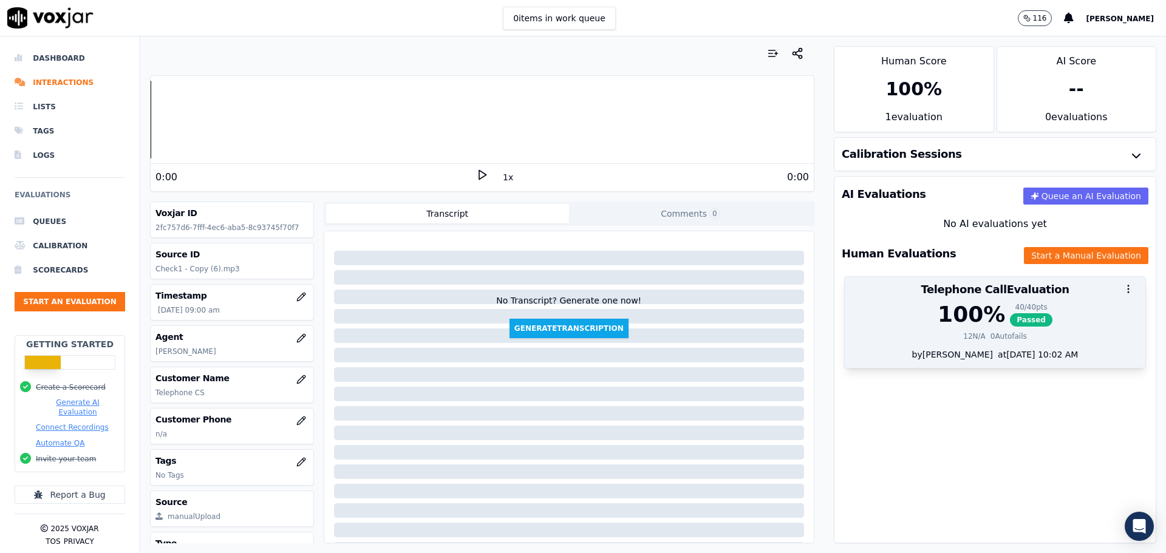
click at [1060, 302] on div "Telephone Call Evaluation" at bounding box center [995, 290] width 301 height 26
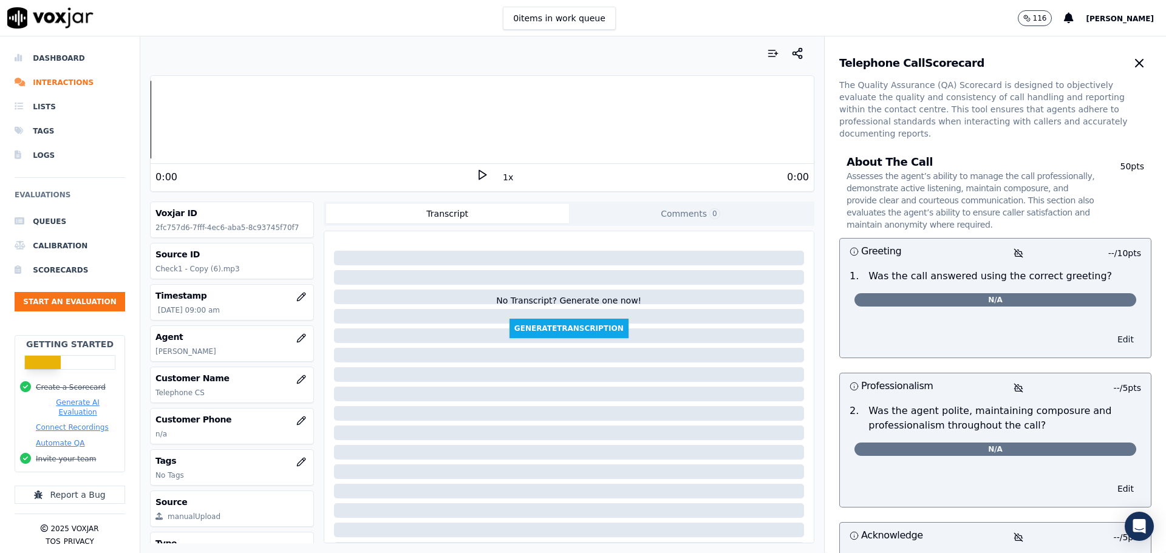
click at [1111, 331] on button "Edit" at bounding box center [1126, 339] width 31 height 17
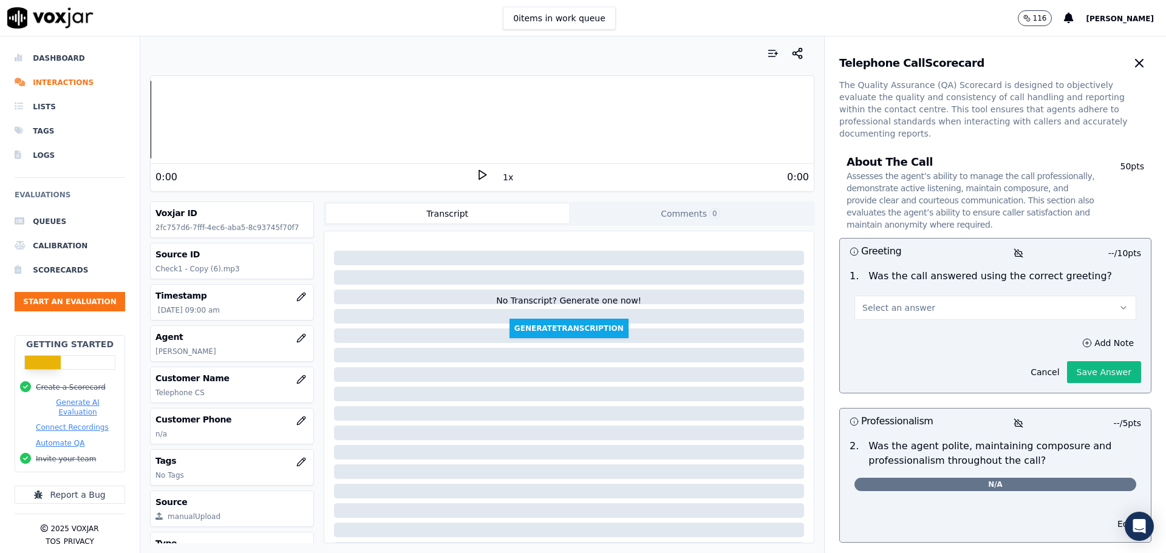
click at [993, 296] on button "Select an answer" at bounding box center [996, 308] width 282 height 24
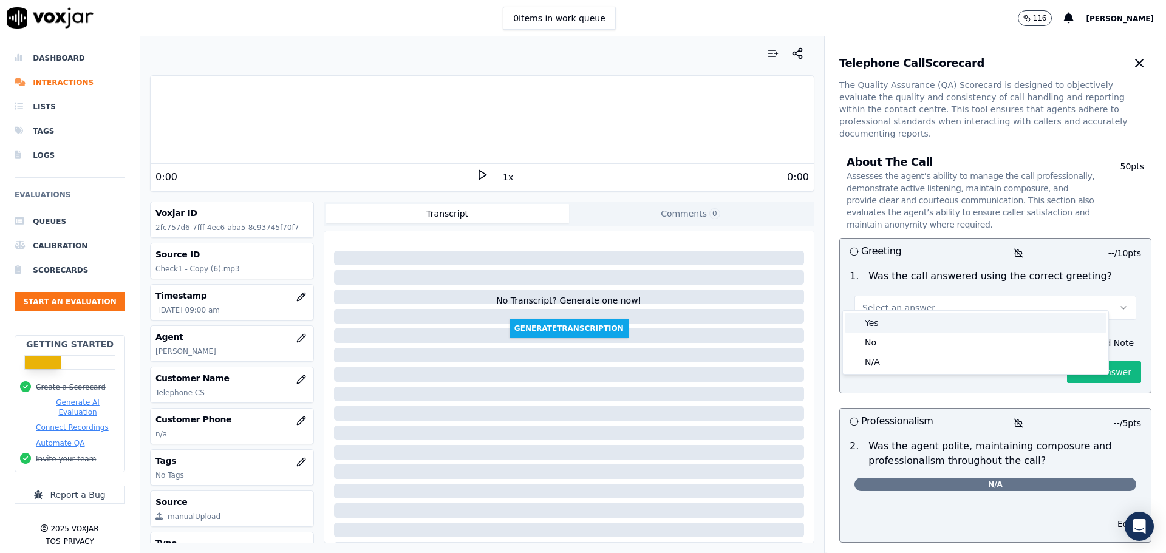
click at [938, 324] on div "Yes" at bounding box center [976, 322] width 261 height 19
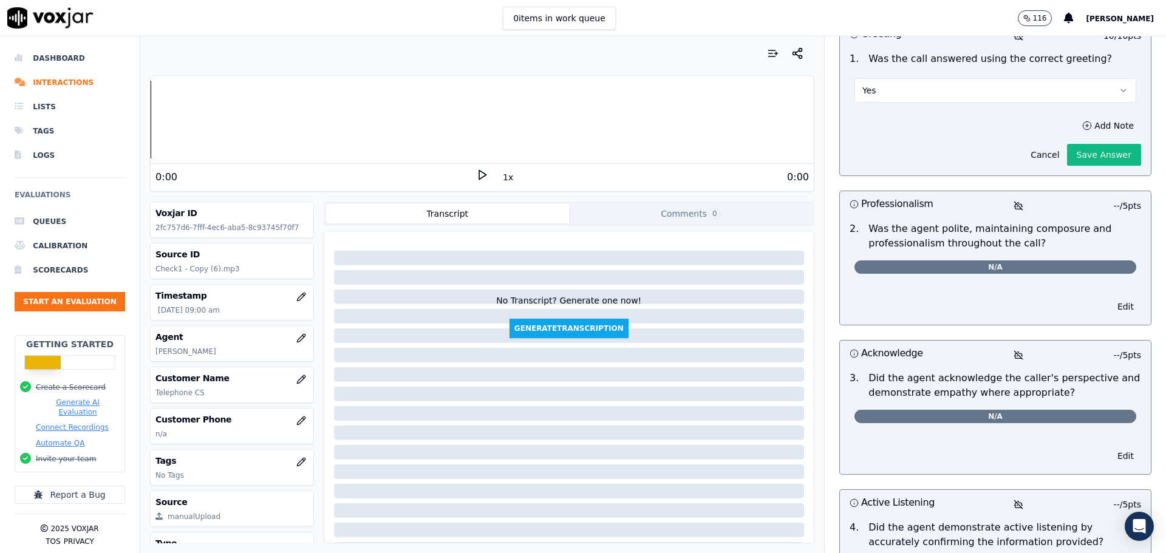
scroll to position [243, 0]
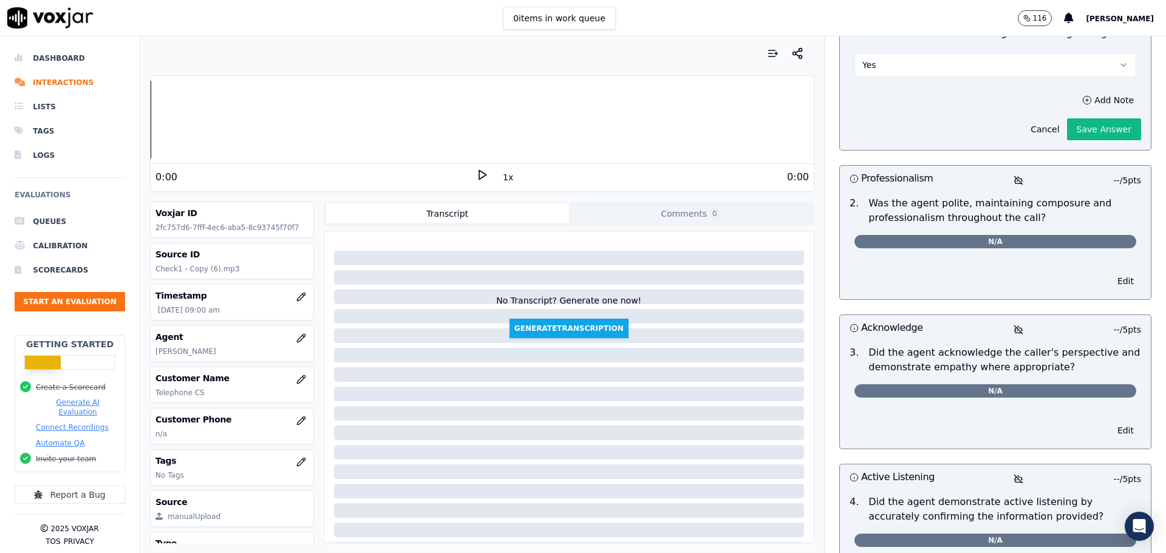
click at [1012, 235] on span "N/A" at bounding box center [996, 241] width 282 height 13
click at [1111, 273] on button "Edit" at bounding box center [1126, 281] width 31 height 17
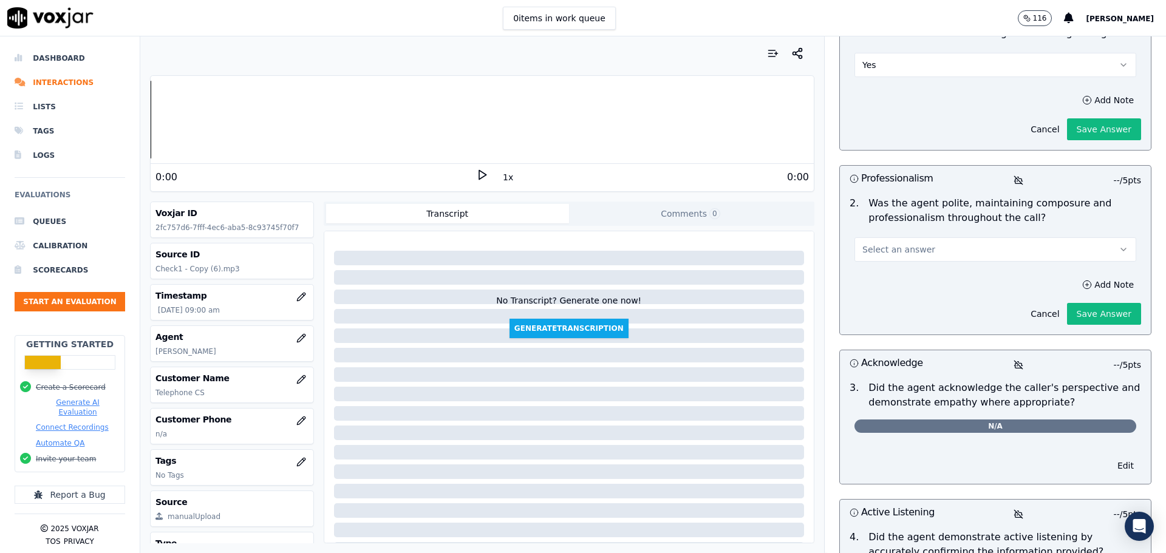
click at [1018, 245] on button "Select an answer" at bounding box center [996, 250] width 282 height 24
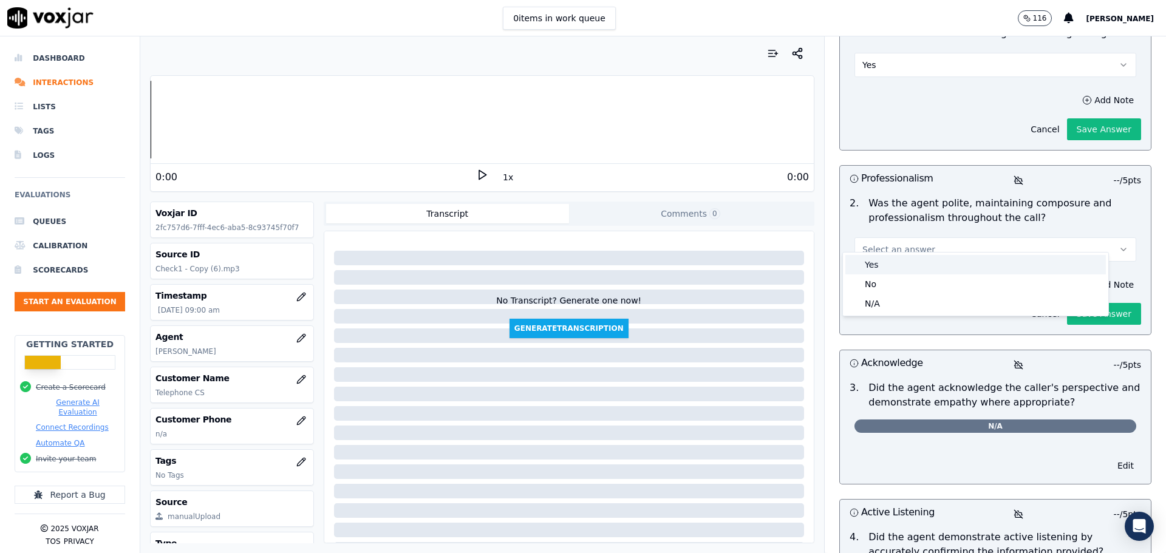
click at [976, 272] on div "Yes" at bounding box center [976, 264] width 261 height 19
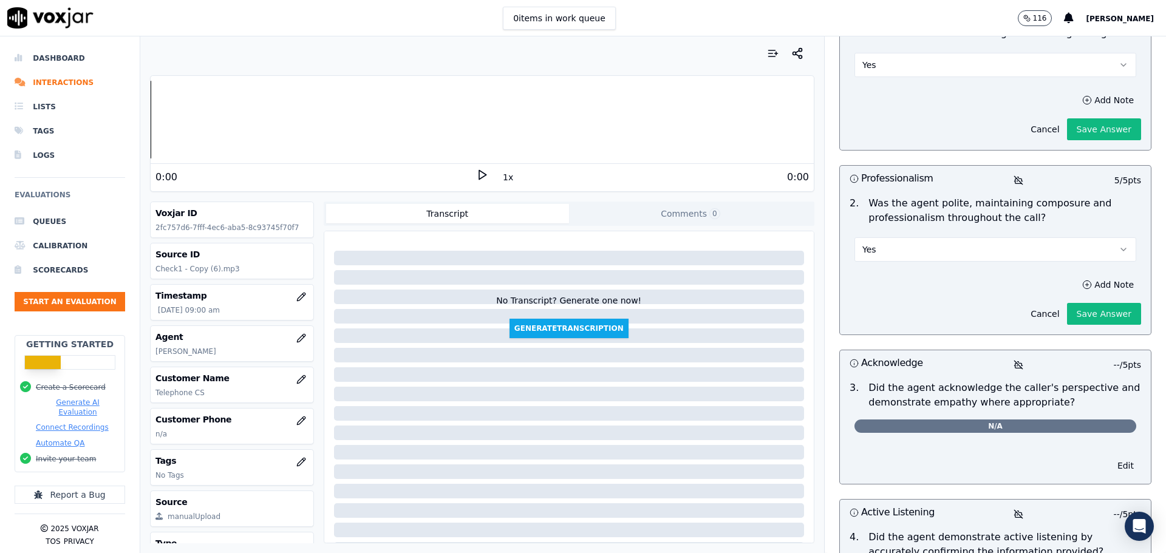
scroll to position [486, 0]
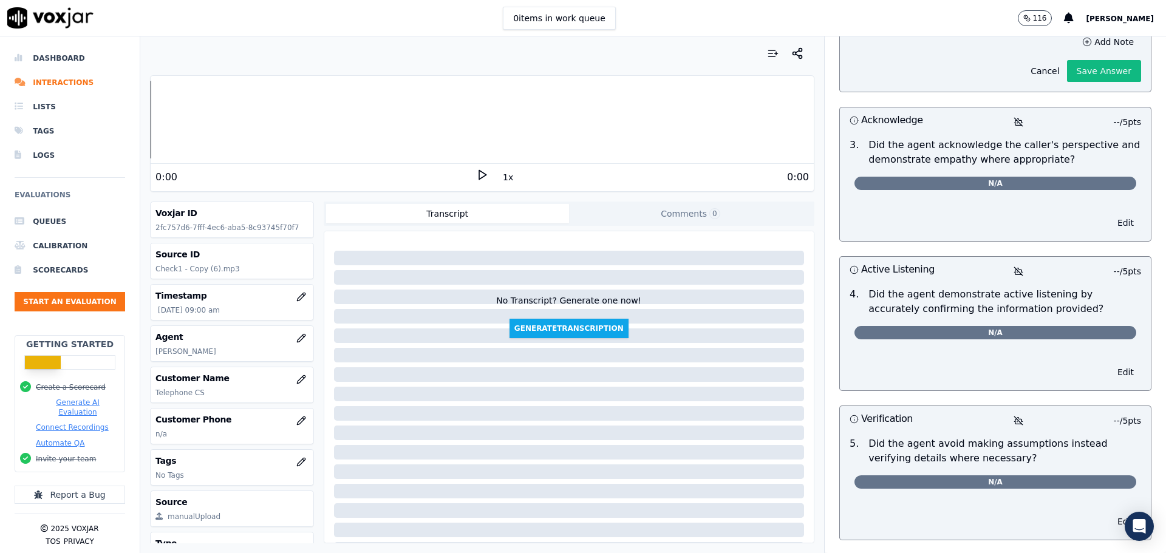
click at [1111, 214] on button "Edit" at bounding box center [1126, 222] width 31 height 17
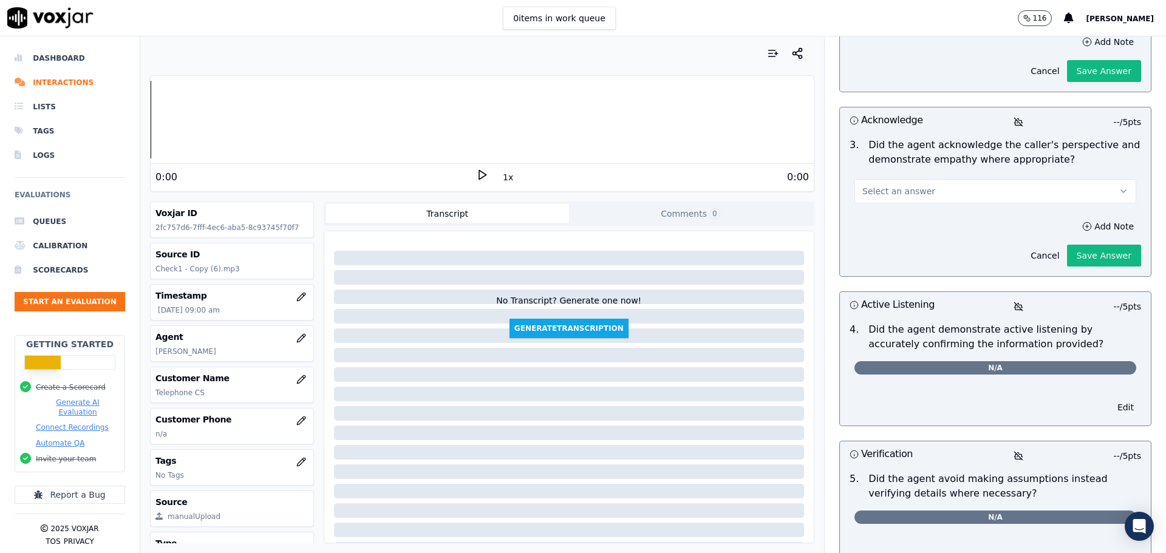
click at [992, 179] on button "Select an answer" at bounding box center [996, 191] width 282 height 24
click at [926, 225] on div "No" at bounding box center [976, 225] width 261 height 19
click at [1075, 218] on button "Add Note" at bounding box center [1108, 226] width 66 height 17
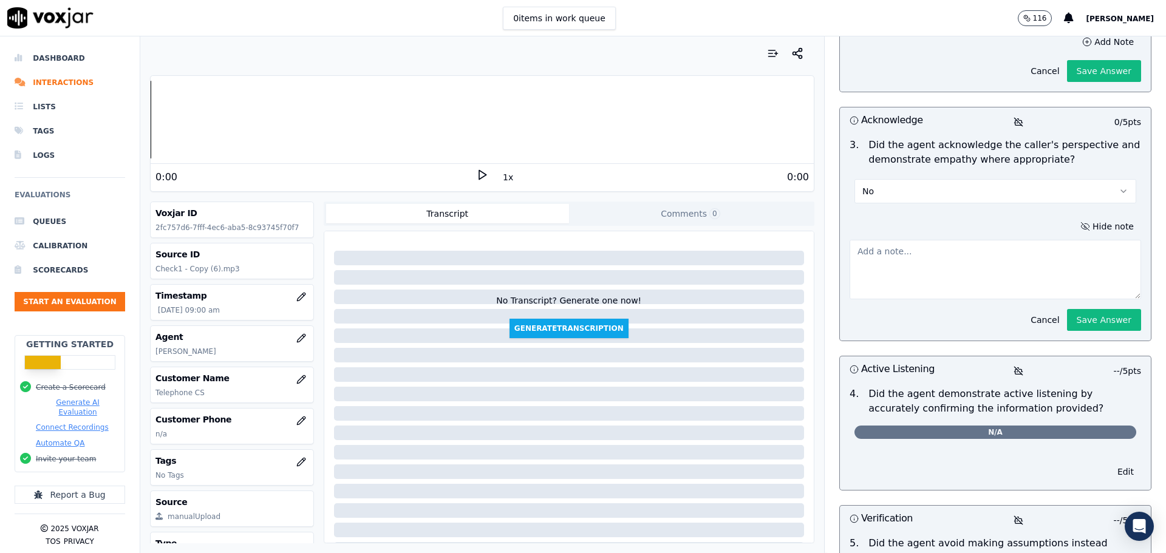
click at [941, 240] on textarea at bounding box center [996, 270] width 292 height 60
type textarea "T"
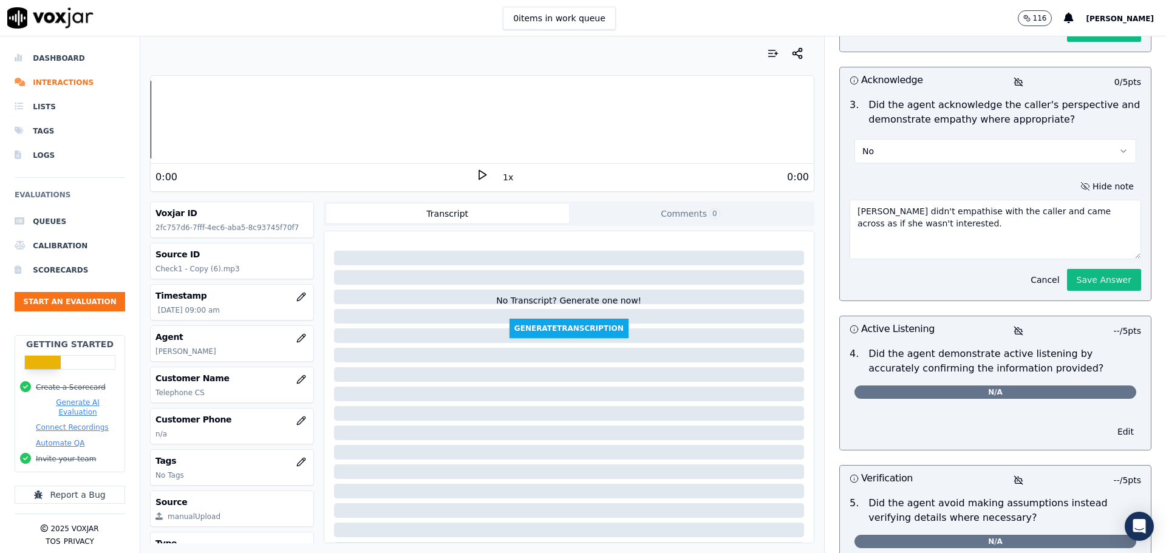
scroll to position [547, 0]
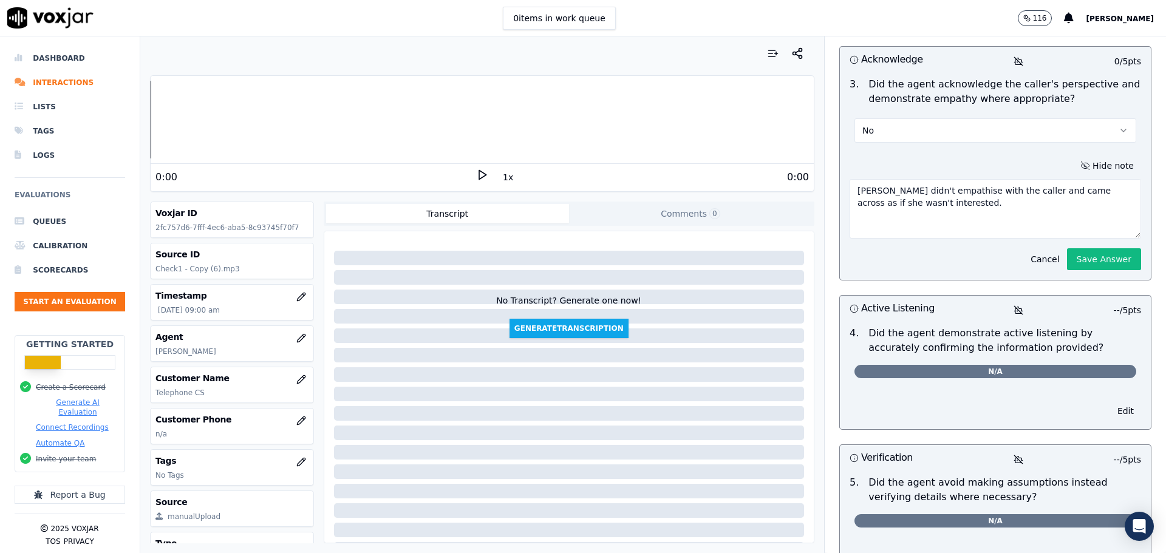
type textarea "Naila didn't empathise with the caller and came across as if she wasn't interes…"
click at [1104, 388] on div "Edit" at bounding box center [995, 408] width 311 height 41
click at [1111, 403] on button "Edit" at bounding box center [1126, 411] width 31 height 17
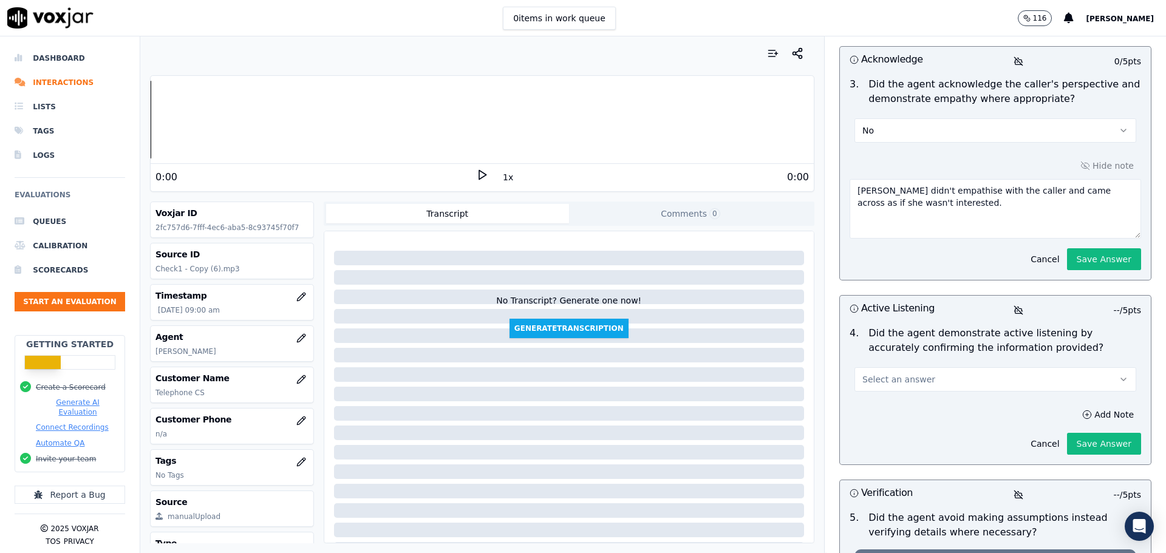
click at [1062, 376] on button "Select an answer" at bounding box center [996, 380] width 282 height 24
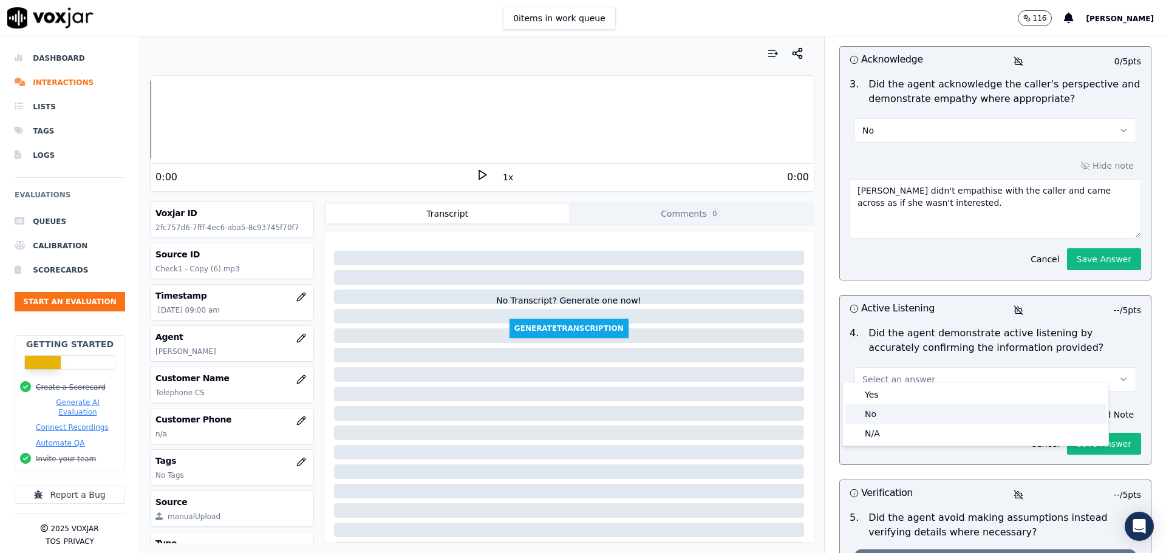
click at [961, 410] on div "No" at bounding box center [976, 414] width 261 height 19
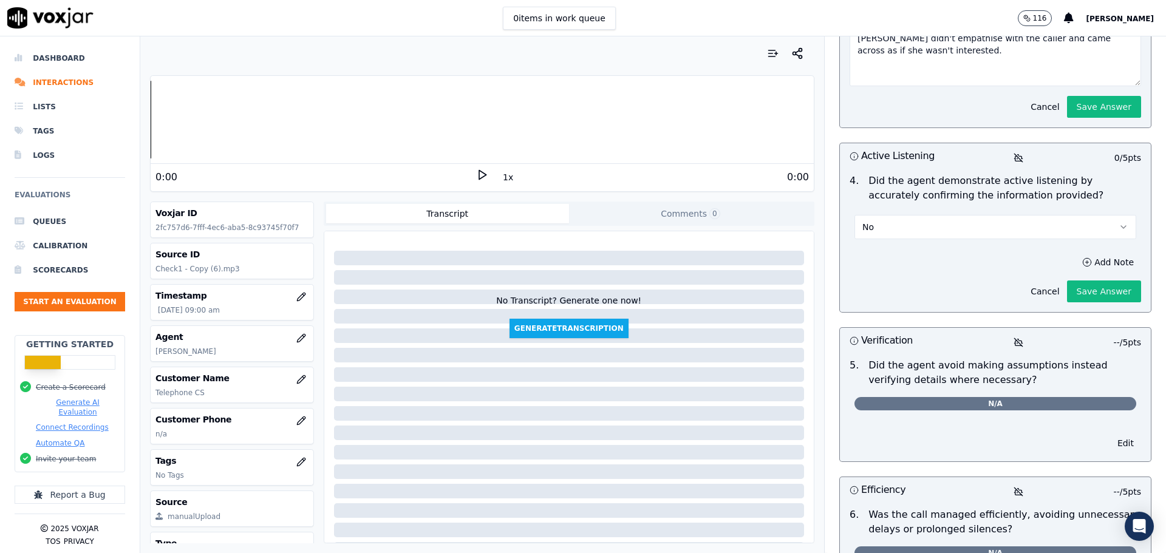
scroll to position [729, 0]
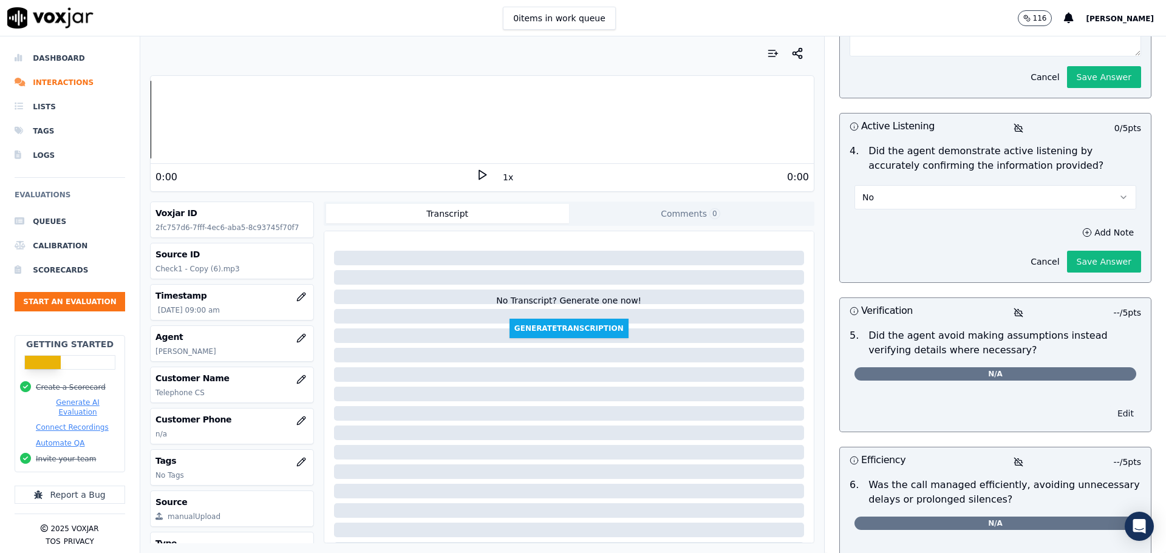
click at [1111, 405] on button "Edit" at bounding box center [1126, 413] width 31 height 17
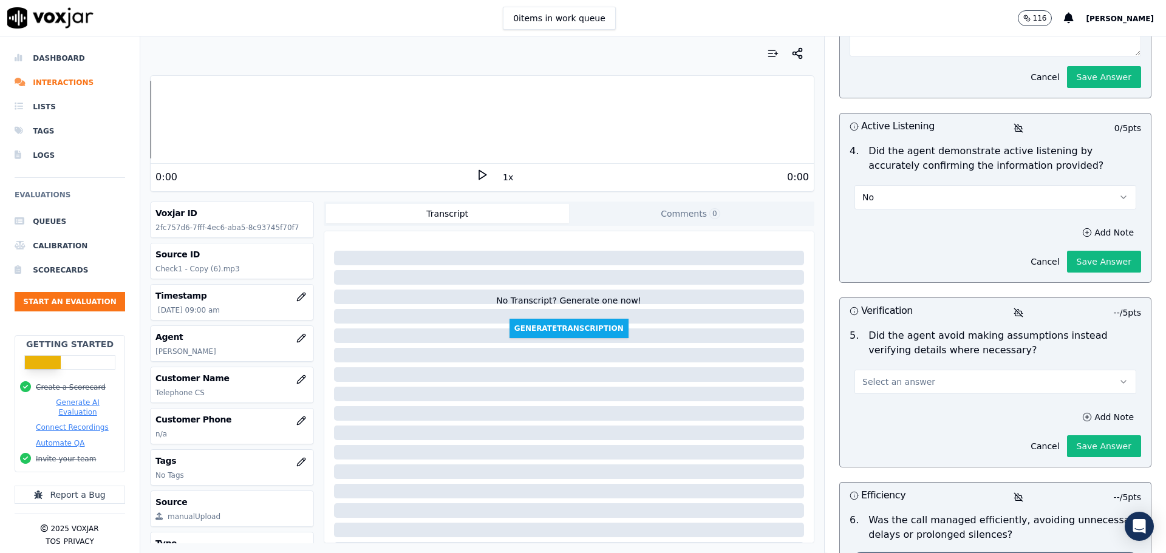
click at [1019, 372] on button "Select an answer" at bounding box center [996, 382] width 282 height 24
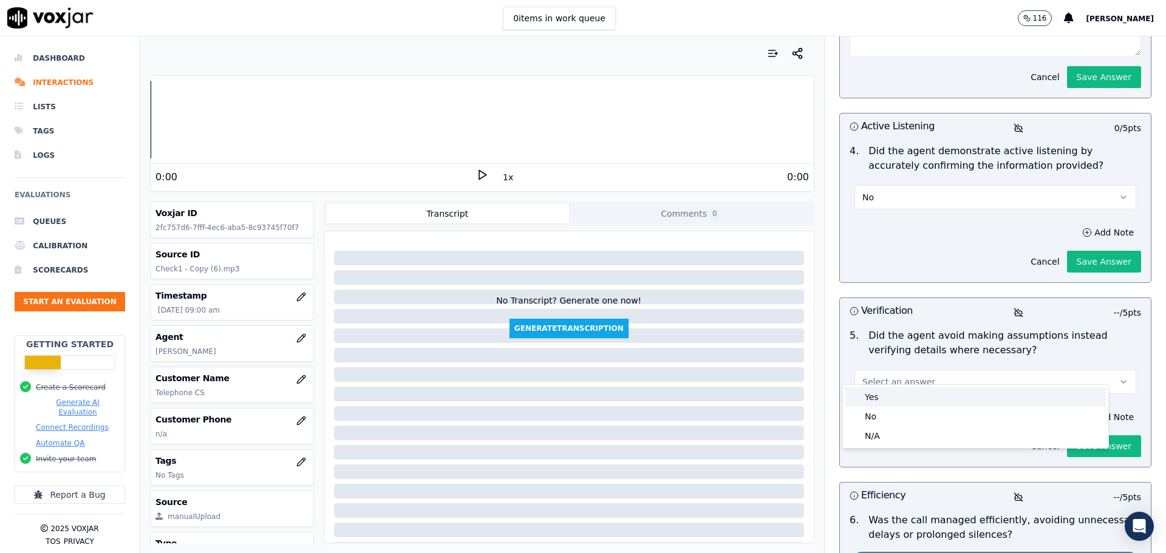
click at [971, 396] on div "Yes" at bounding box center [976, 397] width 261 height 19
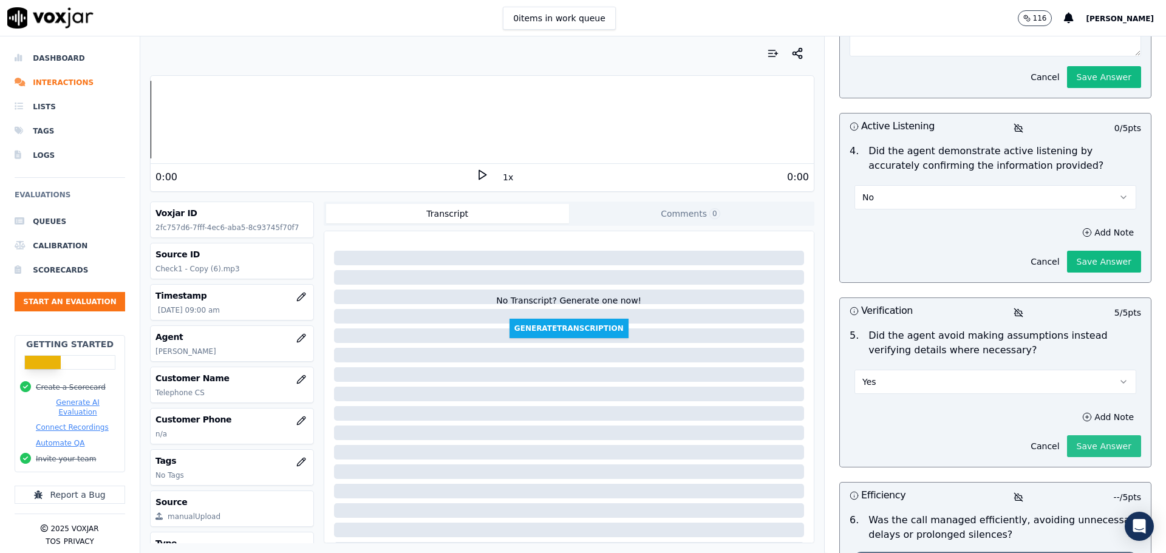
click at [1069, 436] on button "Save Answer" at bounding box center [1104, 447] width 74 height 22
click at [1074, 251] on button "Save Answer" at bounding box center [1104, 262] width 74 height 22
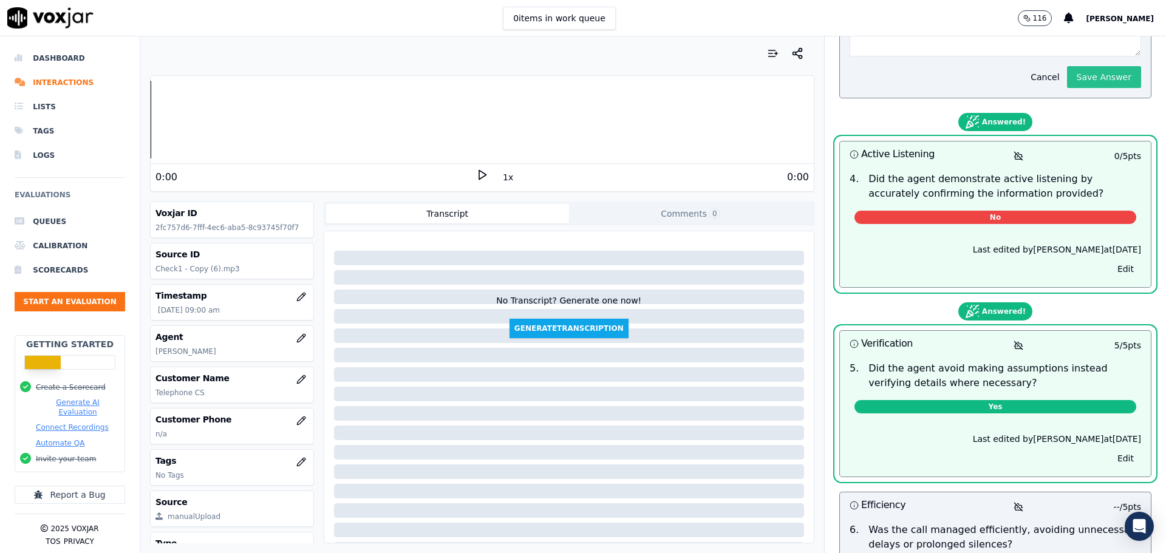
click at [1077, 66] on button "Save Answer" at bounding box center [1104, 77] width 74 height 22
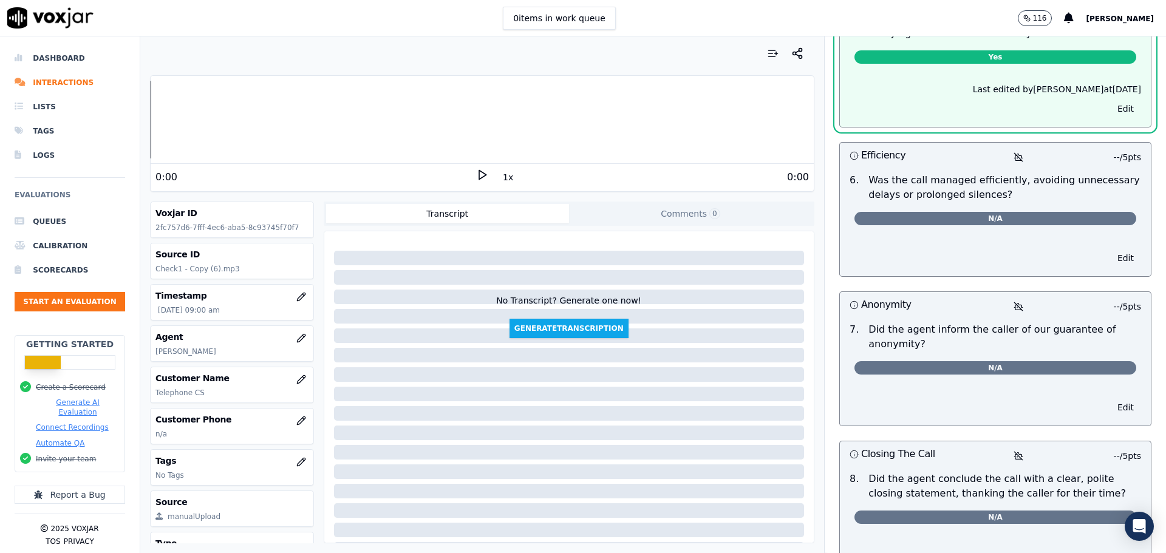
scroll to position [1096, 0]
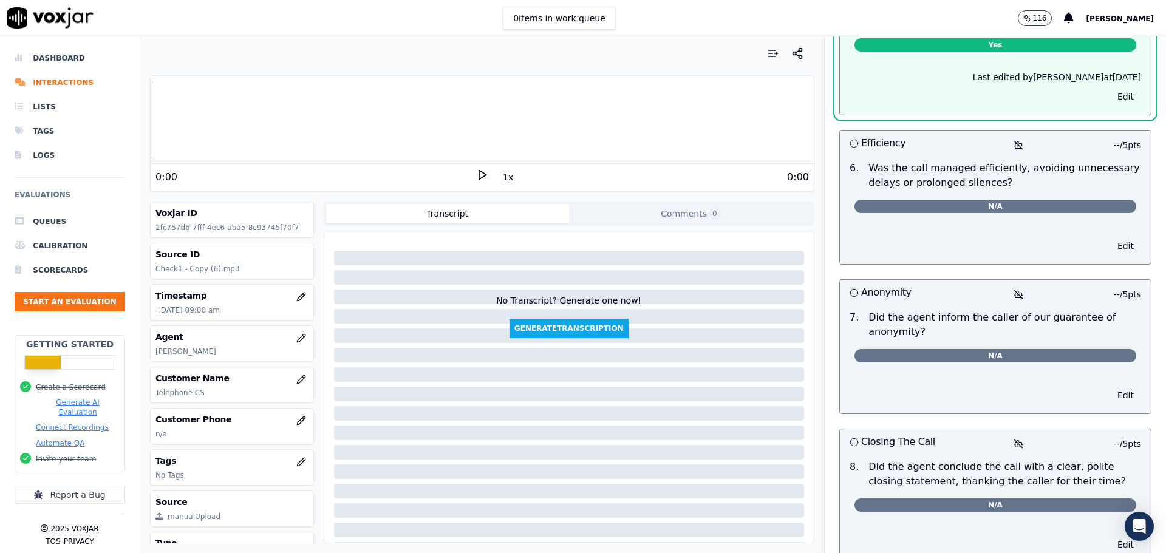
click at [1111, 238] on button "Edit" at bounding box center [1126, 246] width 31 height 17
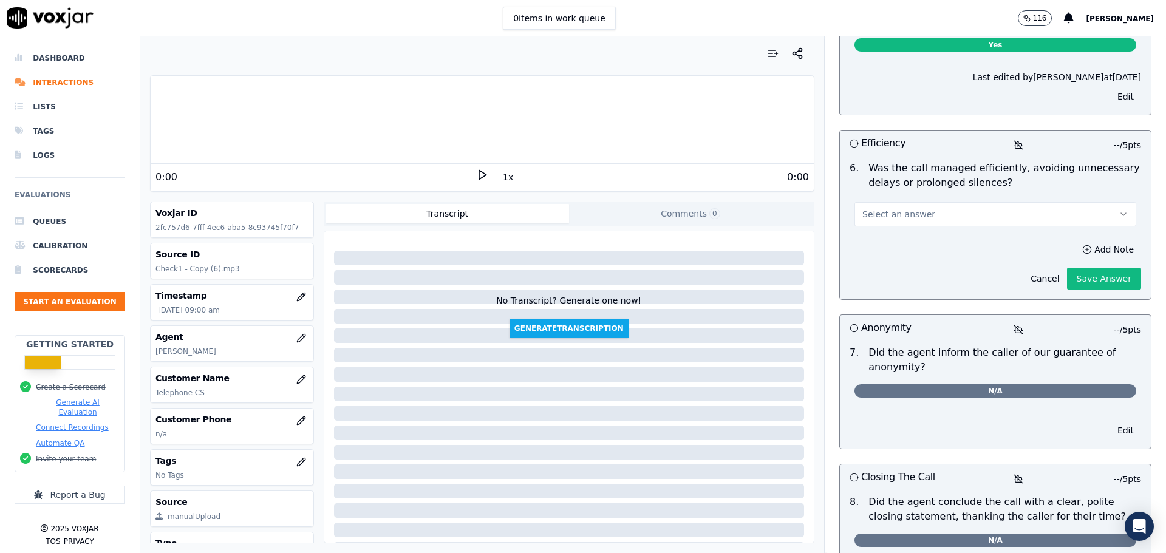
click at [979, 207] on button "Select an answer" at bounding box center [996, 214] width 282 height 24
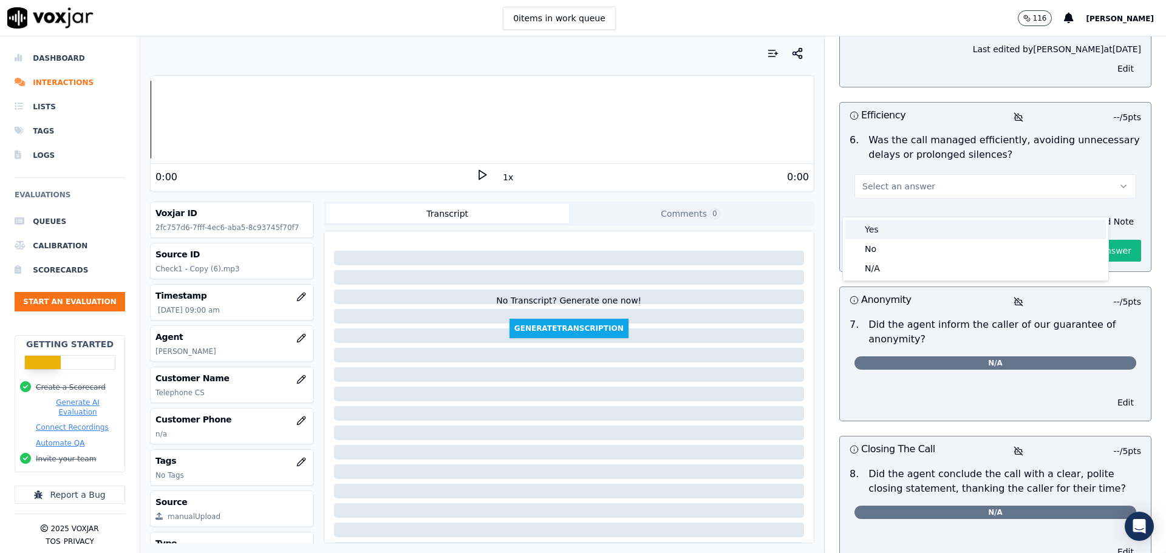
scroll to position [1012, 0]
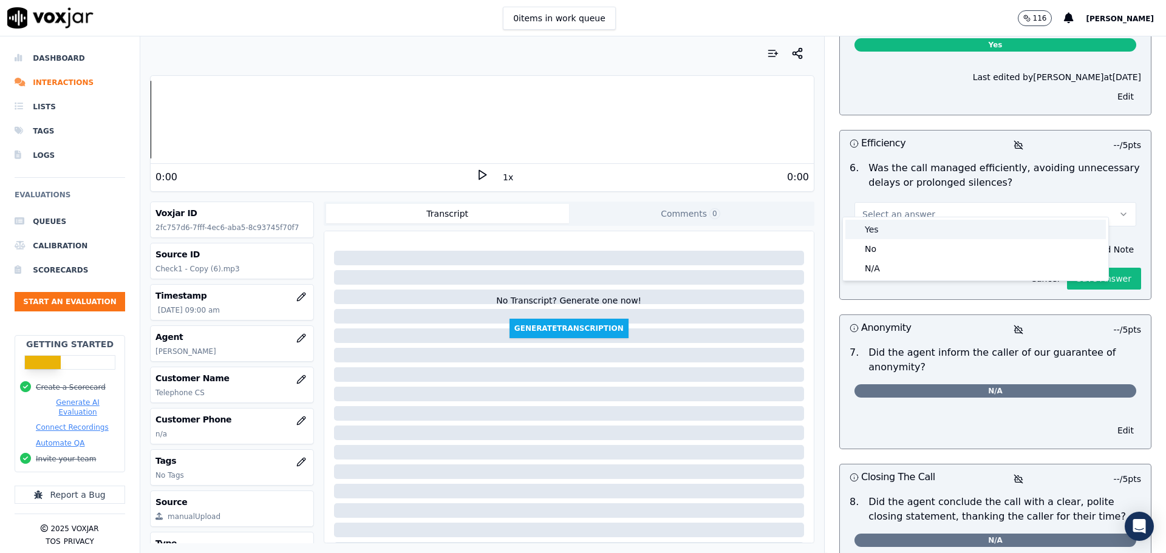
click at [917, 230] on div "Yes" at bounding box center [976, 229] width 261 height 19
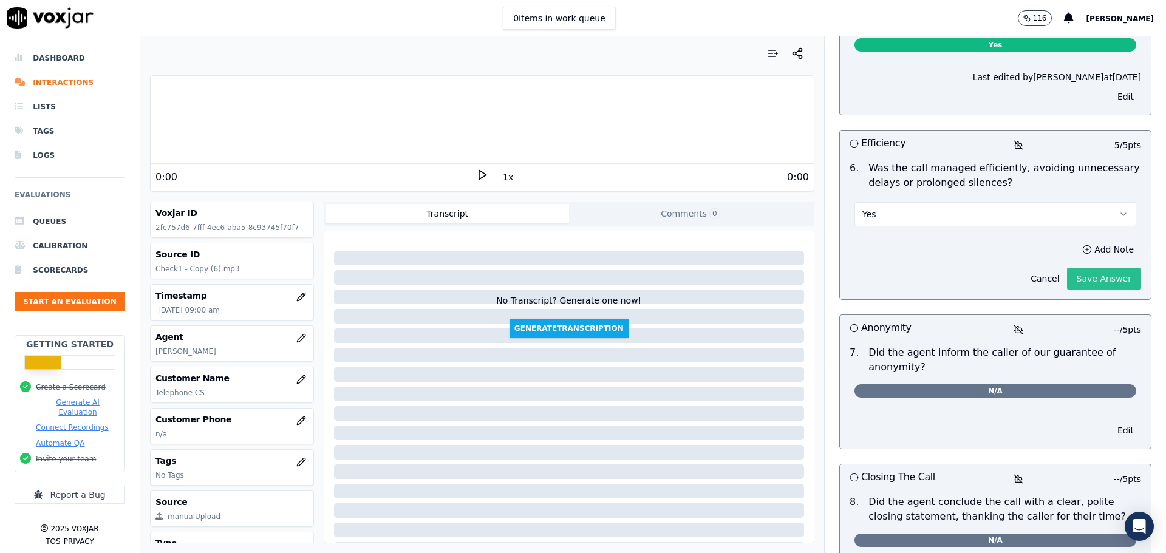
click at [1072, 268] on button "Save Answer" at bounding box center [1104, 279] width 74 height 22
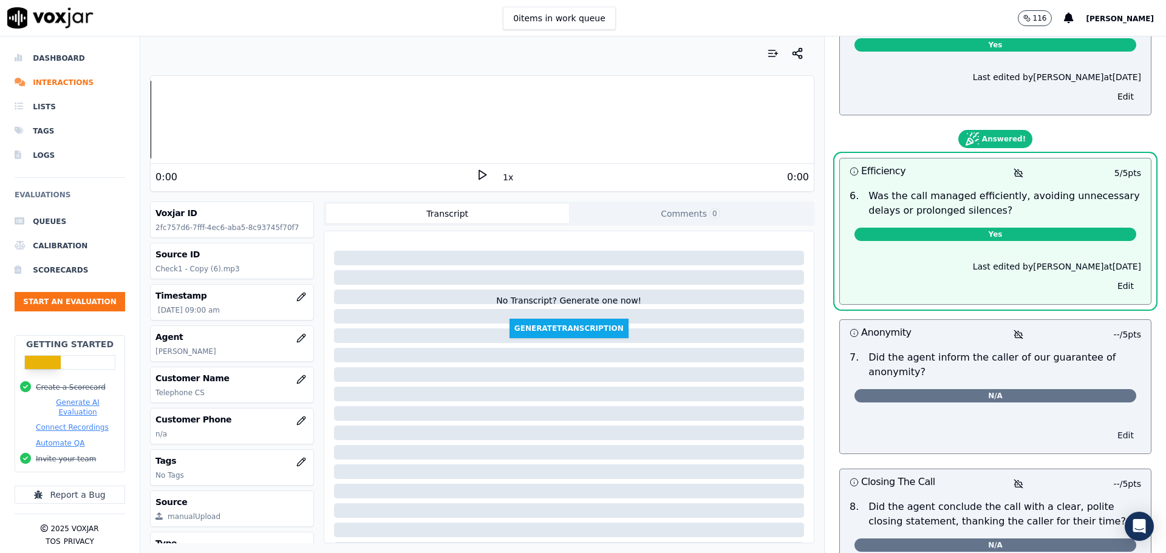
click at [1111, 427] on button "Edit" at bounding box center [1126, 435] width 31 height 17
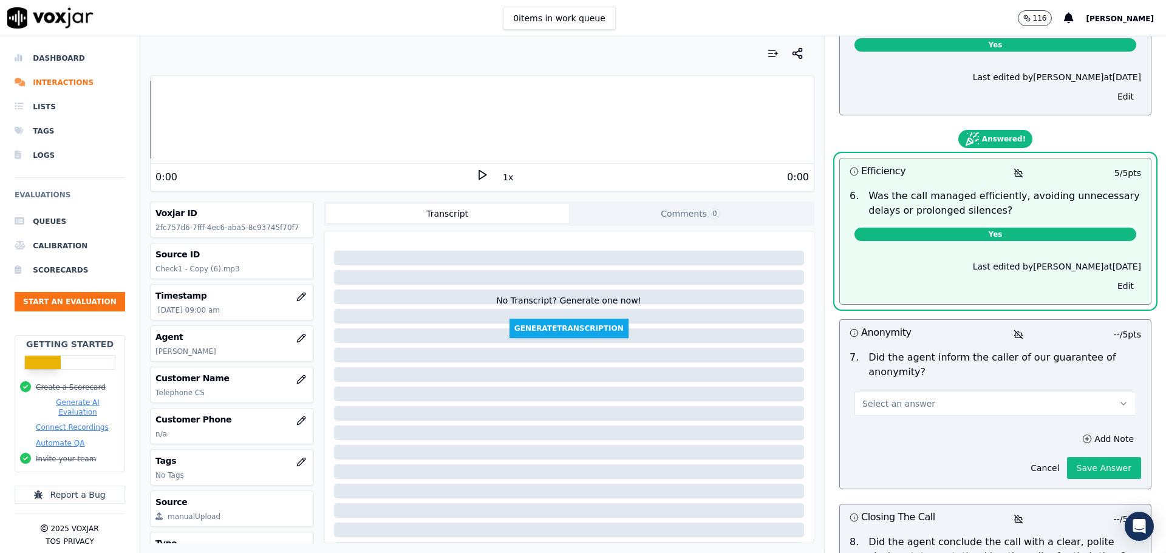
click at [1012, 392] on button "Select an answer" at bounding box center [996, 404] width 282 height 24
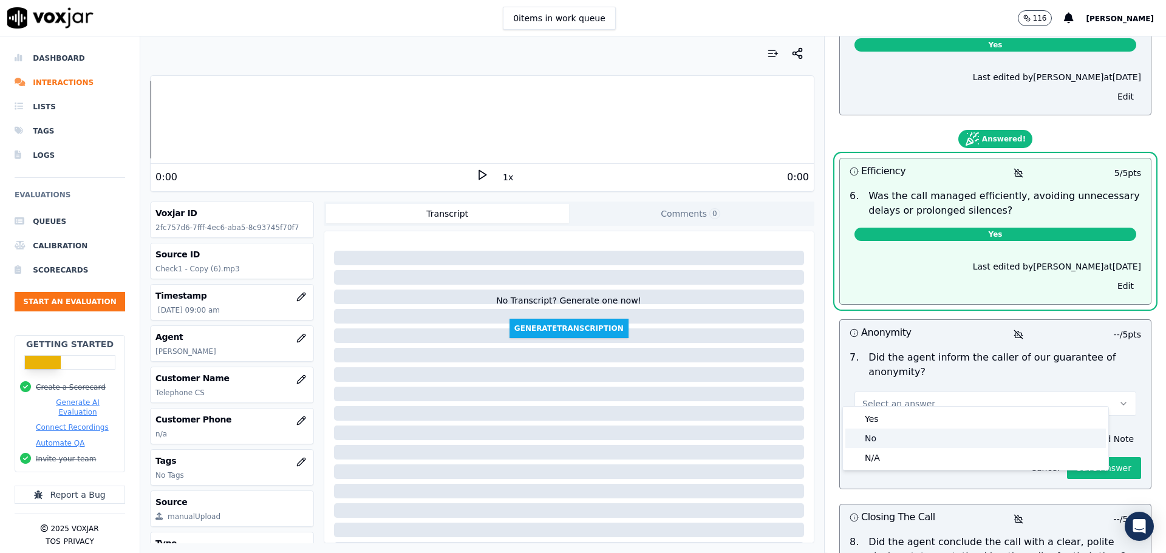
click at [905, 445] on div "No" at bounding box center [976, 438] width 261 height 19
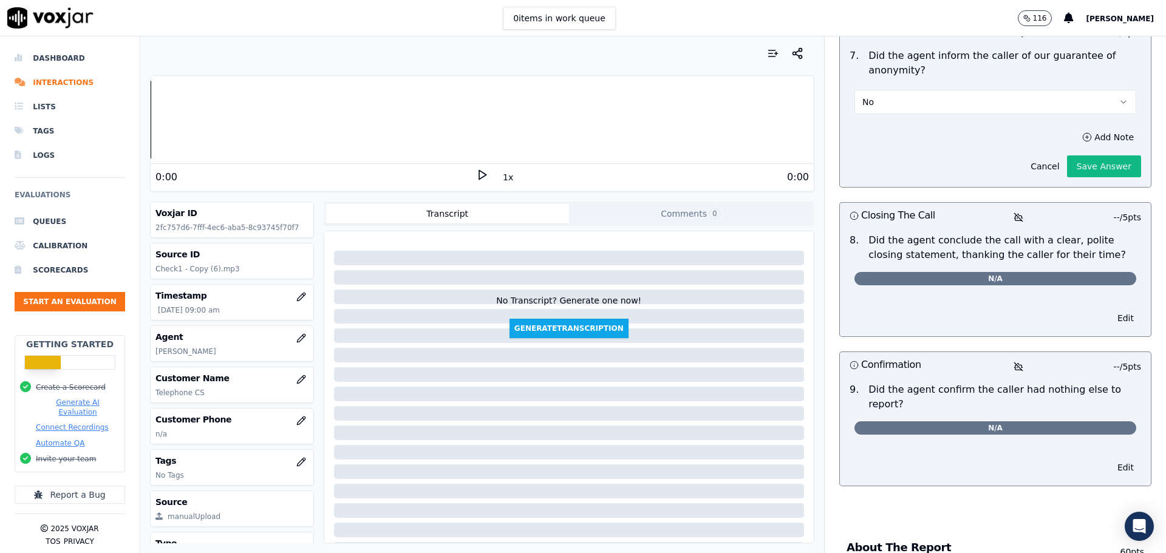
scroll to position [1316, 0]
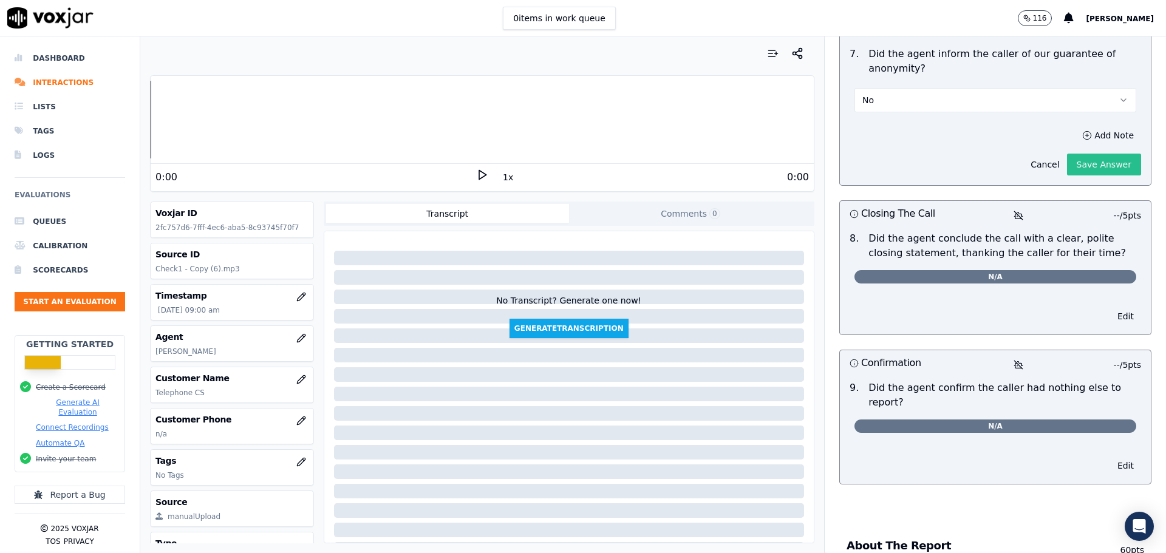
click at [1087, 154] on button "Save Answer" at bounding box center [1104, 165] width 74 height 22
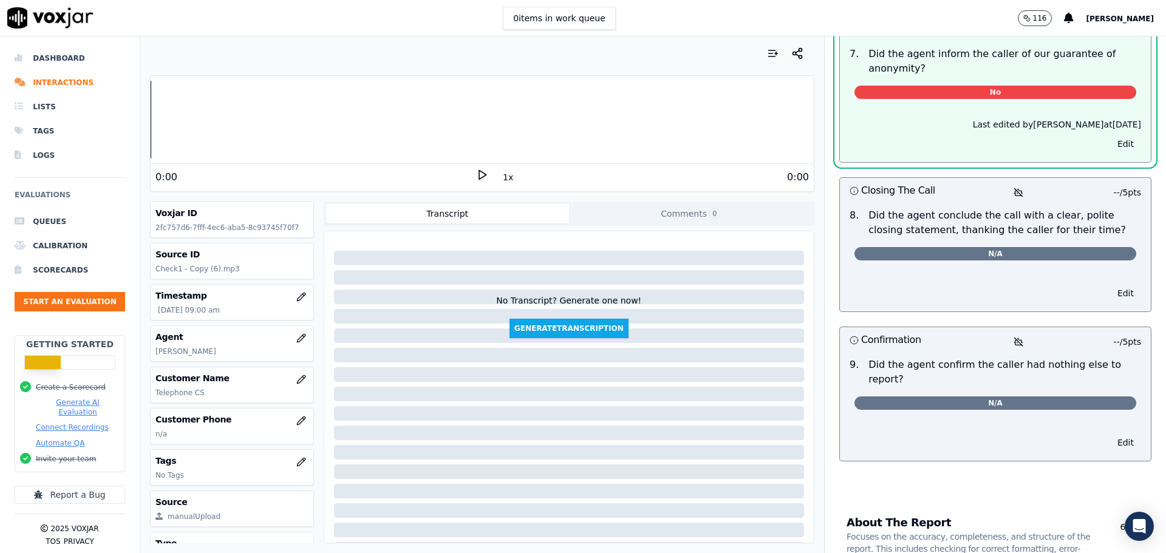
click at [962, 270] on div "Edit" at bounding box center [995, 290] width 311 height 41
click at [1111, 285] on button "Edit" at bounding box center [1126, 293] width 31 height 17
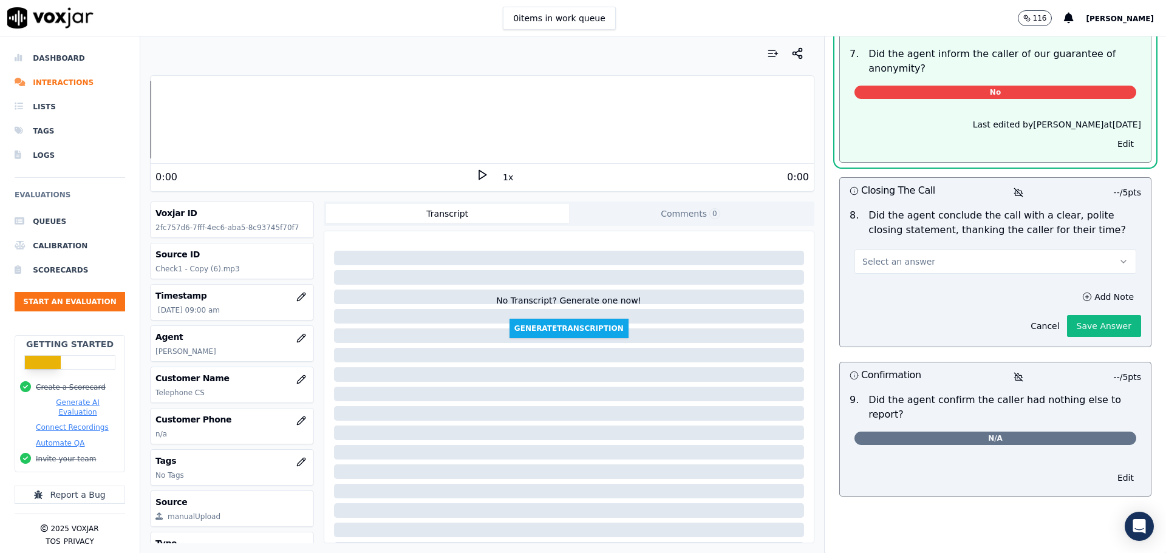
click at [980, 257] on button "Select an answer" at bounding box center [996, 262] width 282 height 24
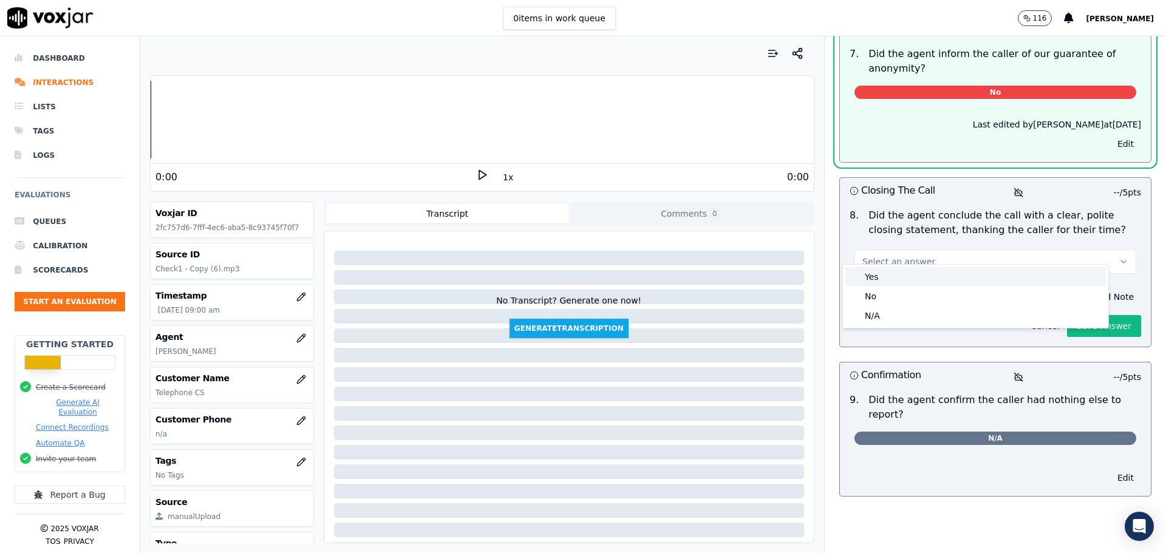
click at [897, 281] on div "Yes" at bounding box center [976, 276] width 261 height 19
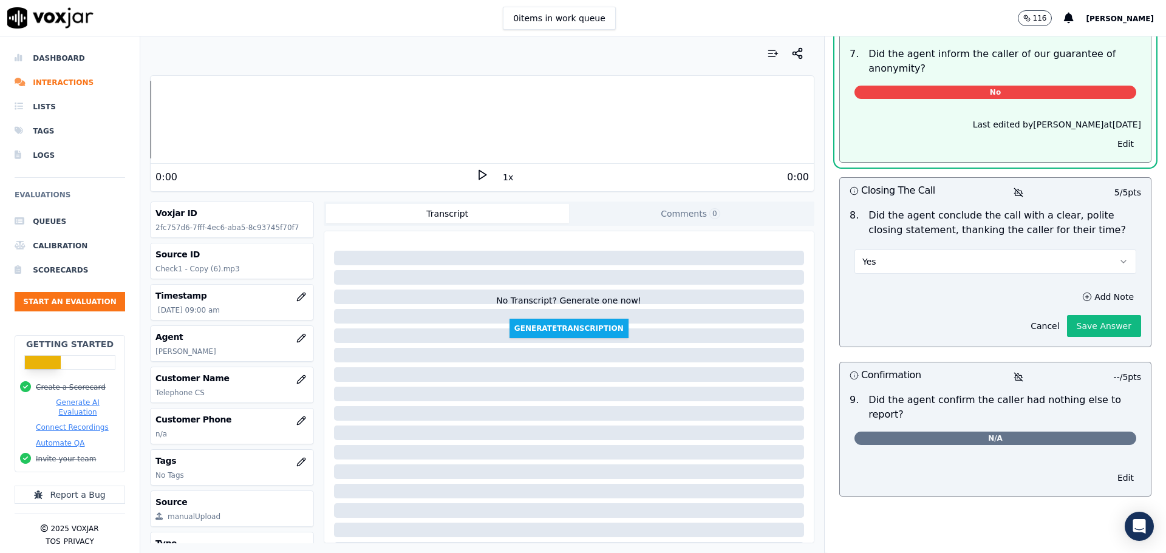
click at [1067, 315] on button "Save Answer" at bounding box center [1104, 326] width 74 height 22
click at [983, 432] on span "N/A" at bounding box center [996, 438] width 282 height 13
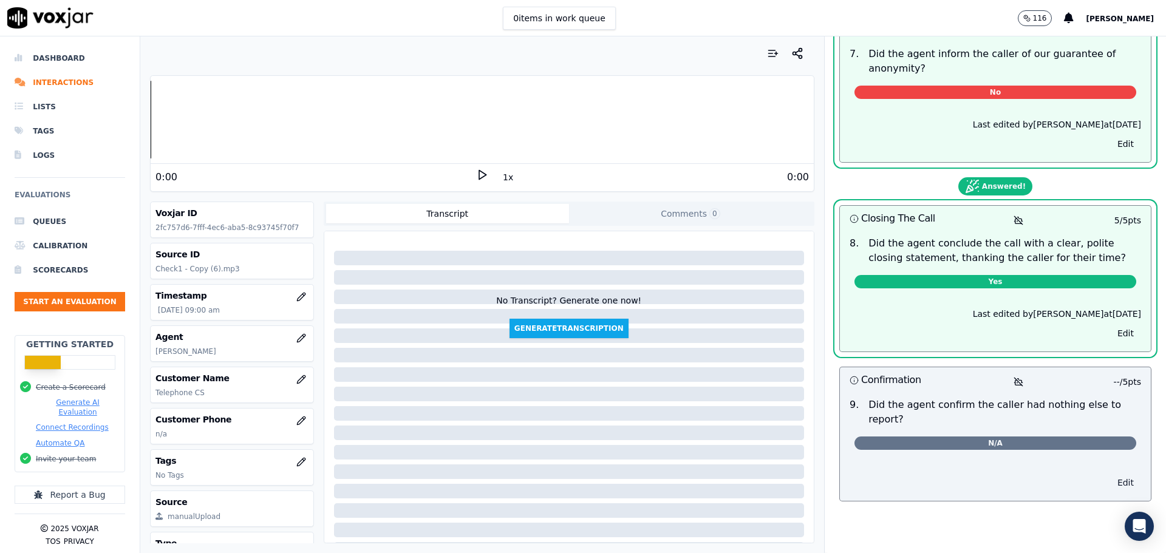
click at [1111, 474] on button "Edit" at bounding box center [1126, 482] width 31 height 17
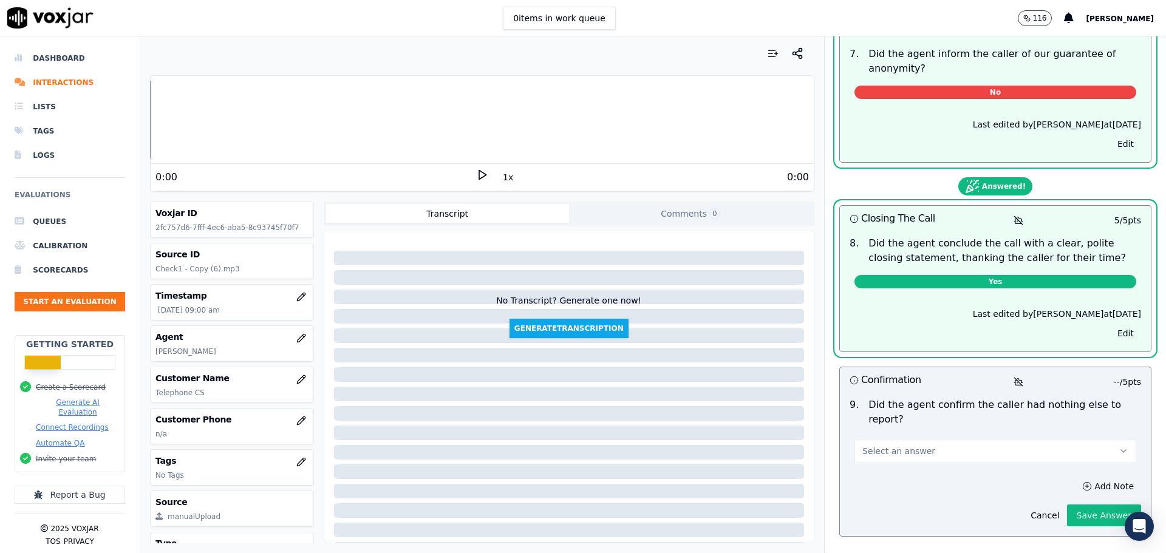
click at [1036, 439] on button "Select an answer" at bounding box center [996, 451] width 282 height 24
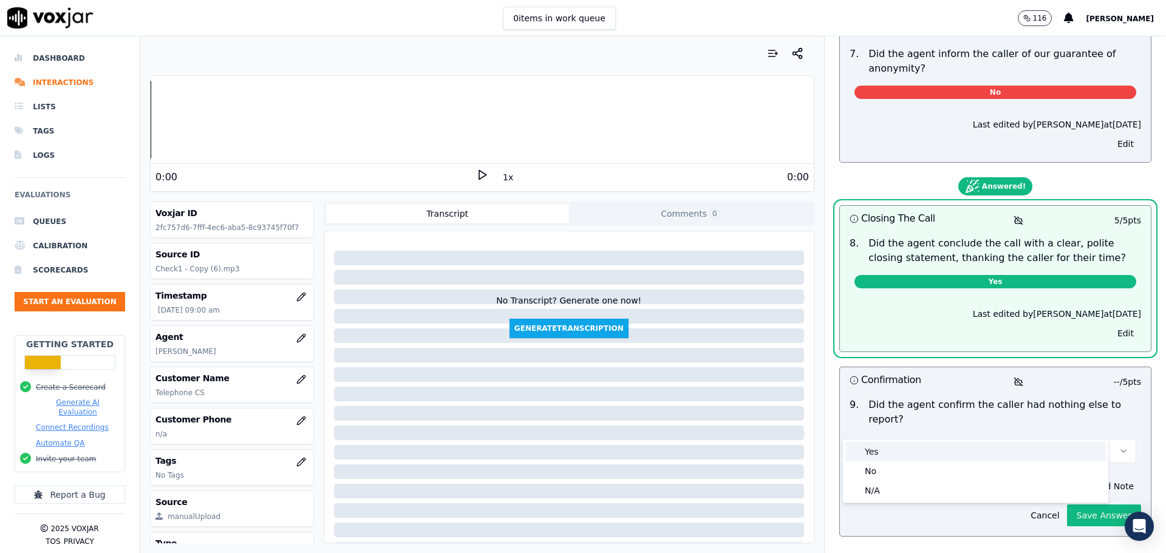
click at [973, 456] on div "Yes" at bounding box center [976, 451] width 261 height 19
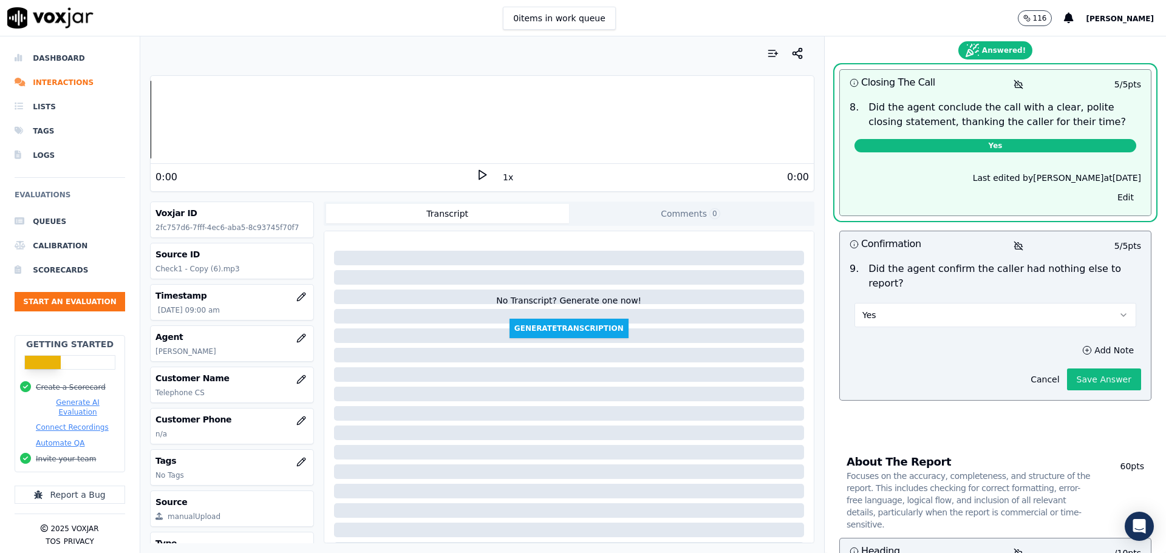
scroll to position [1470, 0]
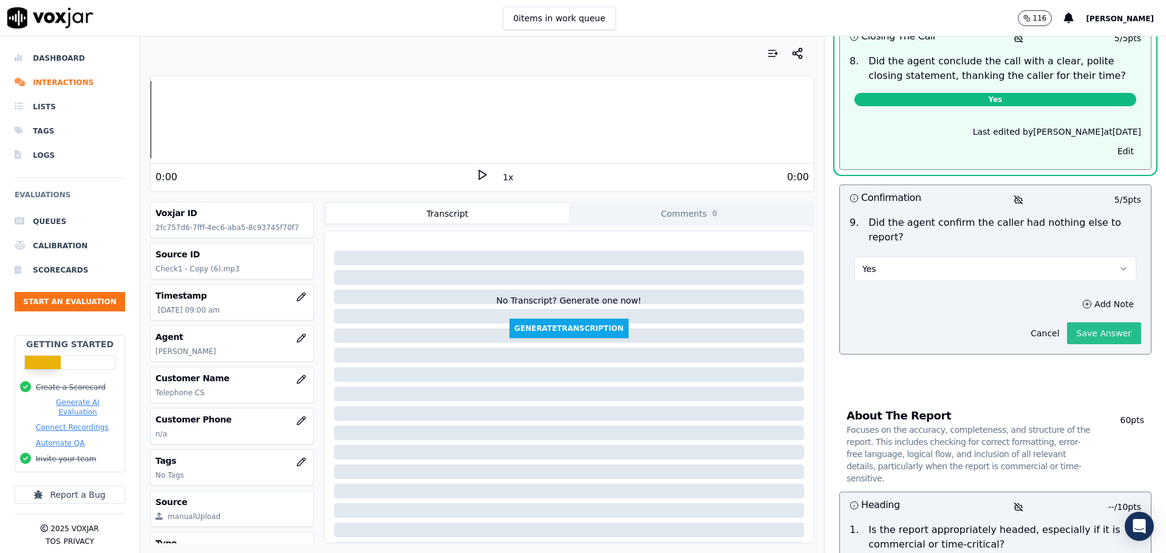
click at [1081, 323] on button "Save Answer" at bounding box center [1104, 334] width 74 height 22
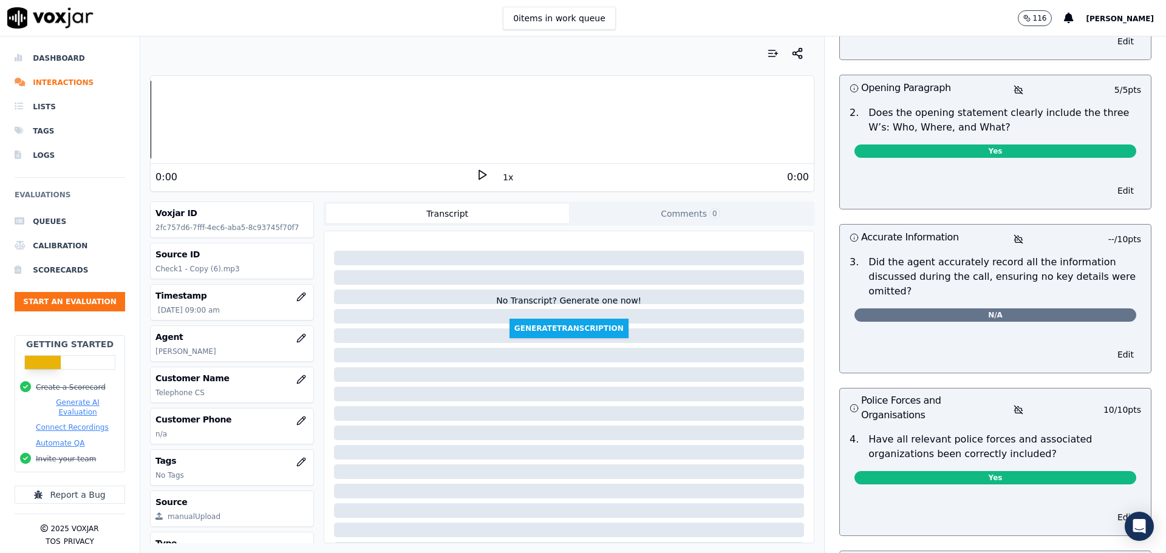
scroll to position [1989, 0]
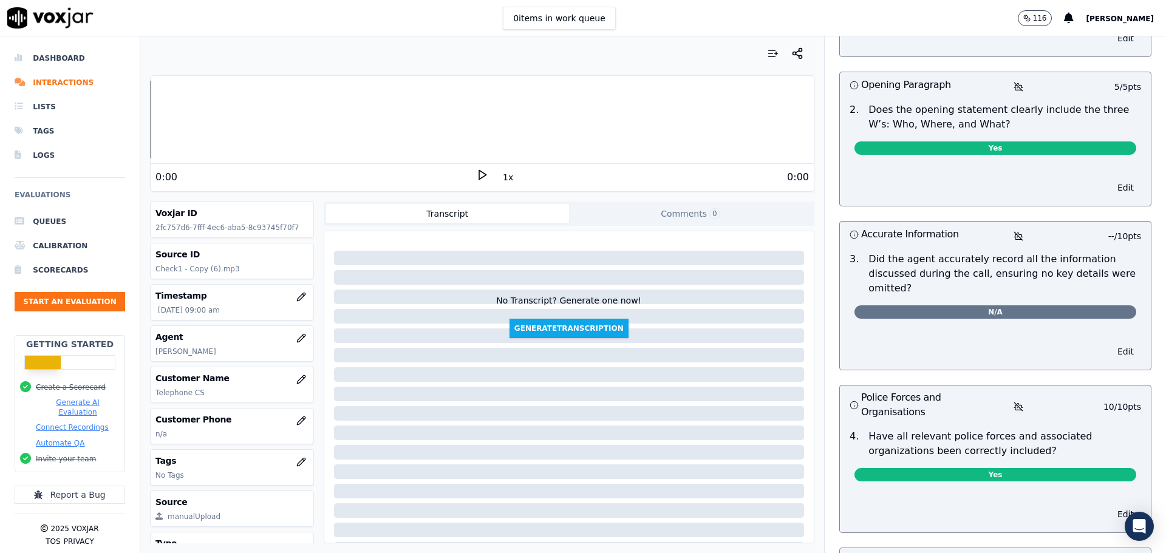
click at [1111, 343] on button "Edit" at bounding box center [1126, 351] width 31 height 17
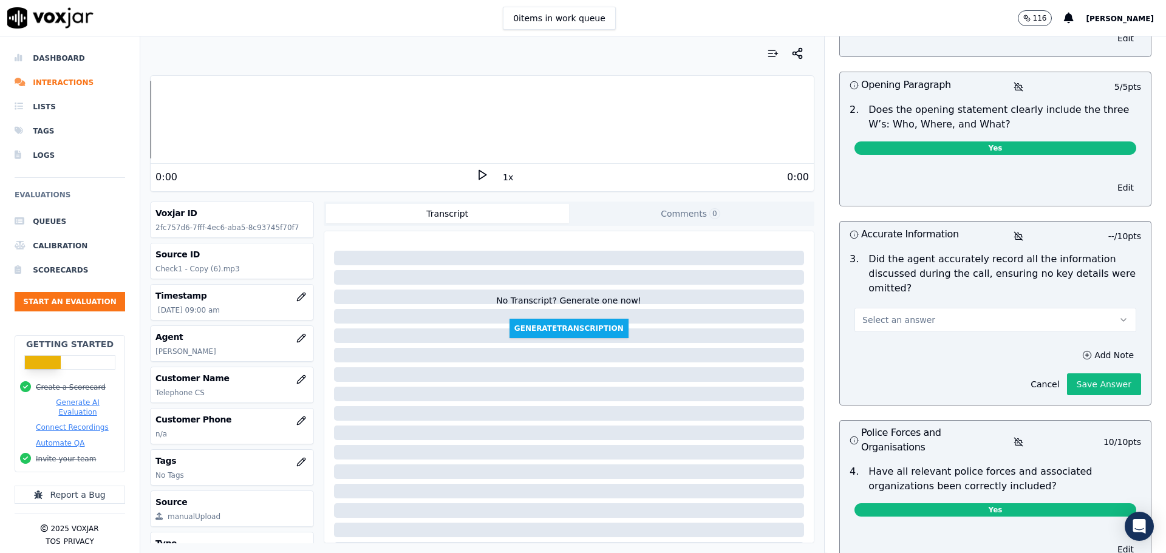
click at [987, 308] on button "Select an answer" at bounding box center [996, 320] width 282 height 24
click at [948, 306] on div "Yes" at bounding box center [976, 308] width 261 height 19
click at [1115, 348] on div "Add Note Cancel Save Answer" at bounding box center [995, 371] width 311 height 68
click at [1099, 374] on button "Save Answer" at bounding box center [1104, 385] width 74 height 22
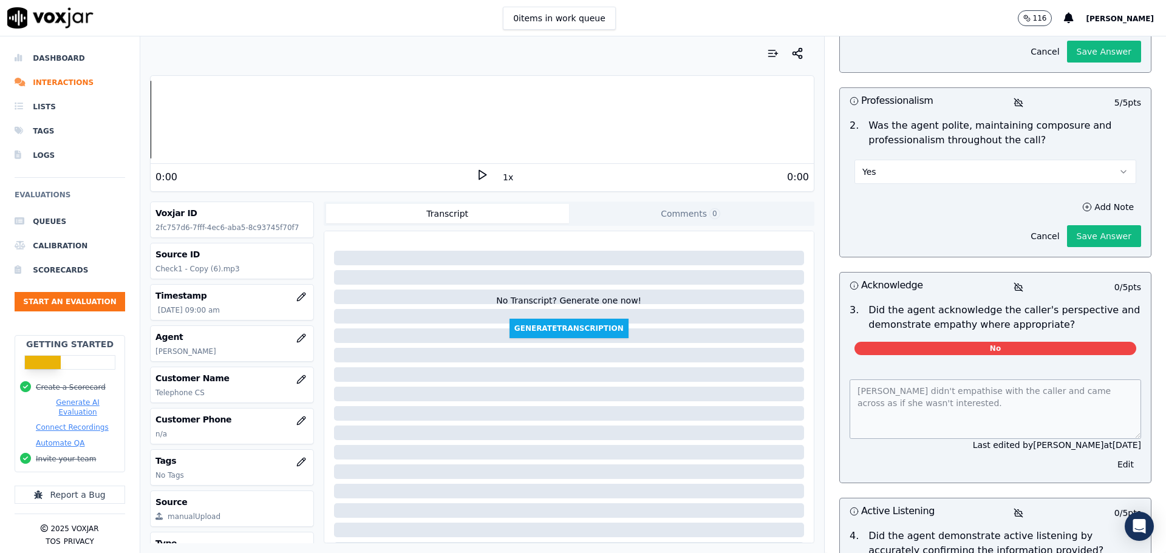
scroll to position [304, 0]
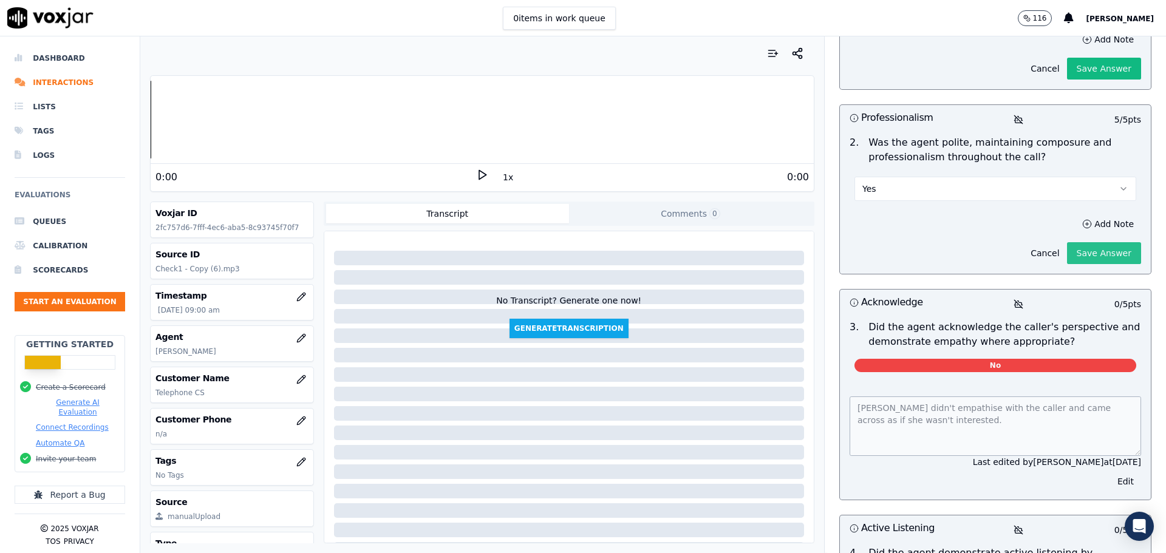
click at [1067, 242] on button "Save Answer" at bounding box center [1104, 253] width 74 height 22
click at [1073, 58] on button "Save Answer" at bounding box center [1104, 69] width 74 height 22
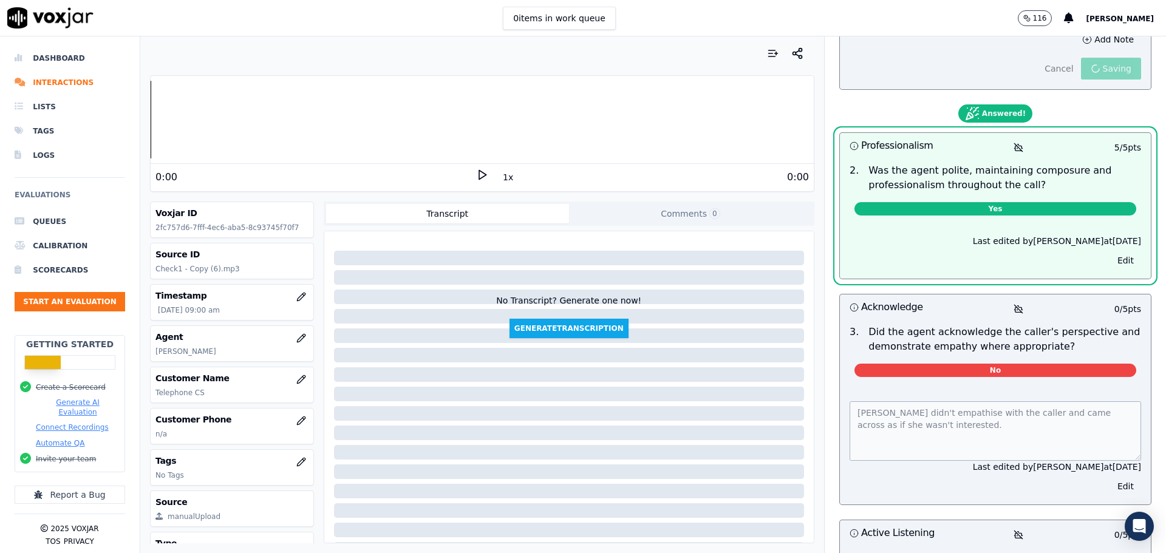
scroll to position [0, 0]
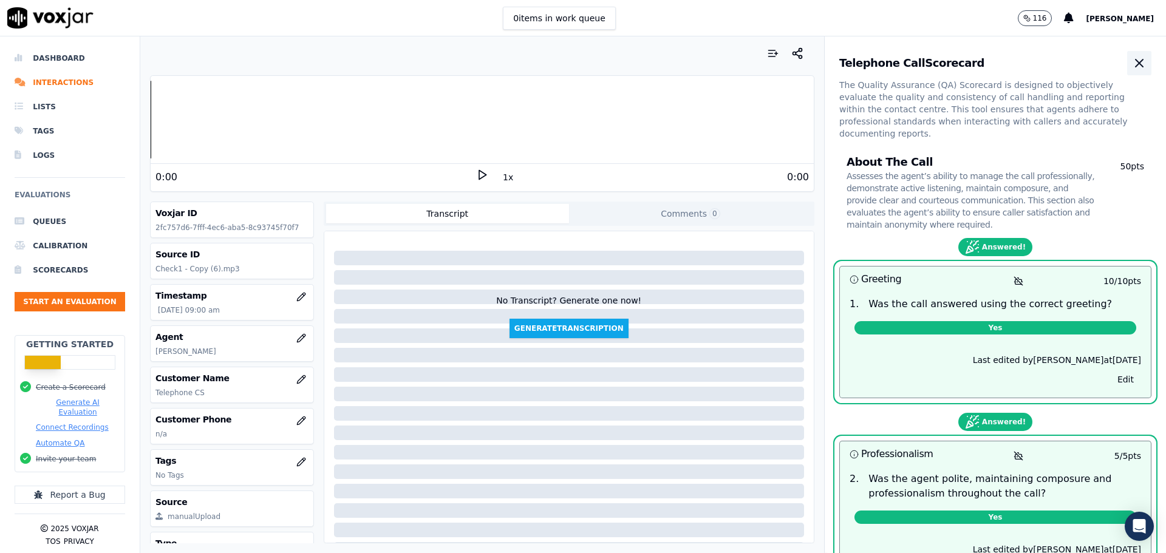
click at [1128, 61] on button "button" at bounding box center [1140, 63] width 24 height 24
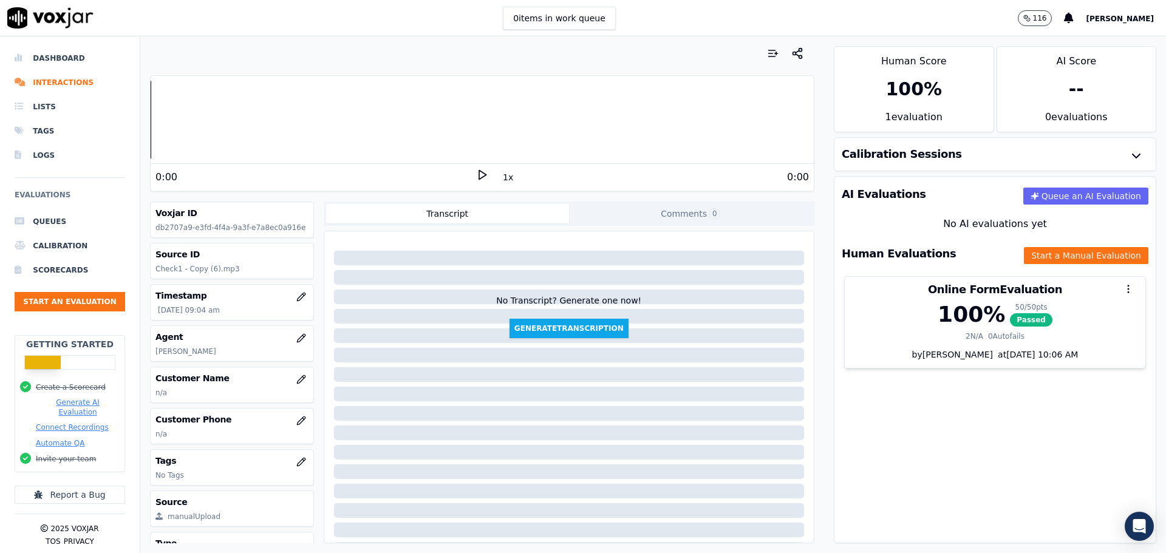
click at [938, 303] on div "100 %" at bounding box center [971, 315] width 67 height 24
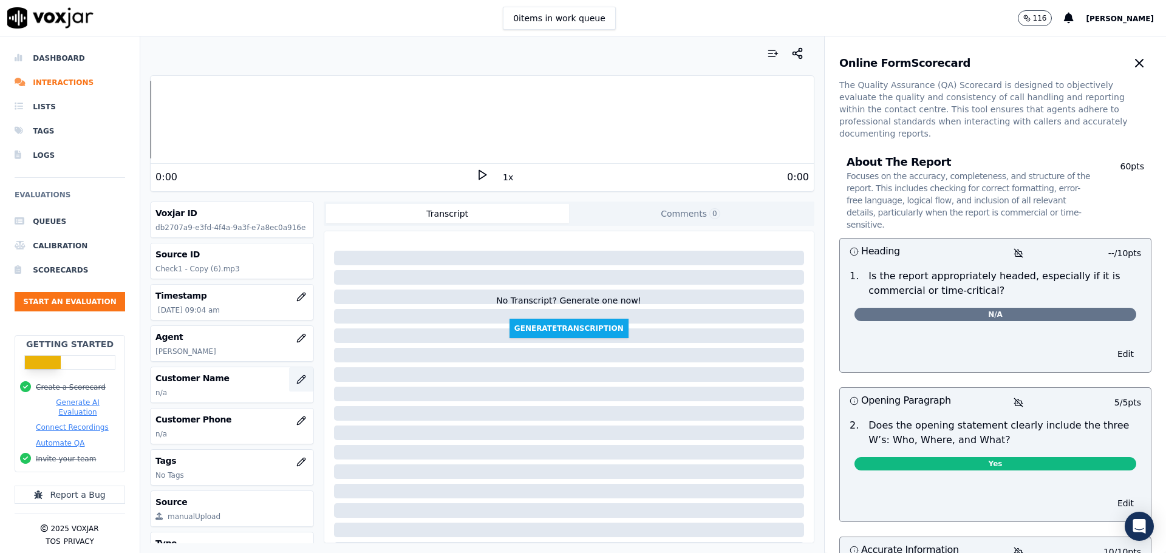
click at [289, 388] on button "button" at bounding box center [301, 380] width 24 height 24
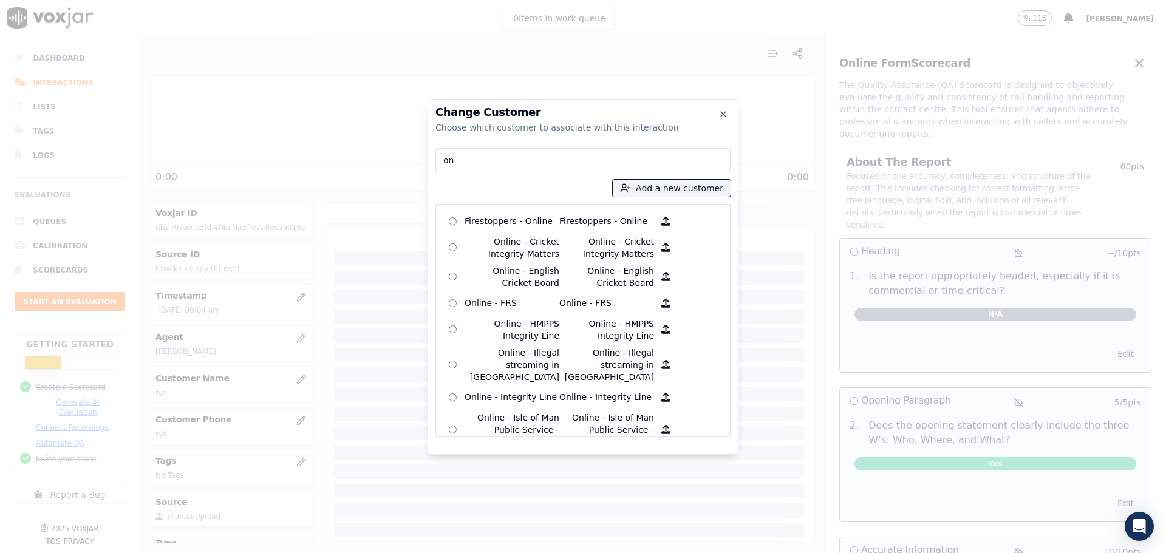
type input "o"
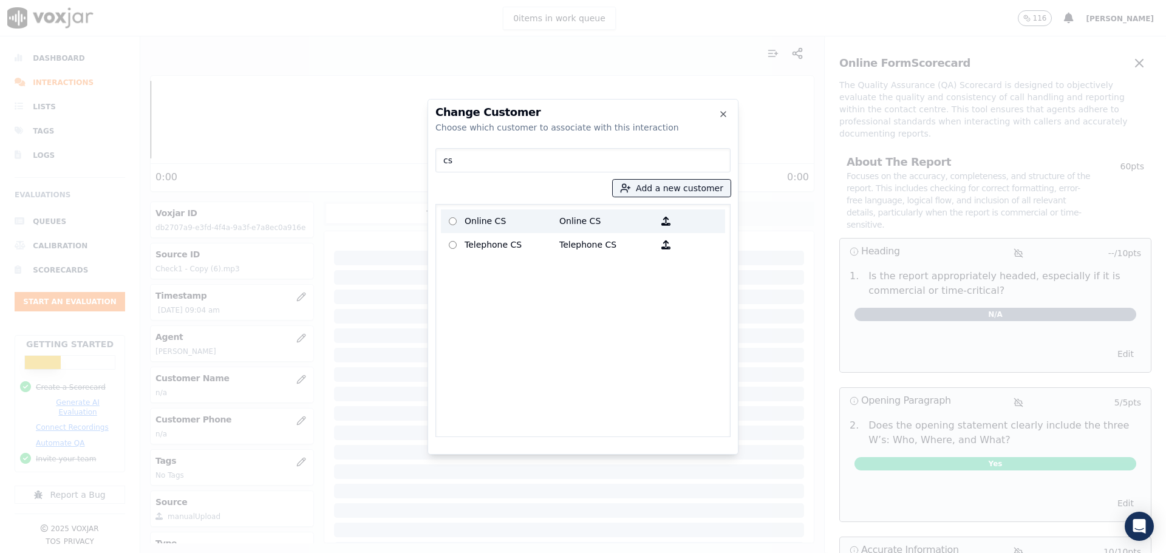
type input "cs"
click at [518, 223] on p "Online CS" at bounding box center [512, 221] width 95 height 19
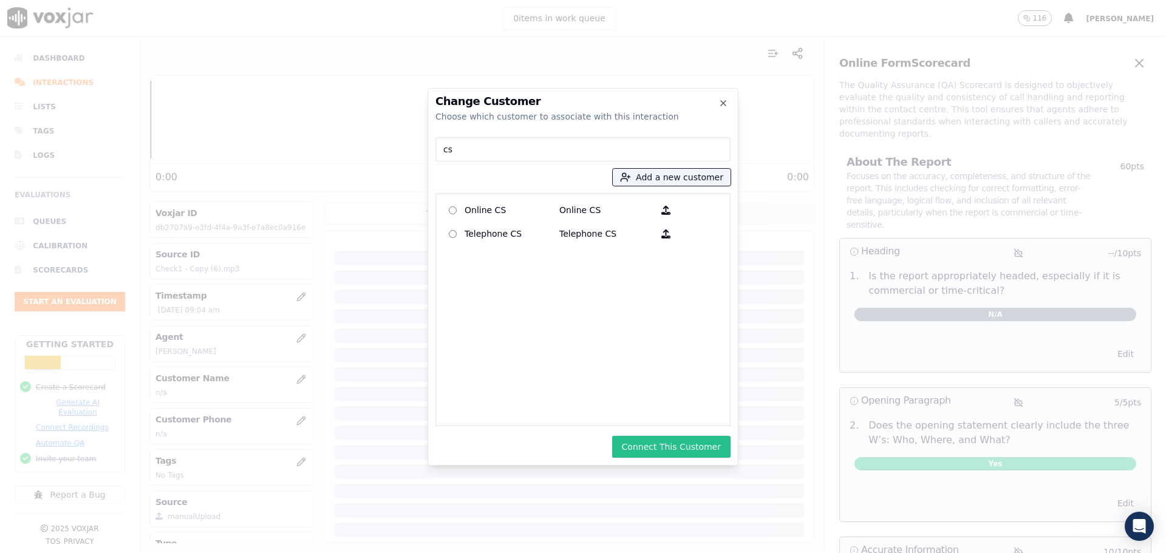
click at [630, 439] on button "Connect This Customer" at bounding box center [671, 447] width 118 height 22
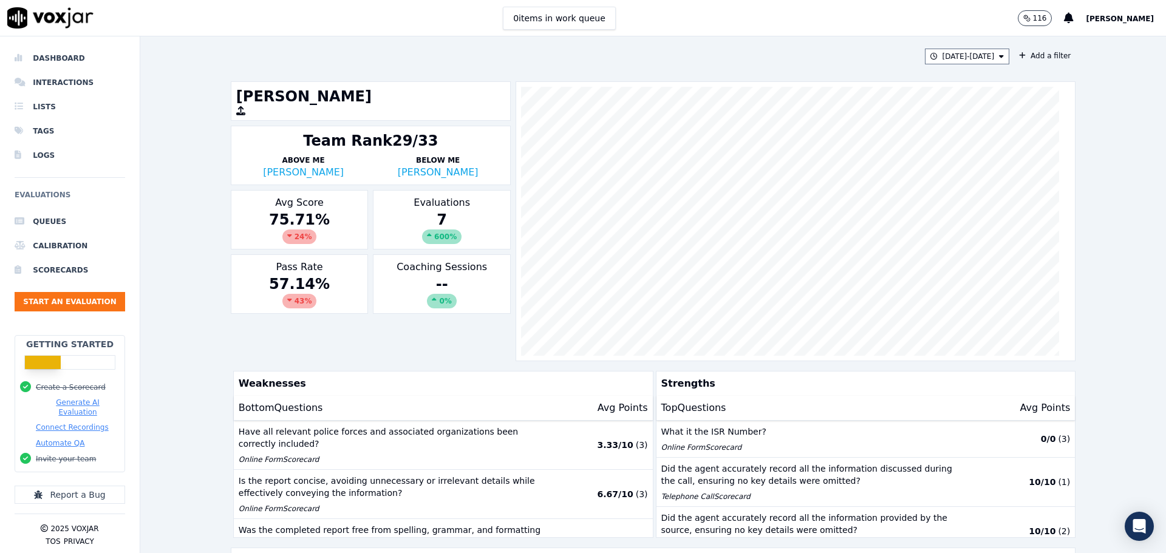
scroll to position [296, 0]
